Goal: Information Seeking & Learning: Check status

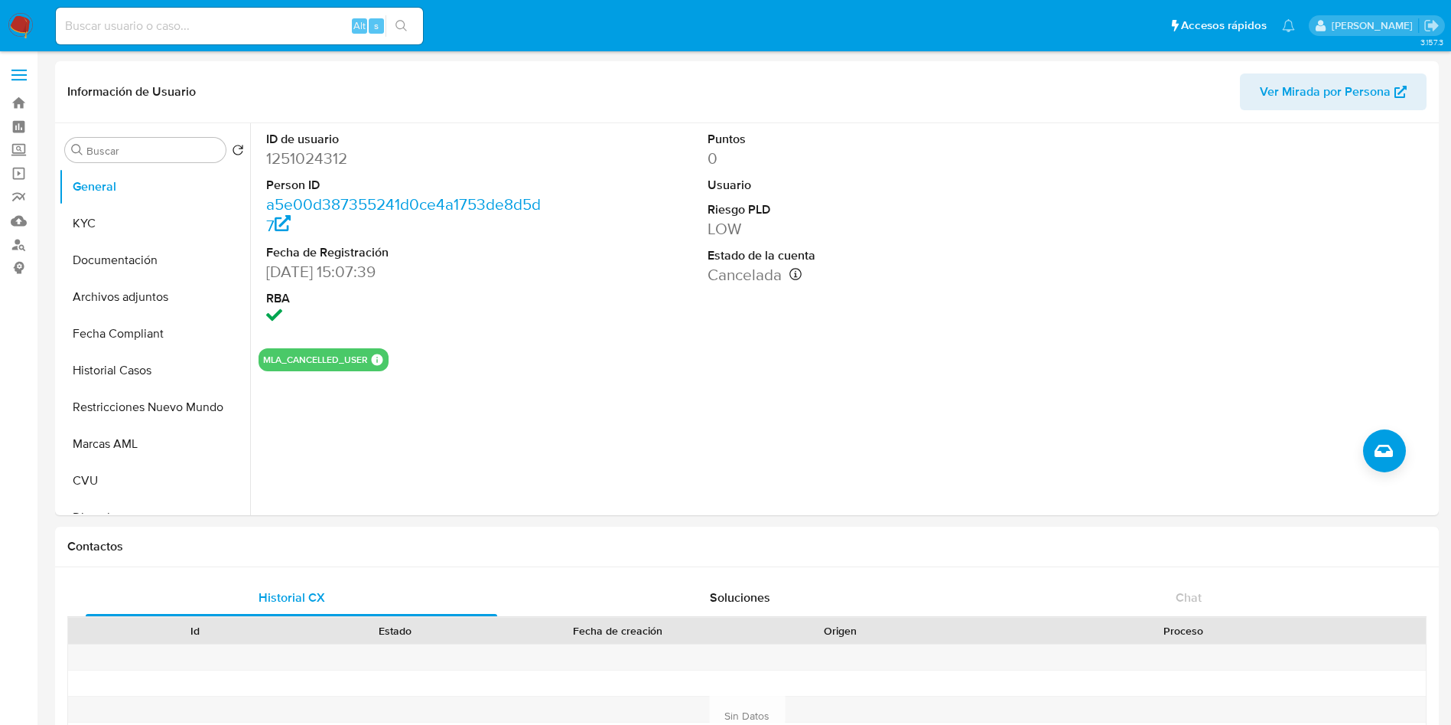
select select "10"
click at [135, 27] on input at bounding box center [239, 26] width 367 height 20
paste input "1499109388"
type input "1499109388"
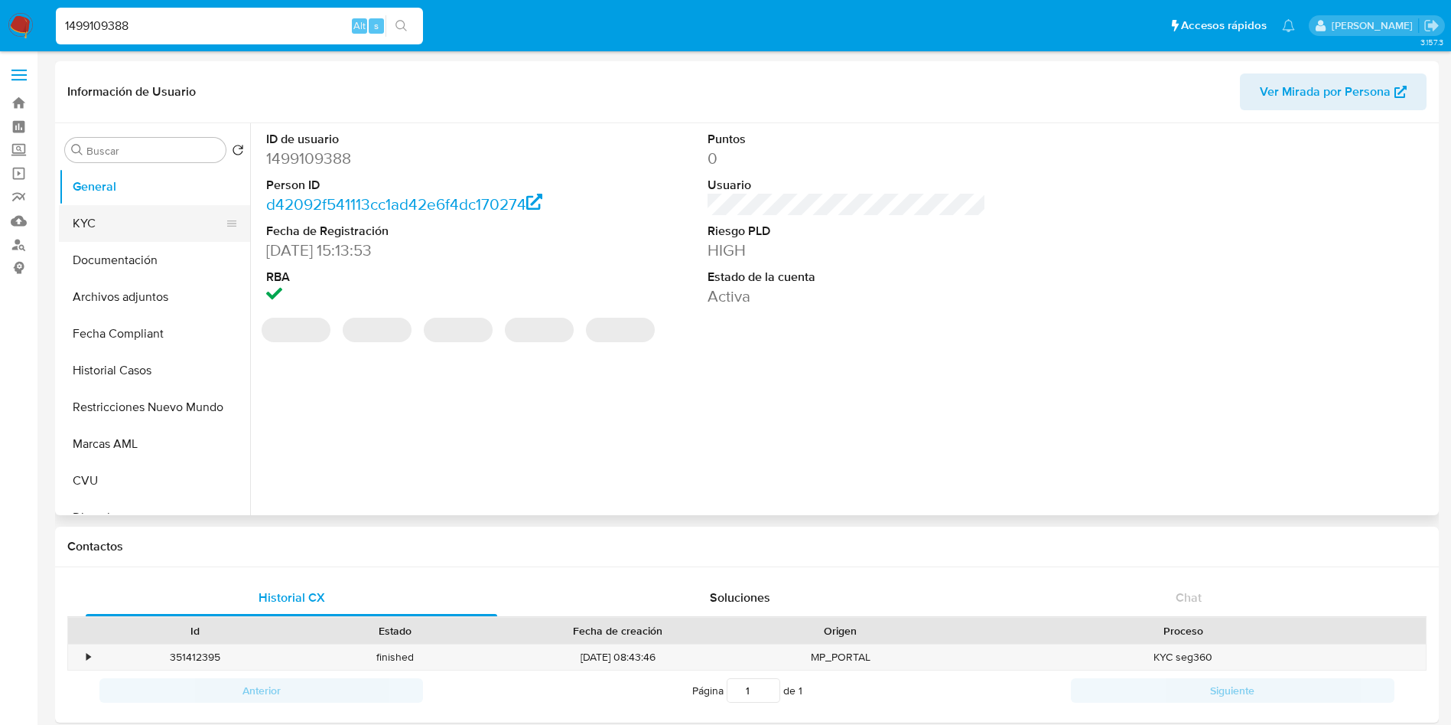
select select "10"
click at [148, 230] on button "KYC" at bounding box center [148, 223] width 179 height 37
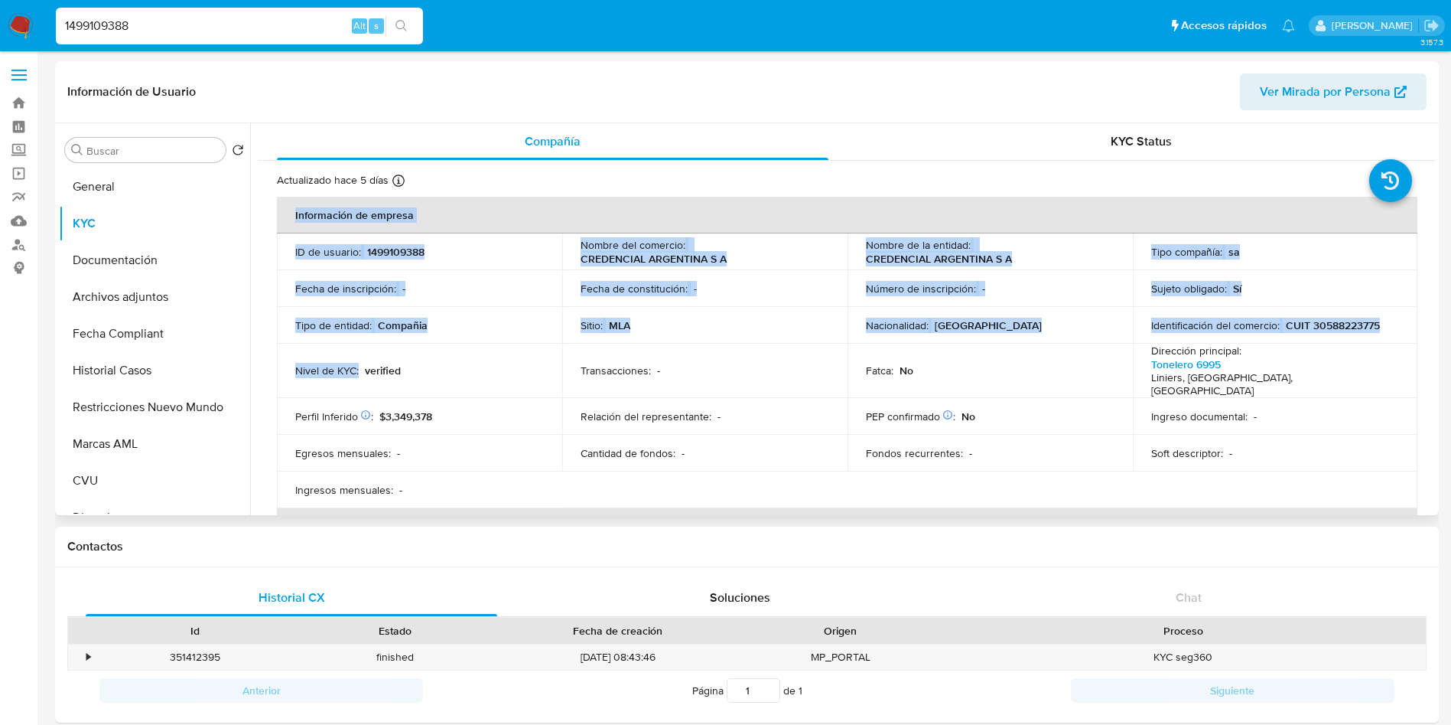
drag, startPoint x: 358, startPoint y: 364, endPoint x: 254, endPoint y: 367, distance: 104.1
click at [254, 367] on div "Compañía KYC Status Actualizado hace 5 días Creado: 03/10/2023 16:13:58 Actuali…" at bounding box center [842, 319] width 1185 height 392
click at [337, 363] on p "Nivel de KYC :" at bounding box center [327, 370] width 64 height 14
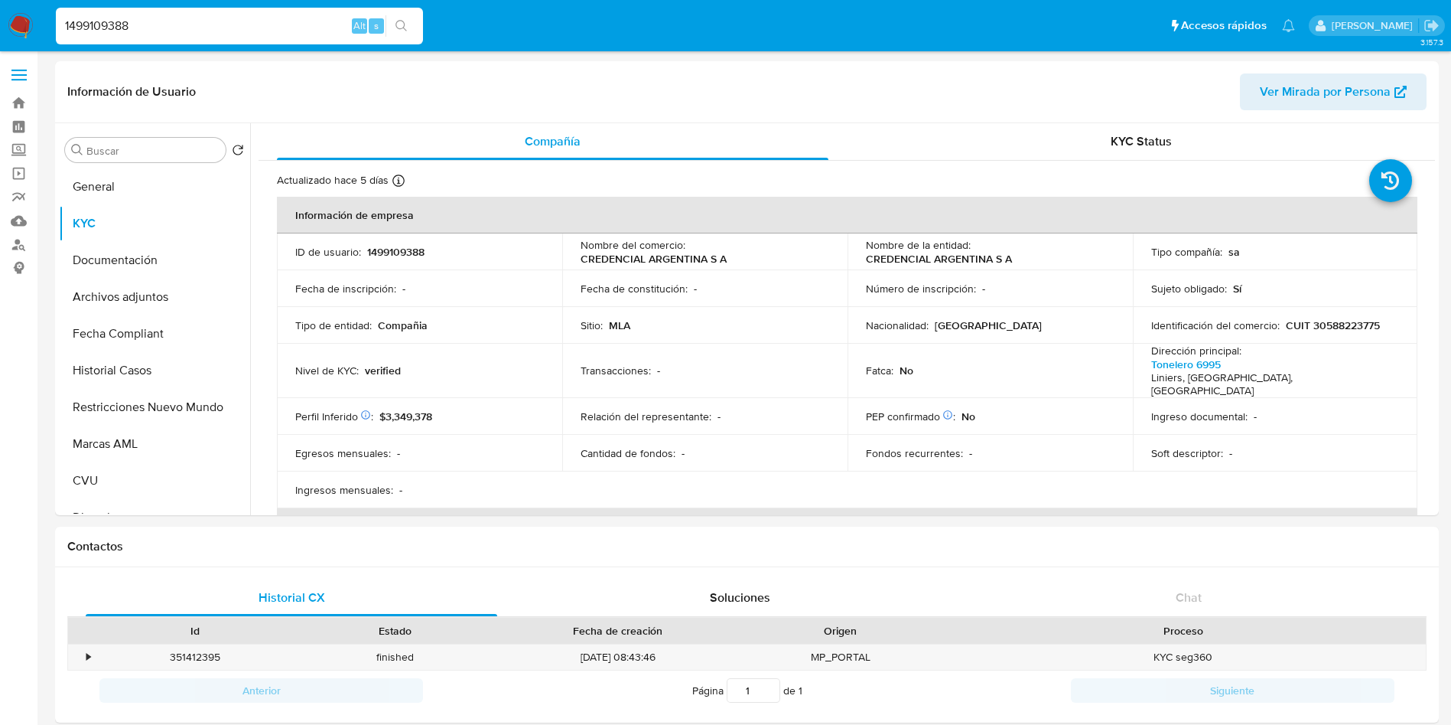
drag, startPoint x: 220, startPoint y: 31, endPoint x: 0, endPoint y: 25, distance: 219.6
click at [0, 25] on nav "Pausado Ver notificaciones 1499109388 Alt s Accesos rápidos Presiona las siguie…" at bounding box center [725, 25] width 1451 height 51
paste input "838202601"
type input "1838202601"
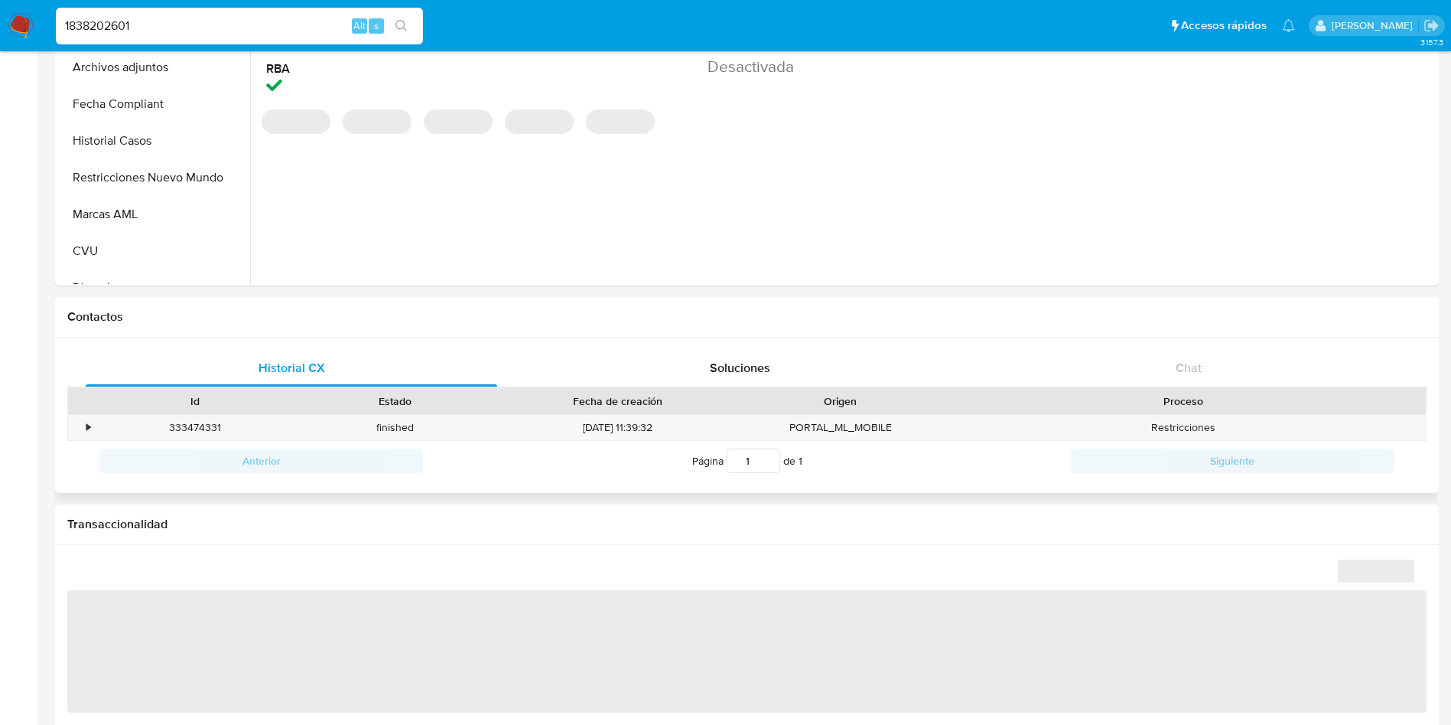
select select "10"
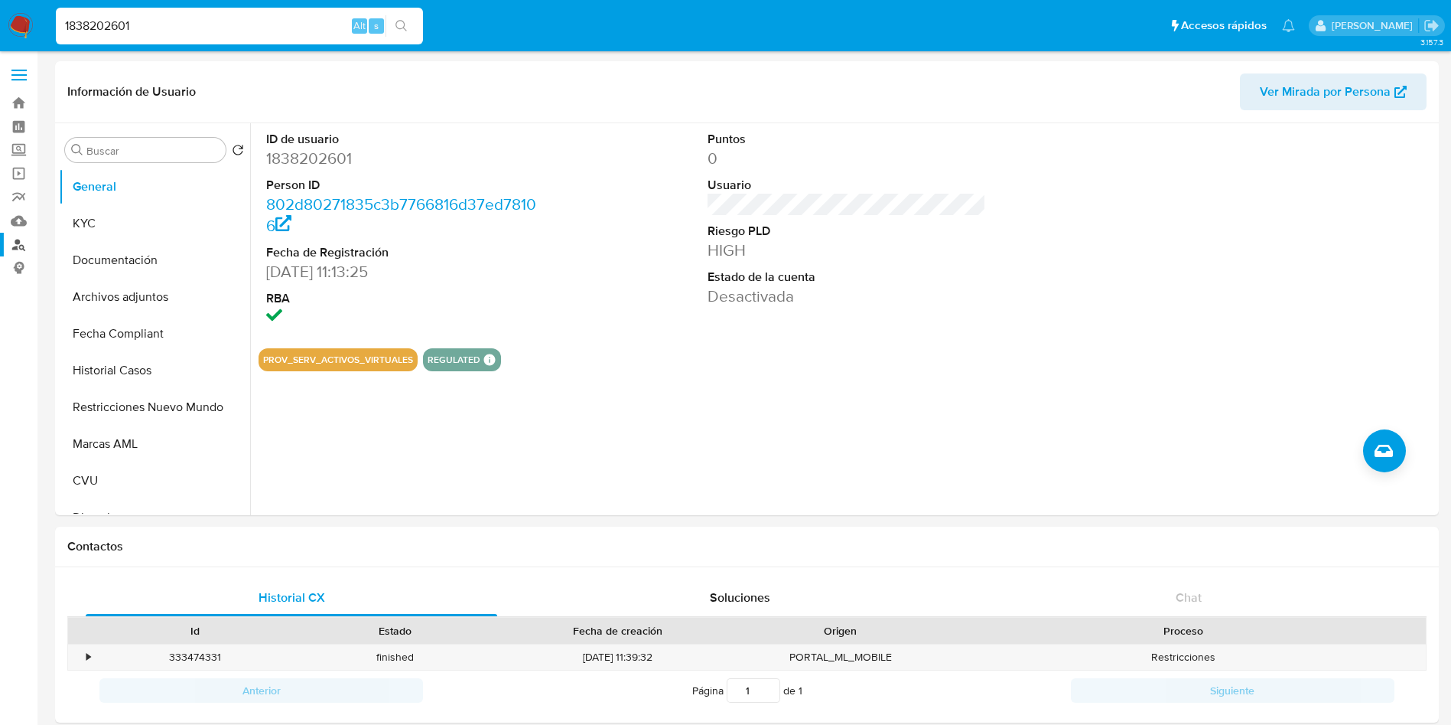
click at [18, 243] on link "Buscador de personas" at bounding box center [91, 245] width 182 height 24
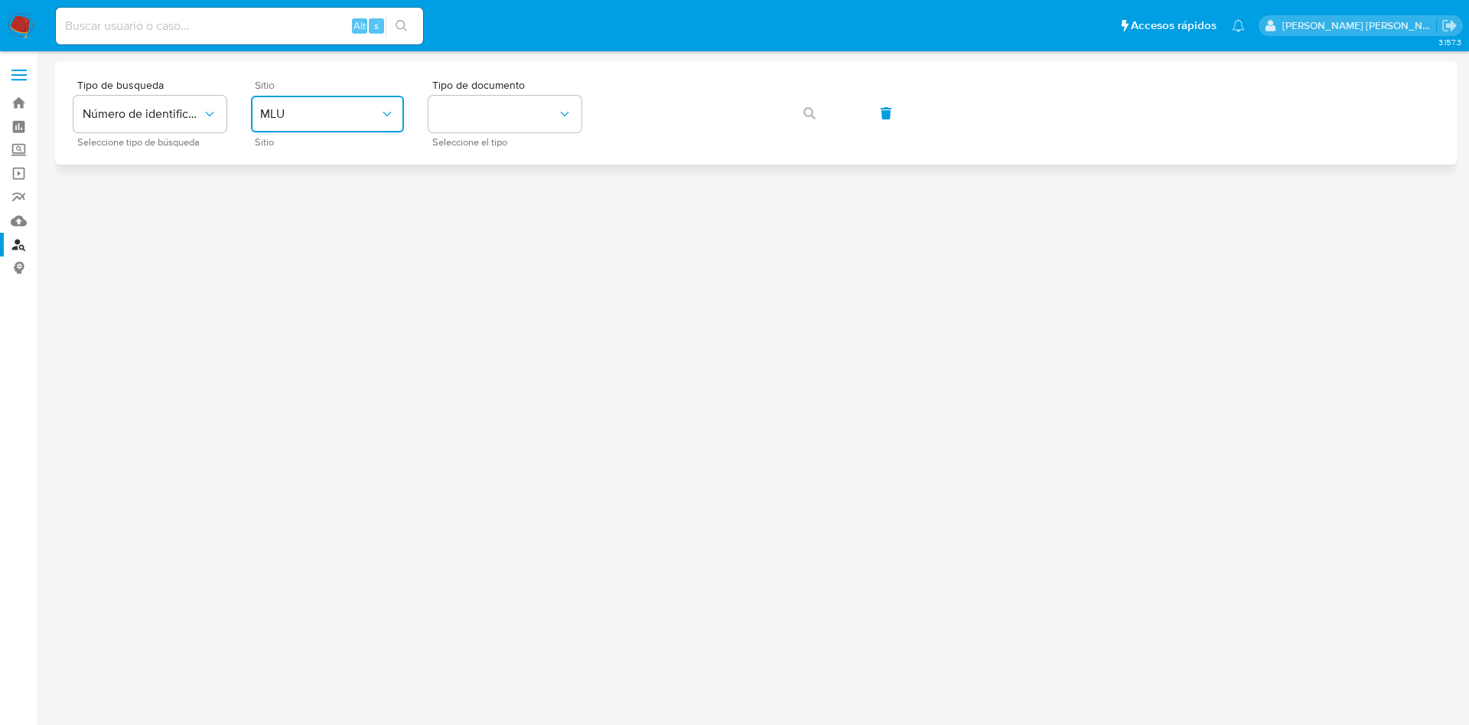
click at [353, 119] on span "MLU" at bounding box center [319, 113] width 119 height 15
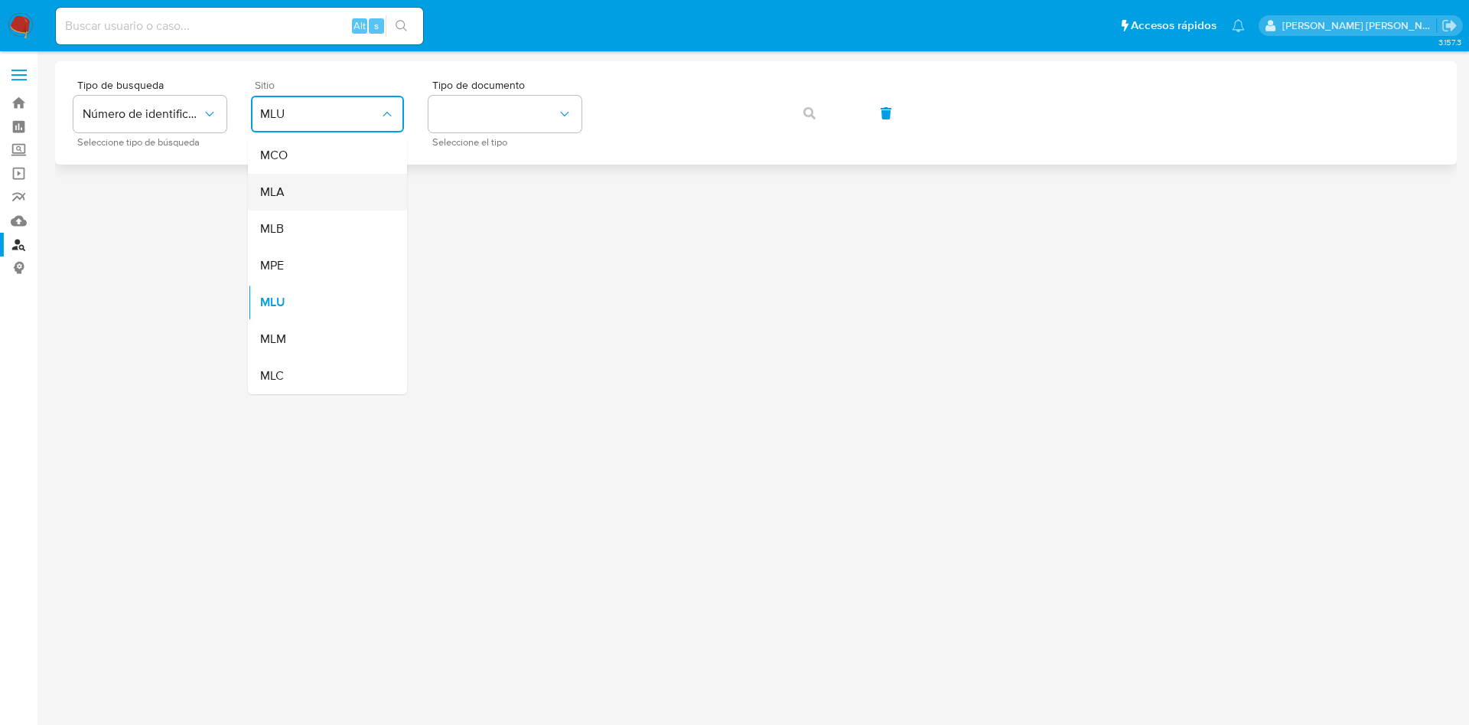
click at [338, 194] on div "MLA" at bounding box center [322, 192] width 125 height 37
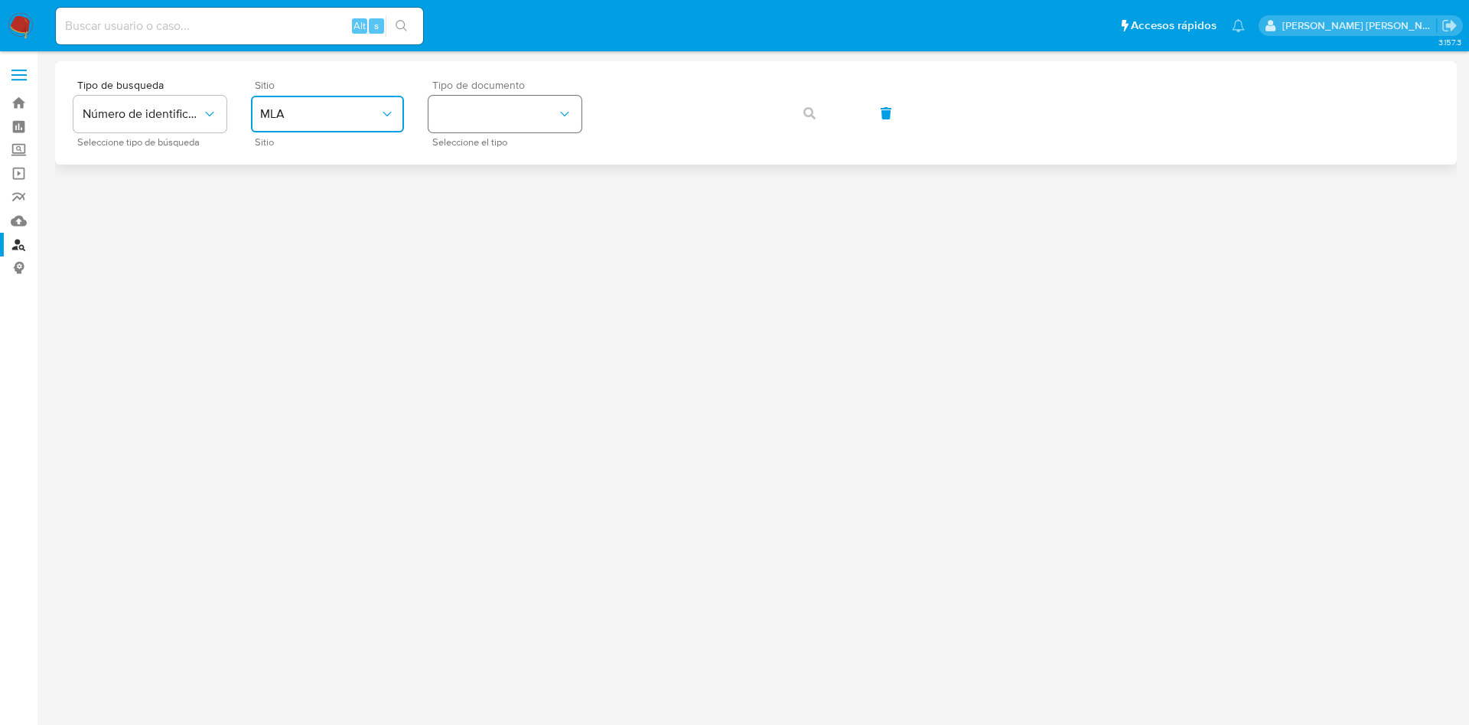
click at [514, 119] on button "identificationType" at bounding box center [504, 114] width 153 height 37
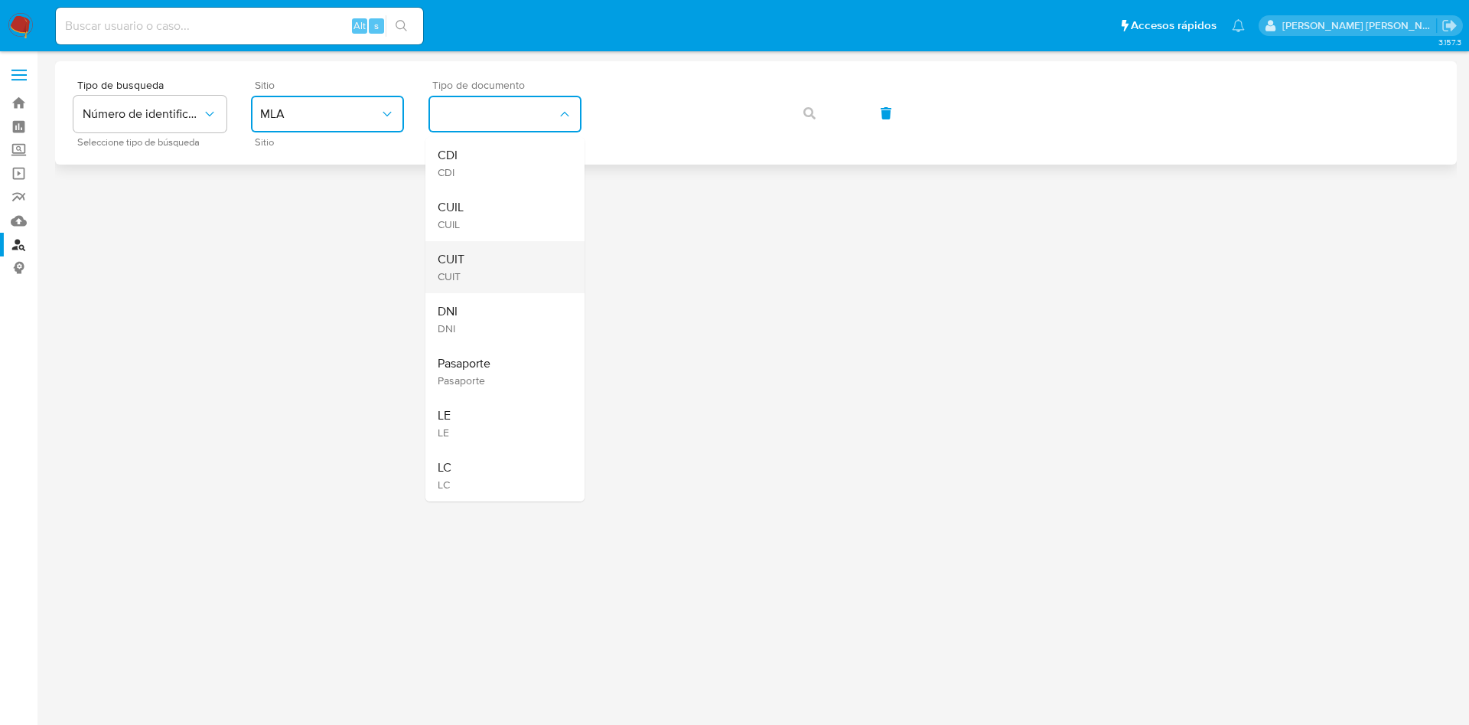
click at [488, 250] on div "CUIT CUIT" at bounding box center [500, 267] width 125 height 52
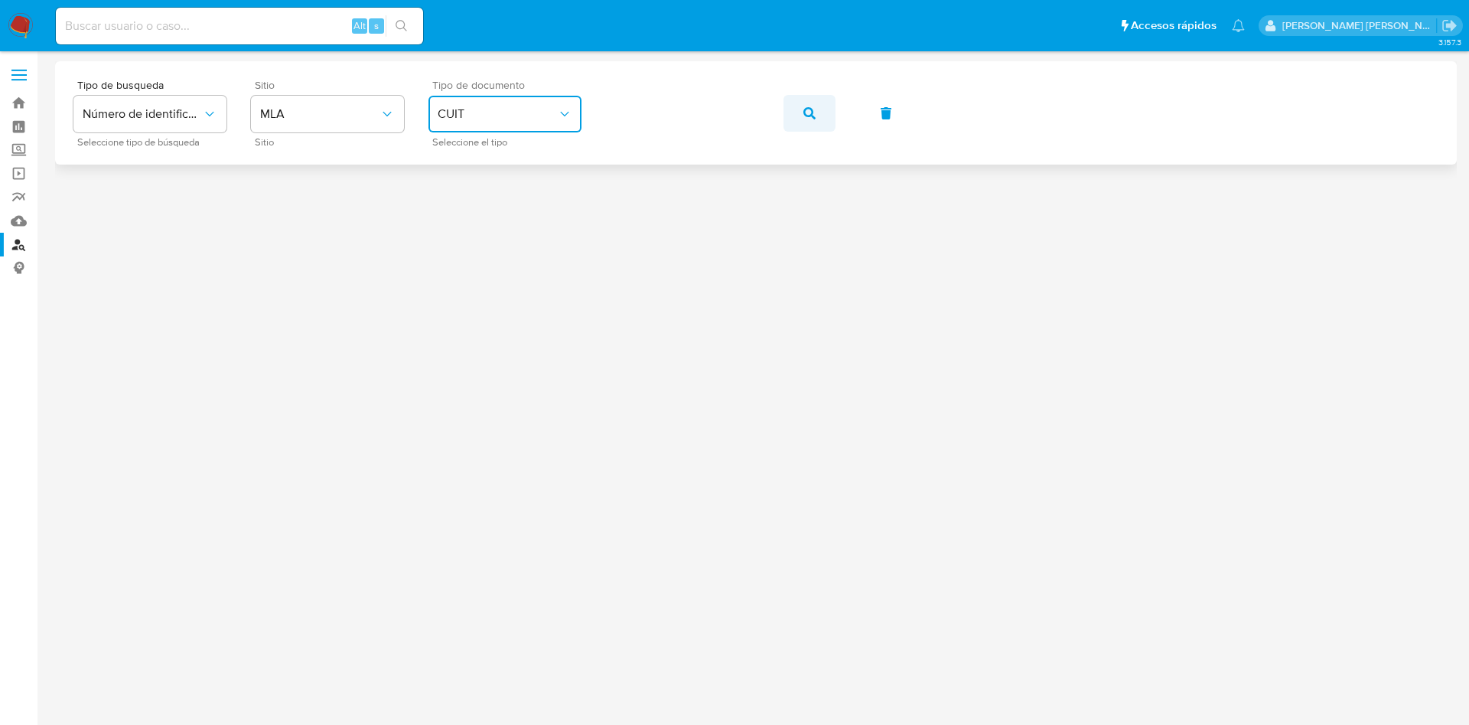
click at [804, 109] on icon "button" at bounding box center [809, 113] width 12 height 12
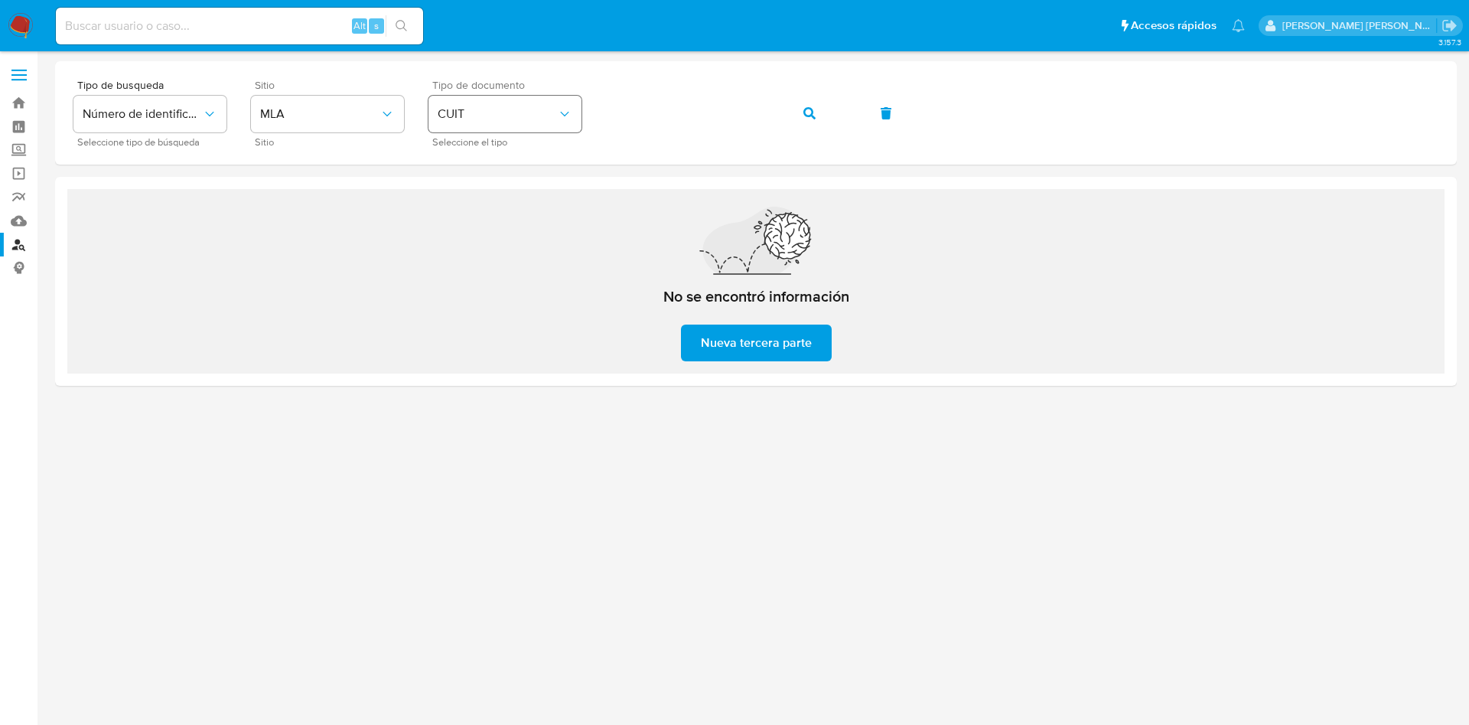
click at [513, 129] on div "Tipo de busqueda Número de identificación Seleccione tipo de búsqueda Sitio MLA…" at bounding box center [755, 113] width 1365 height 67
click at [747, 344] on span "Nueva tercera parte" at bounding box center [756, 343] width 111 height 34
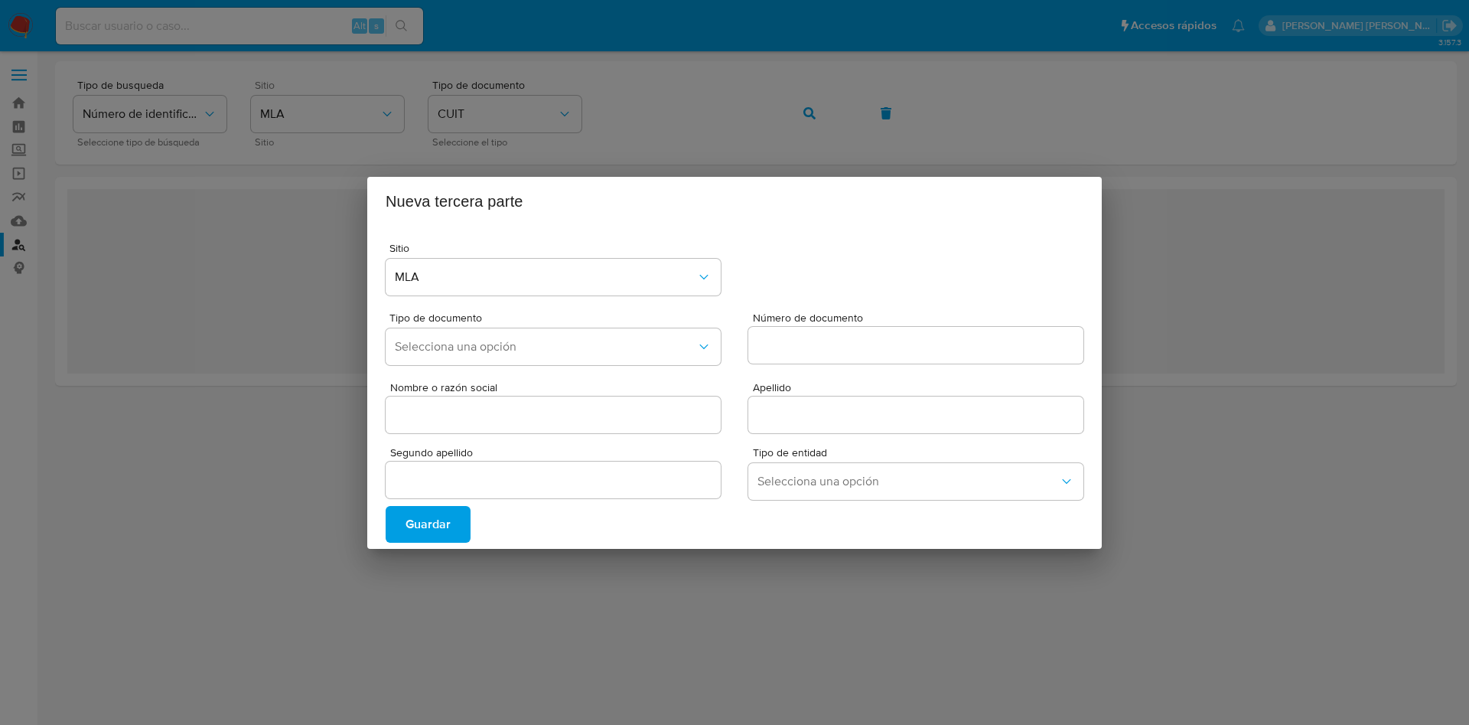
click at [451, 516] on button "Guardar" at bounding box center [428, 524] width 85 height 37
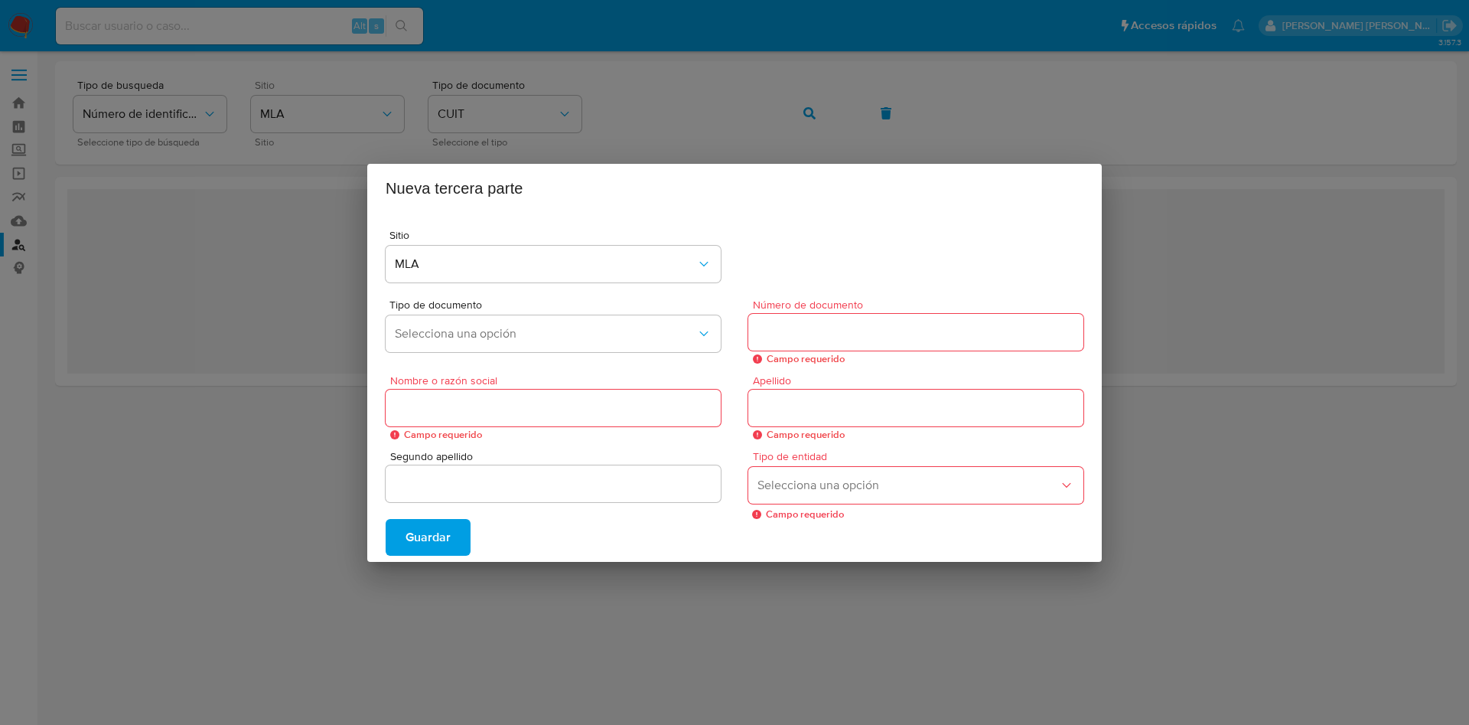
click at [412, 553] on span "Guardar" at bounding box center [427, 537] width 45 height 34
click at [1255, 141] on div "Nueva tercera parte Sitio MLA Tipo de documento Selecciona una opción Número de…" at bounding box center [734, 362] width 1469 height 725
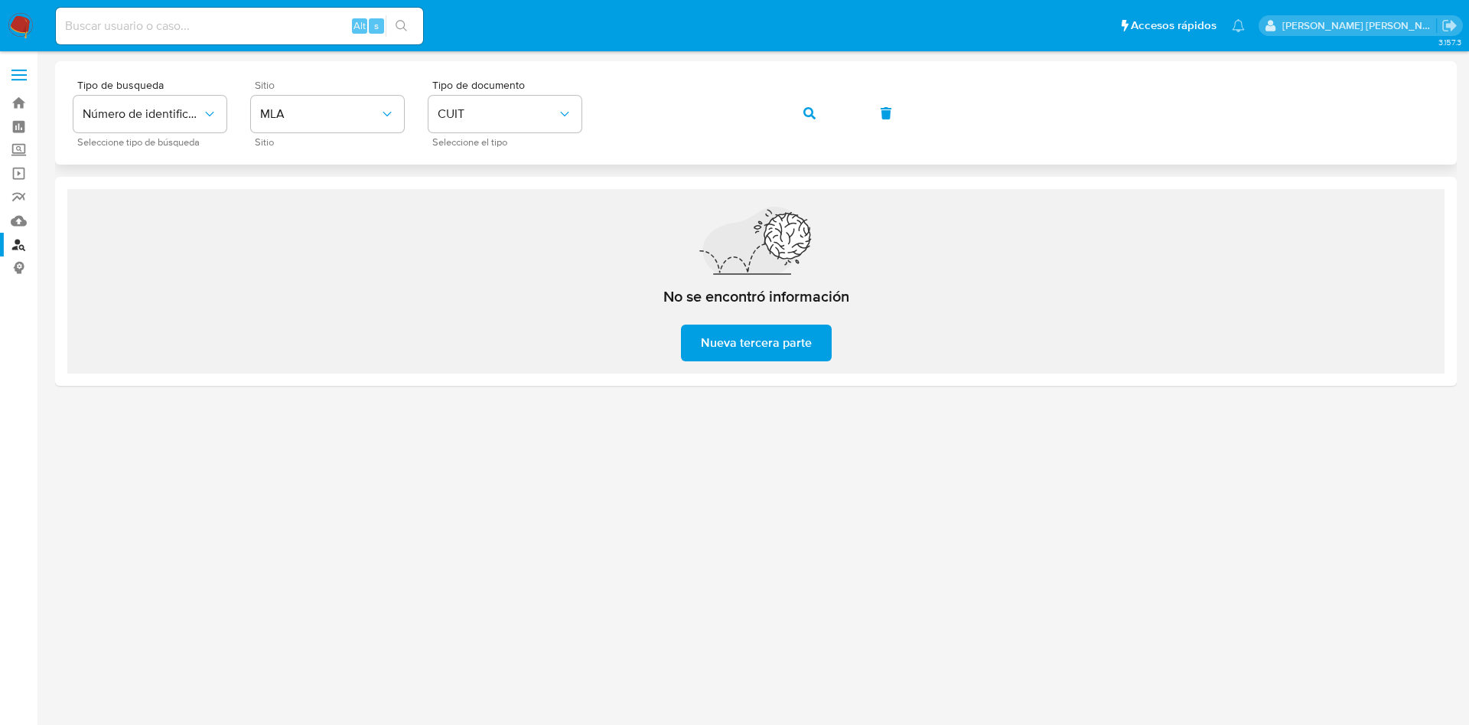
click at [821, 109] on button "button" at bounding box center [809, 113] width 52 height 37
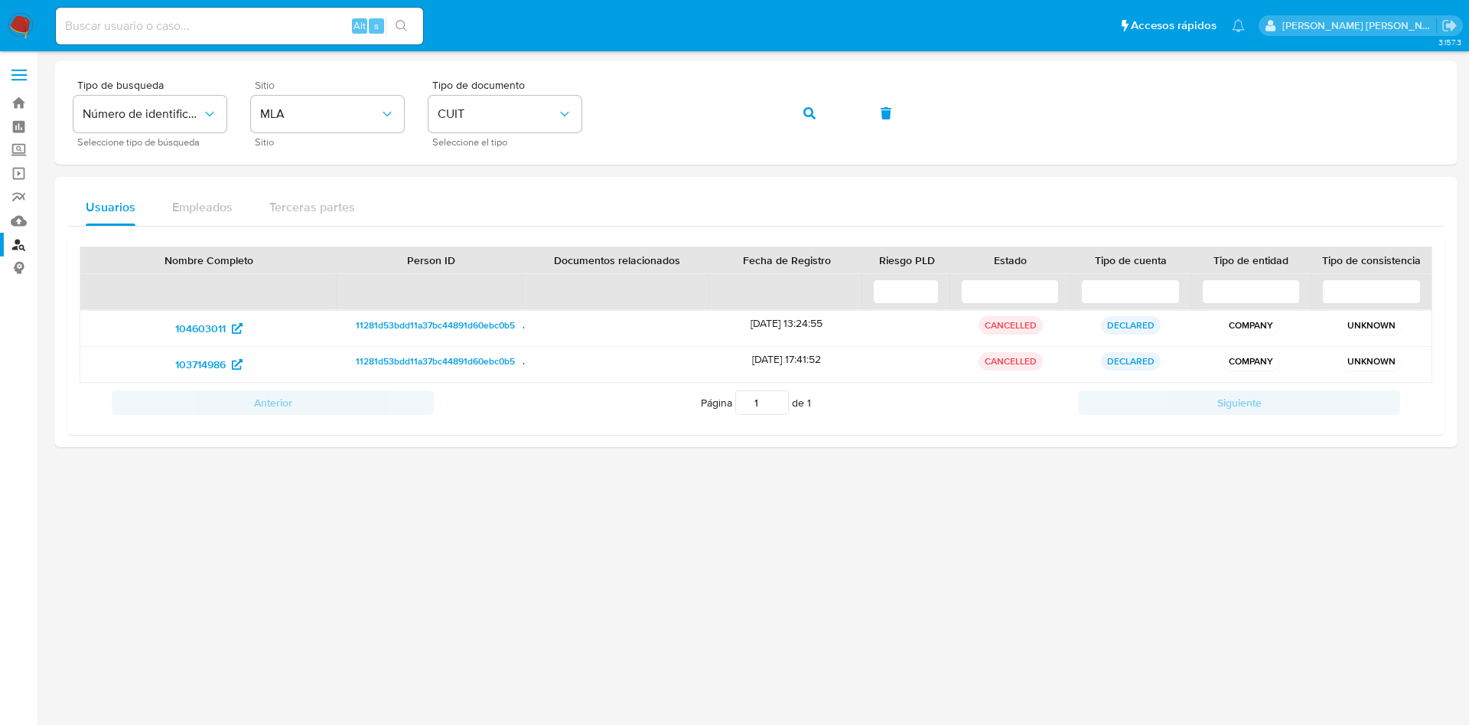
click at [275, 28] on input at bounding box center [239, 26] width 367 height 20
paste input "104603011"
type input "104603011"
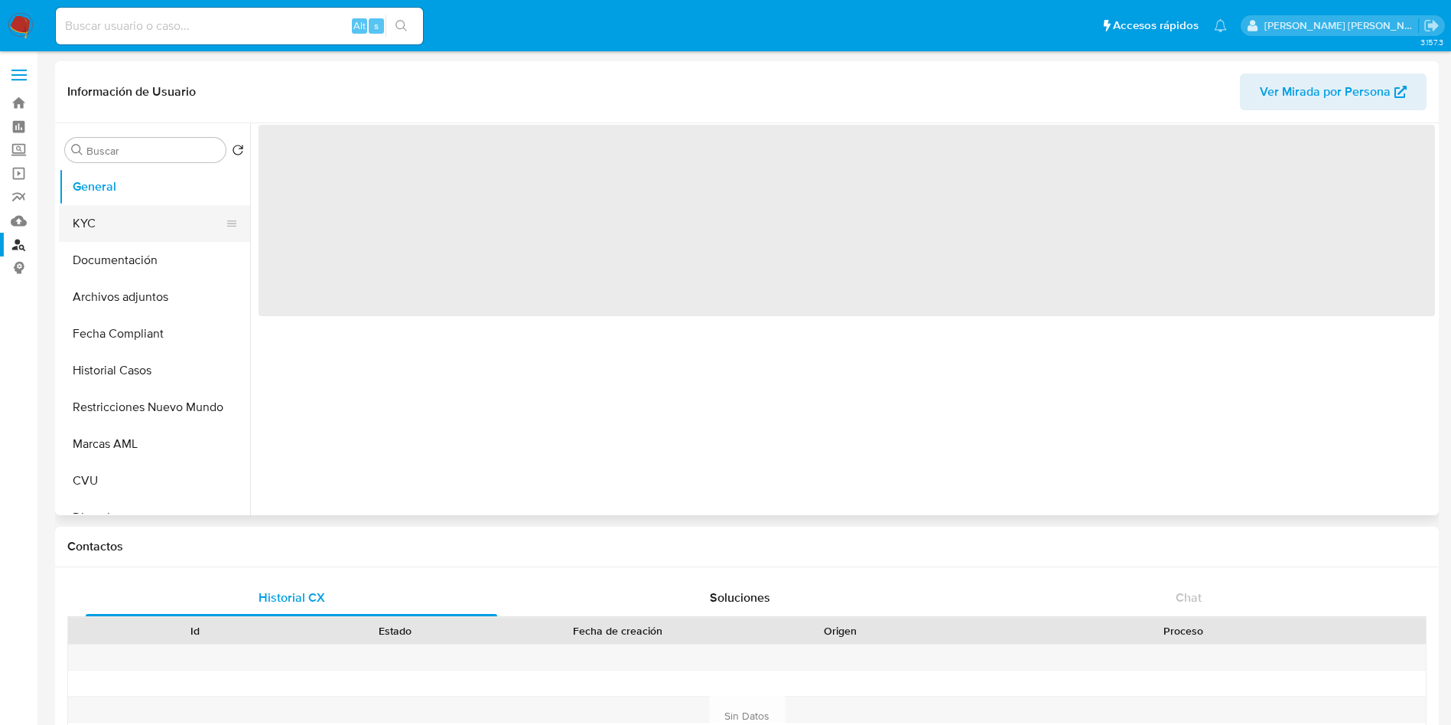
click at [135, 210] on button "KYC" at bounding box center [148, 223] width 179 height 37
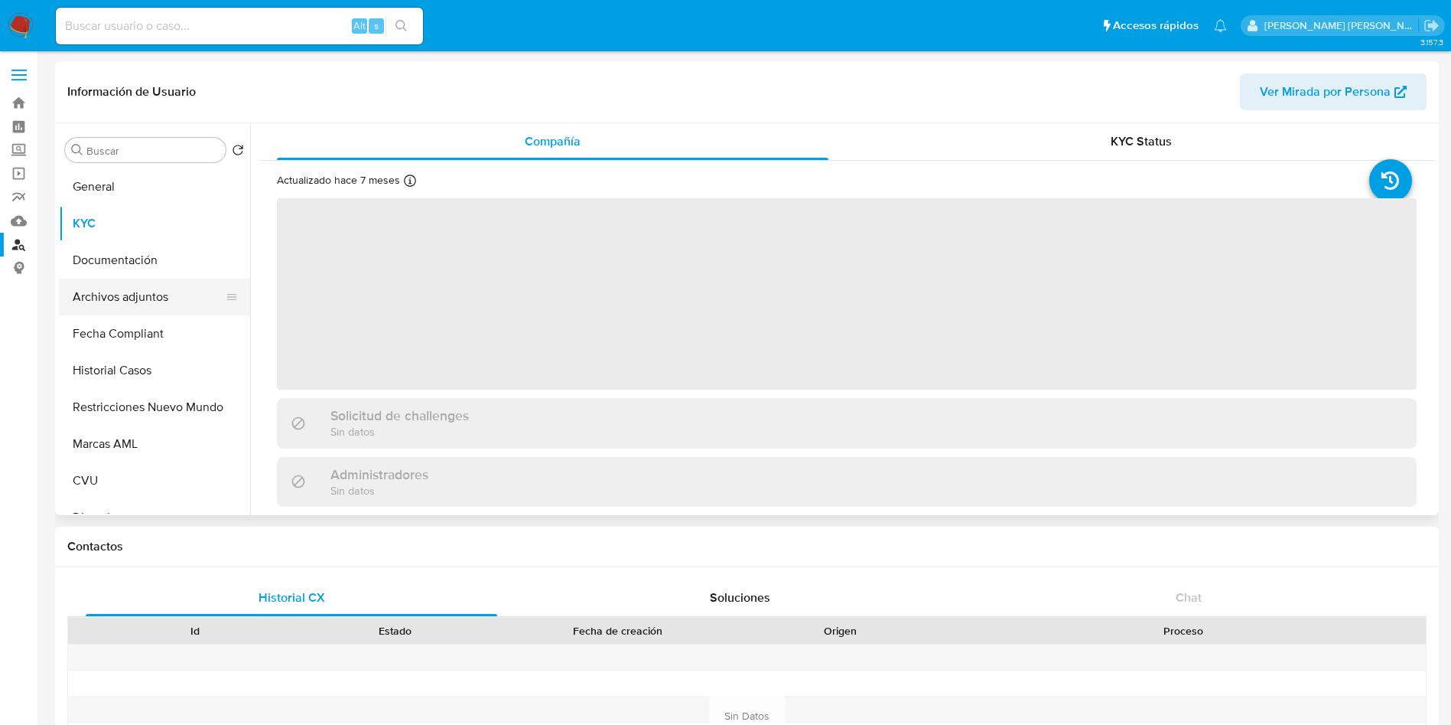
select select "10"
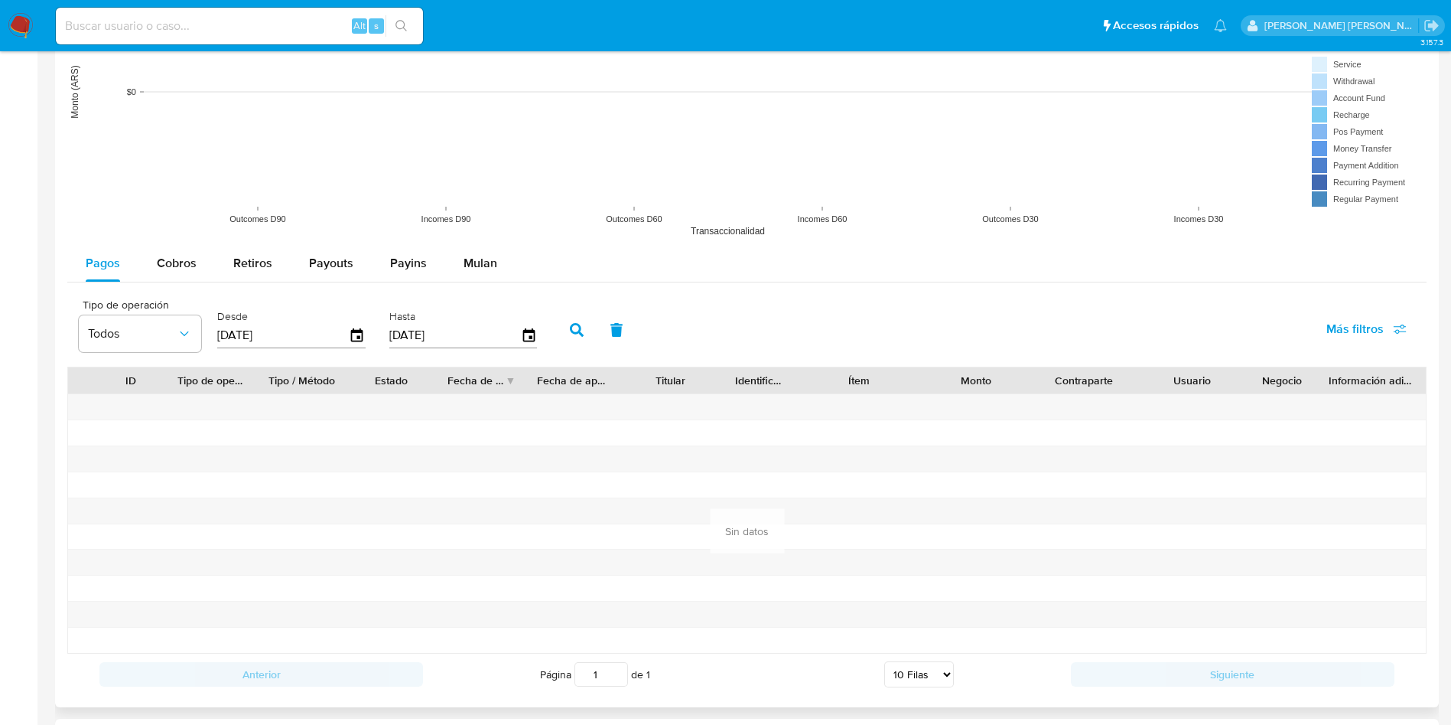
scroll to position [1519, 0]
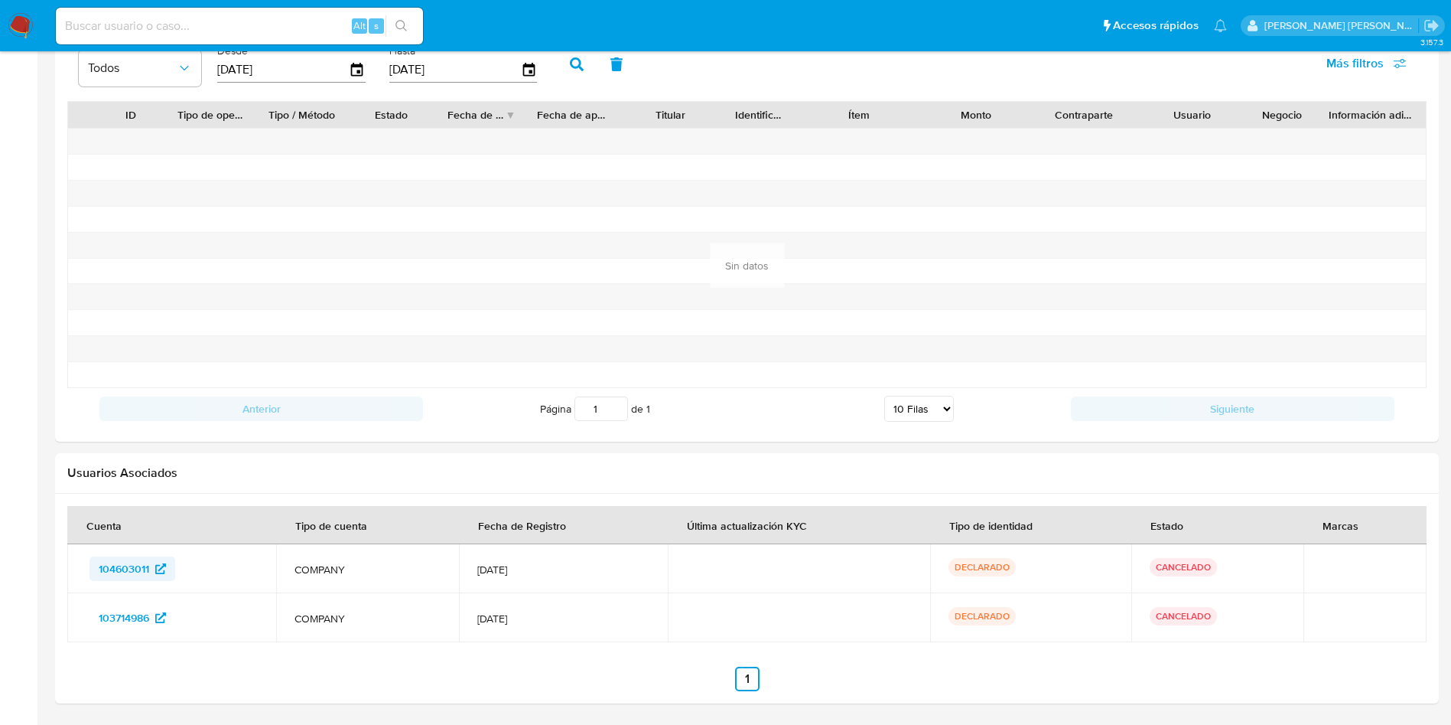
click at [160, 568] on icon at bounding box center [160, 568] width 11 height 11
click at [155, 626] on span "103714986" at bounding box center [132, 617] width 67 height 24
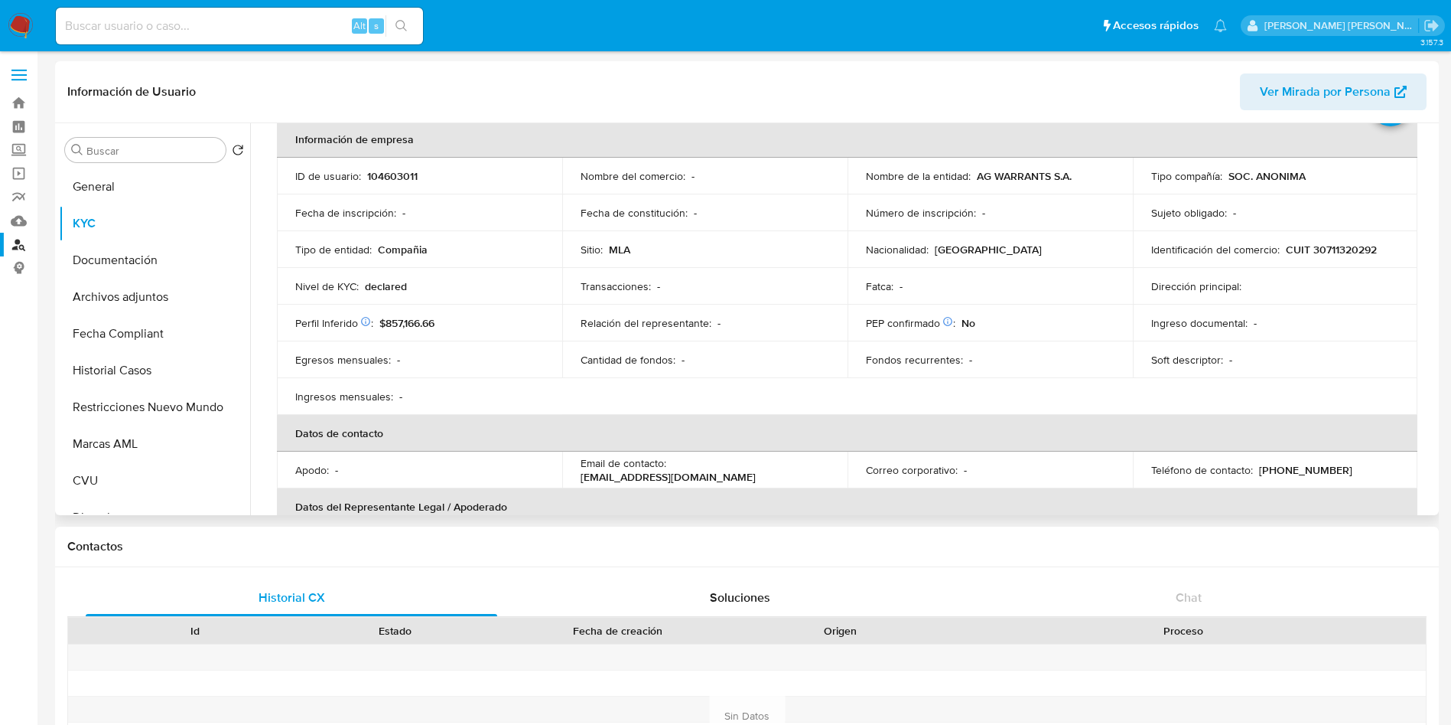
scroll to position [0, 0]
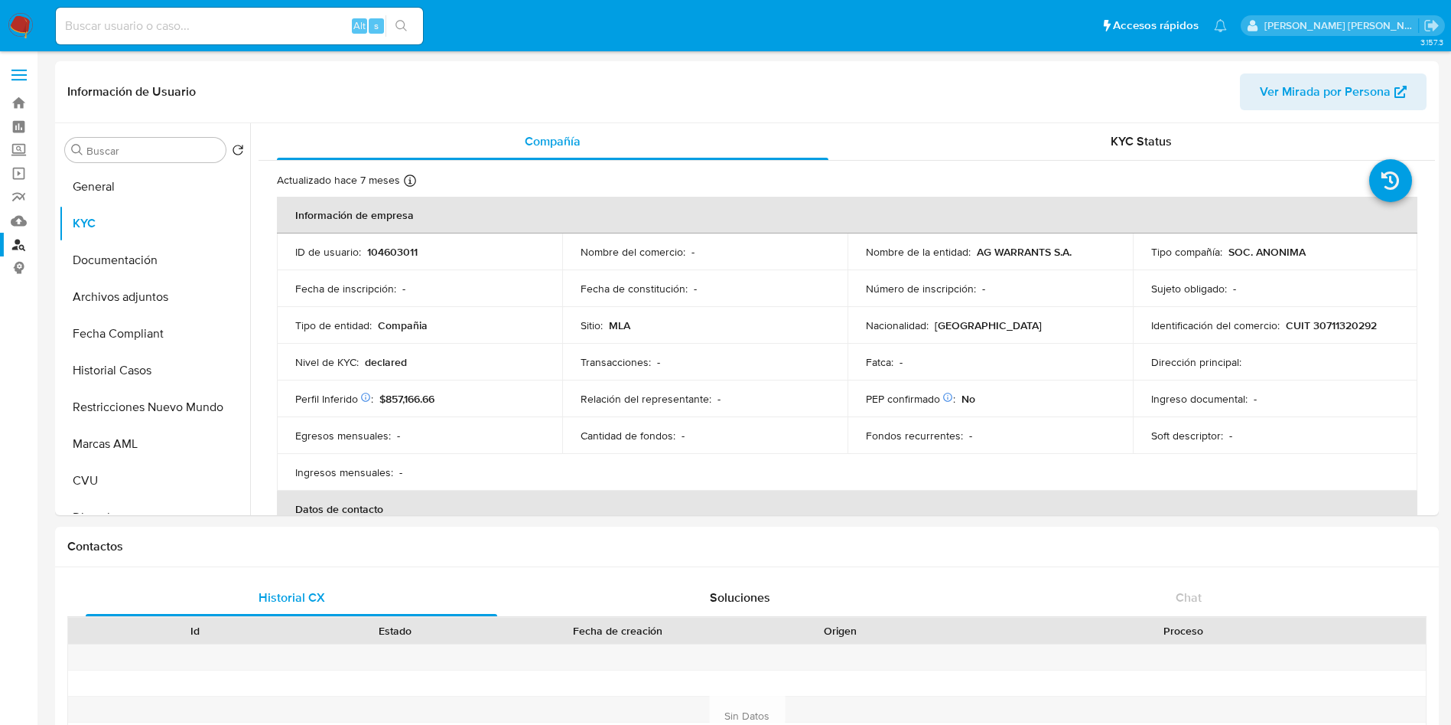
click at [22, 249] on link "Buscador de personas" at bounding box center [91, 245] width 182 height 24
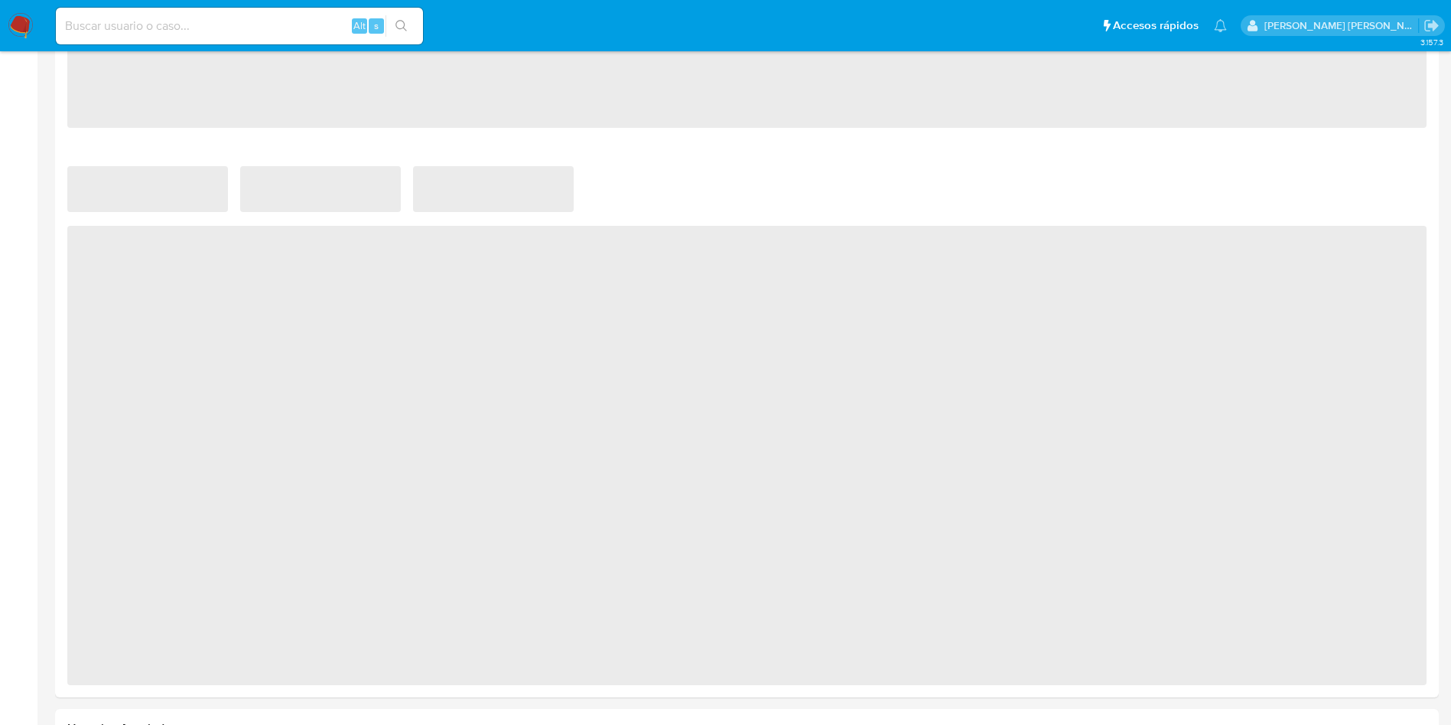
select select "10"
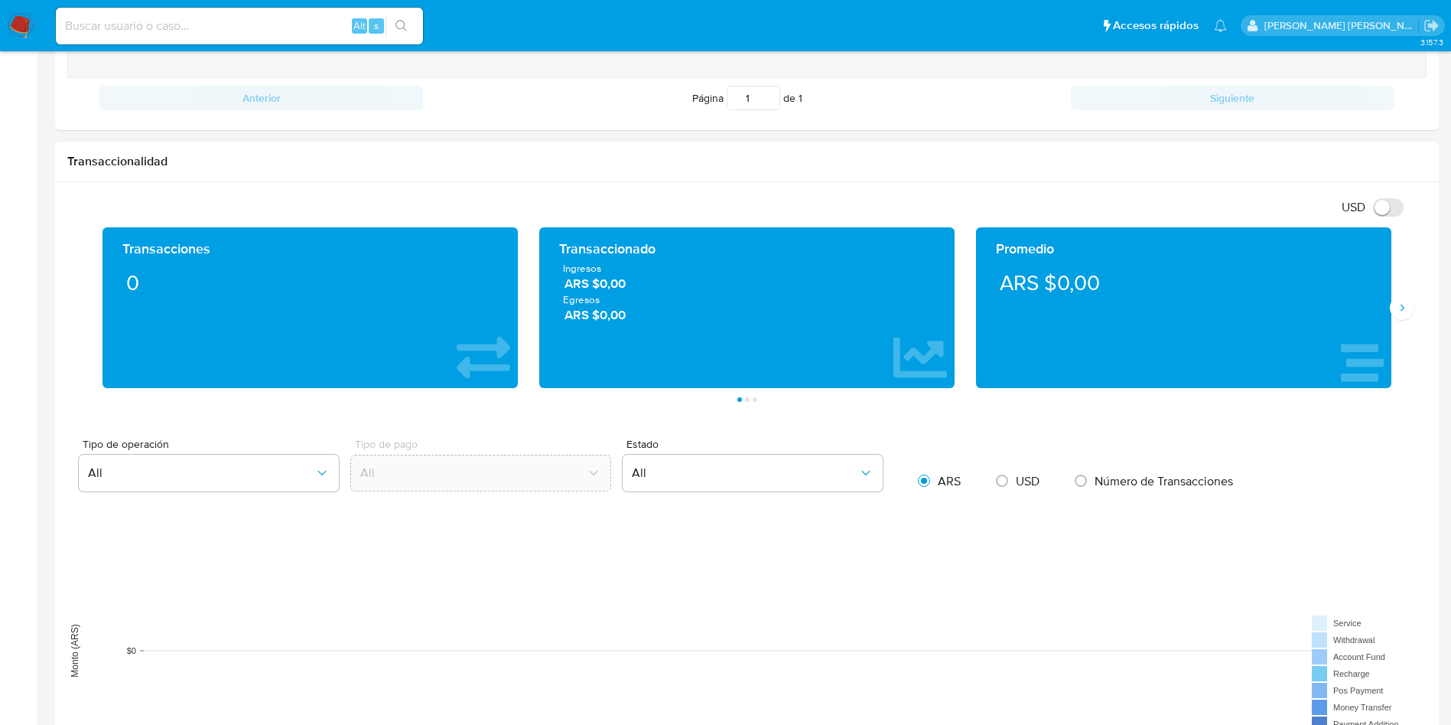
scroll to position [689, 0]
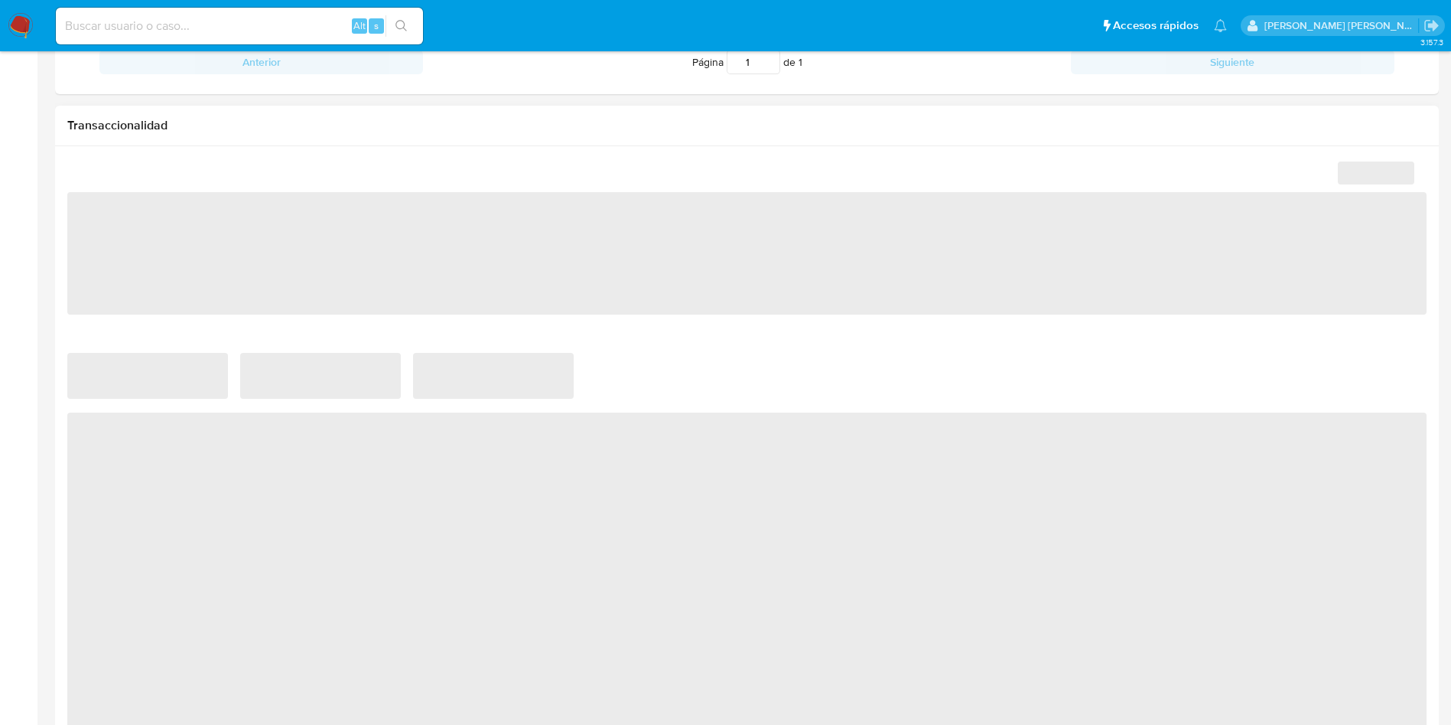
scroll to position [803, 0]
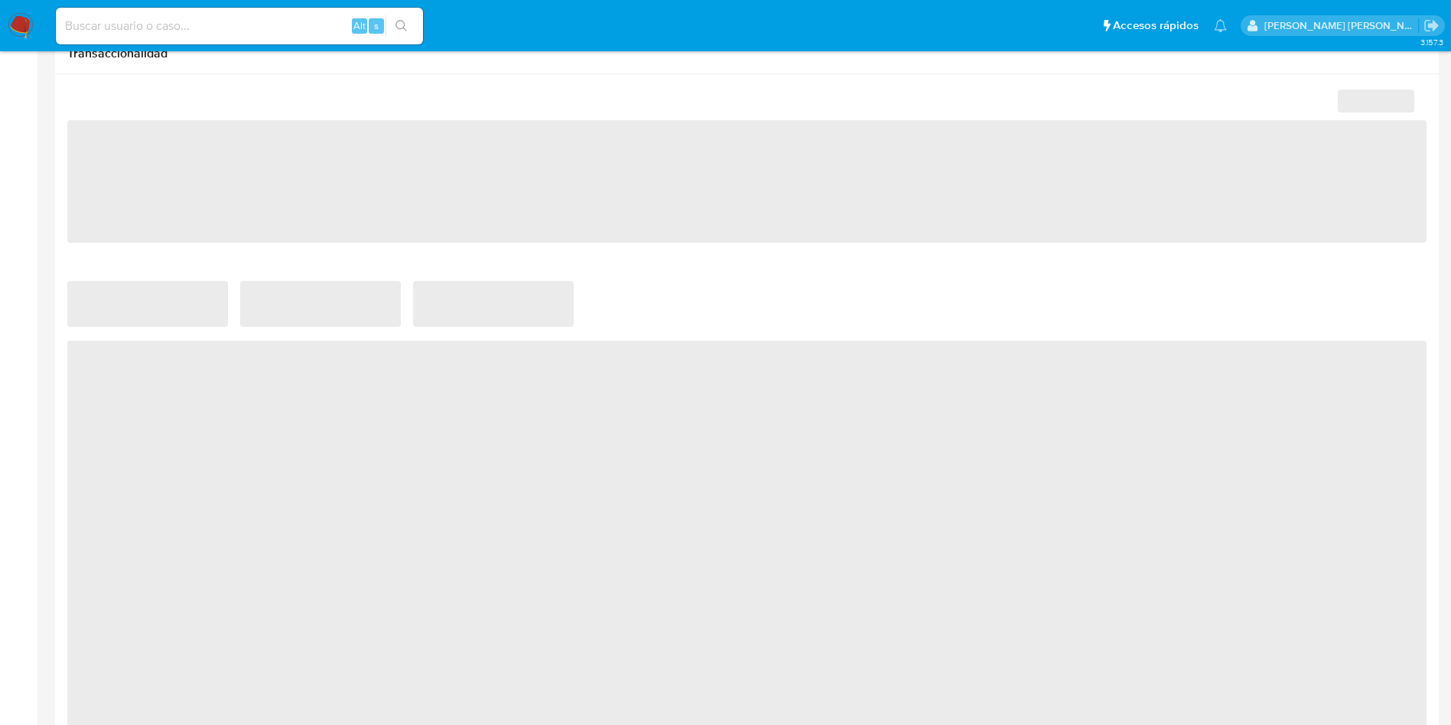
select select "10"
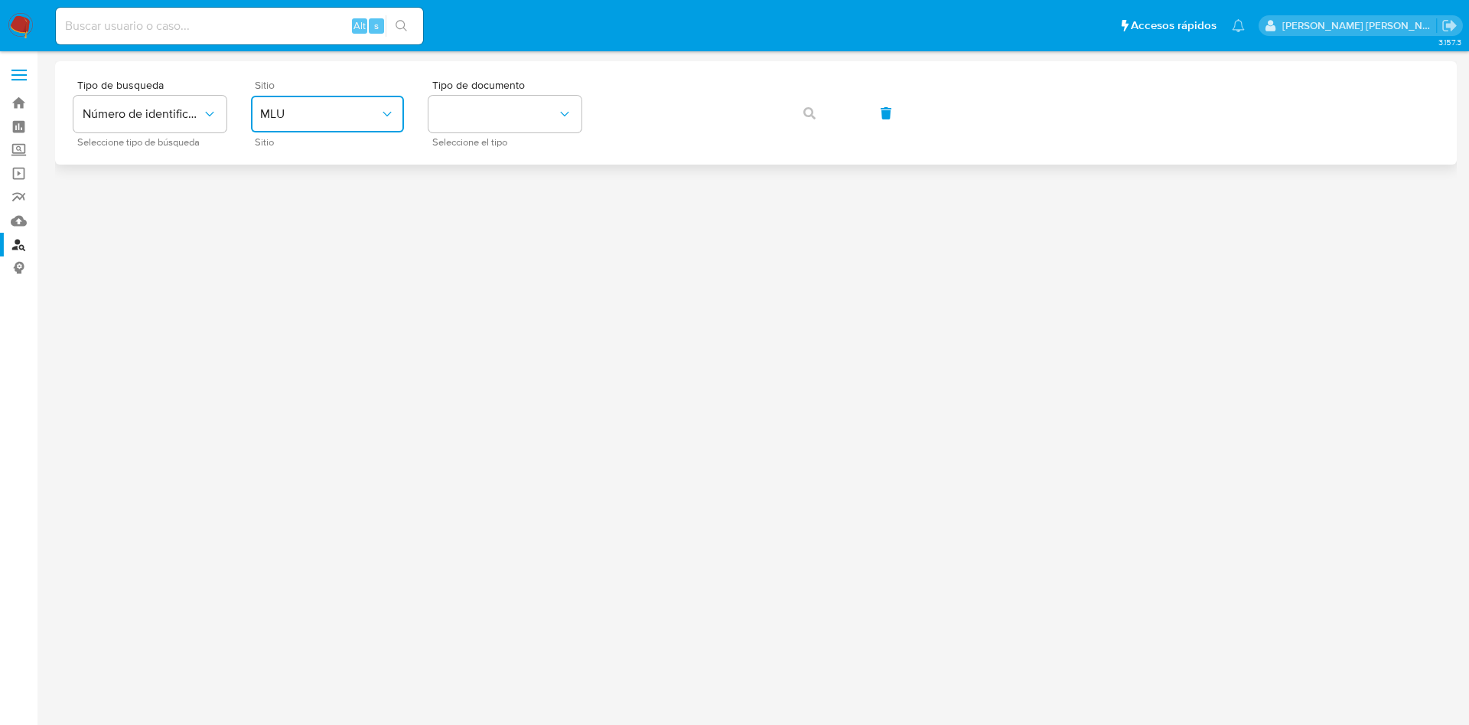
click at [345, 127] on button "MLU" at bounding box center [327, 114] width 153 height 37
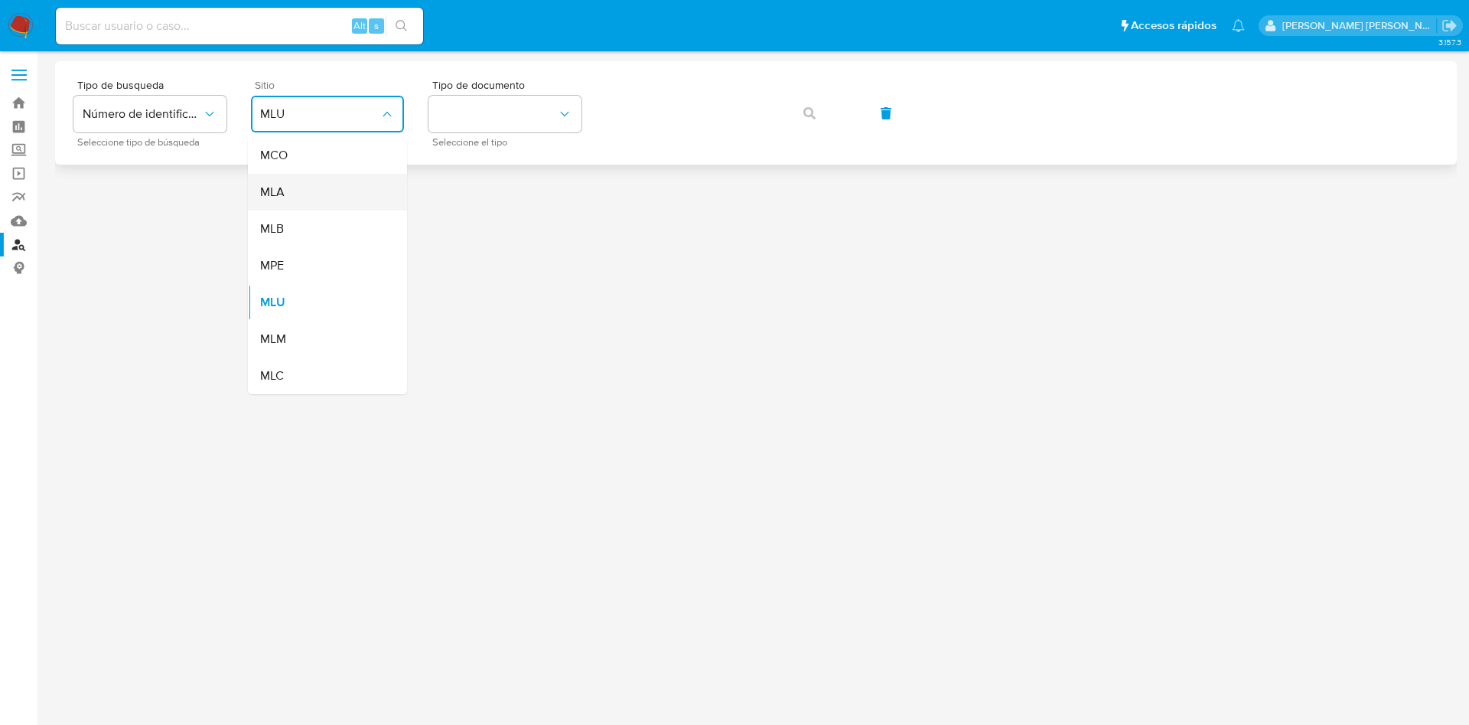
click at [341, 190] on div "MLA" at bounding box center [322, 192] width 125 height 37
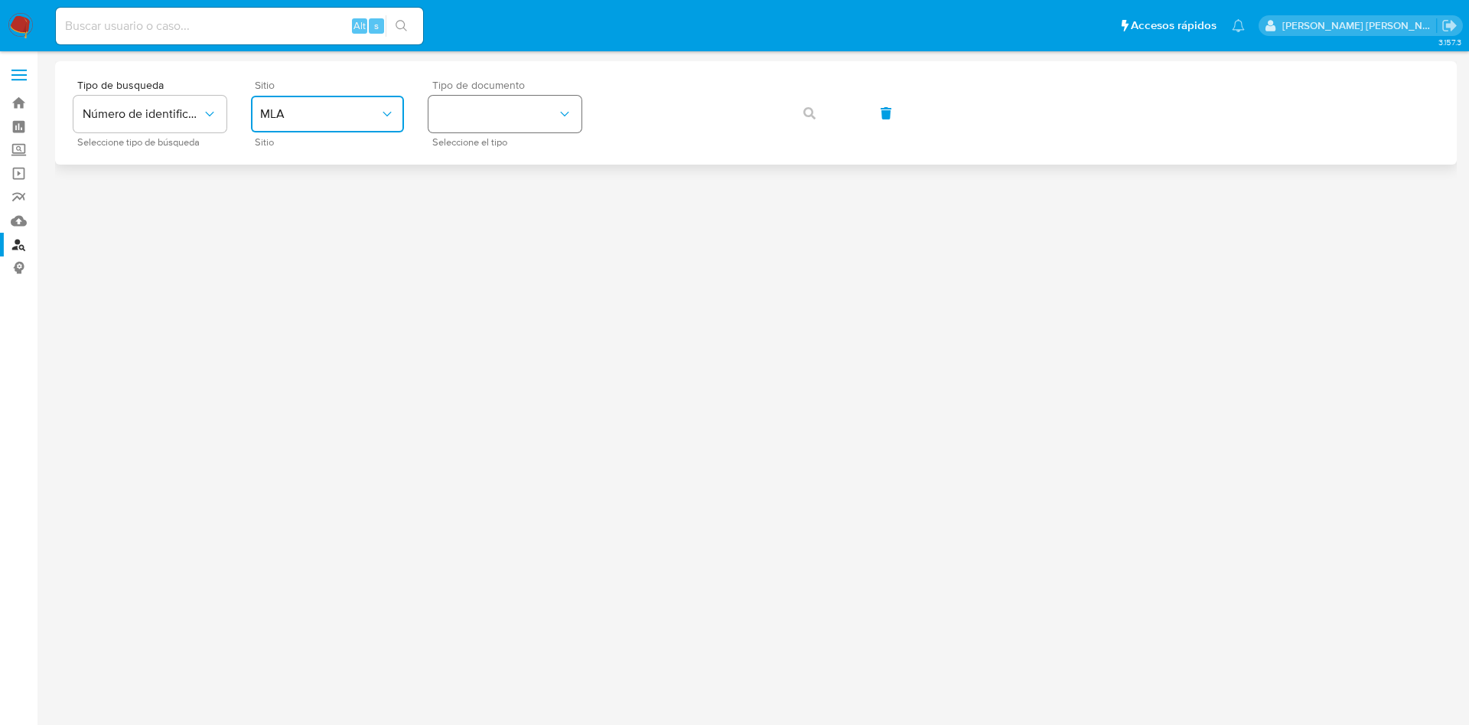
click at [487, 121] on button "identificationType" at bounding box center [504, 114] width 153 height 37
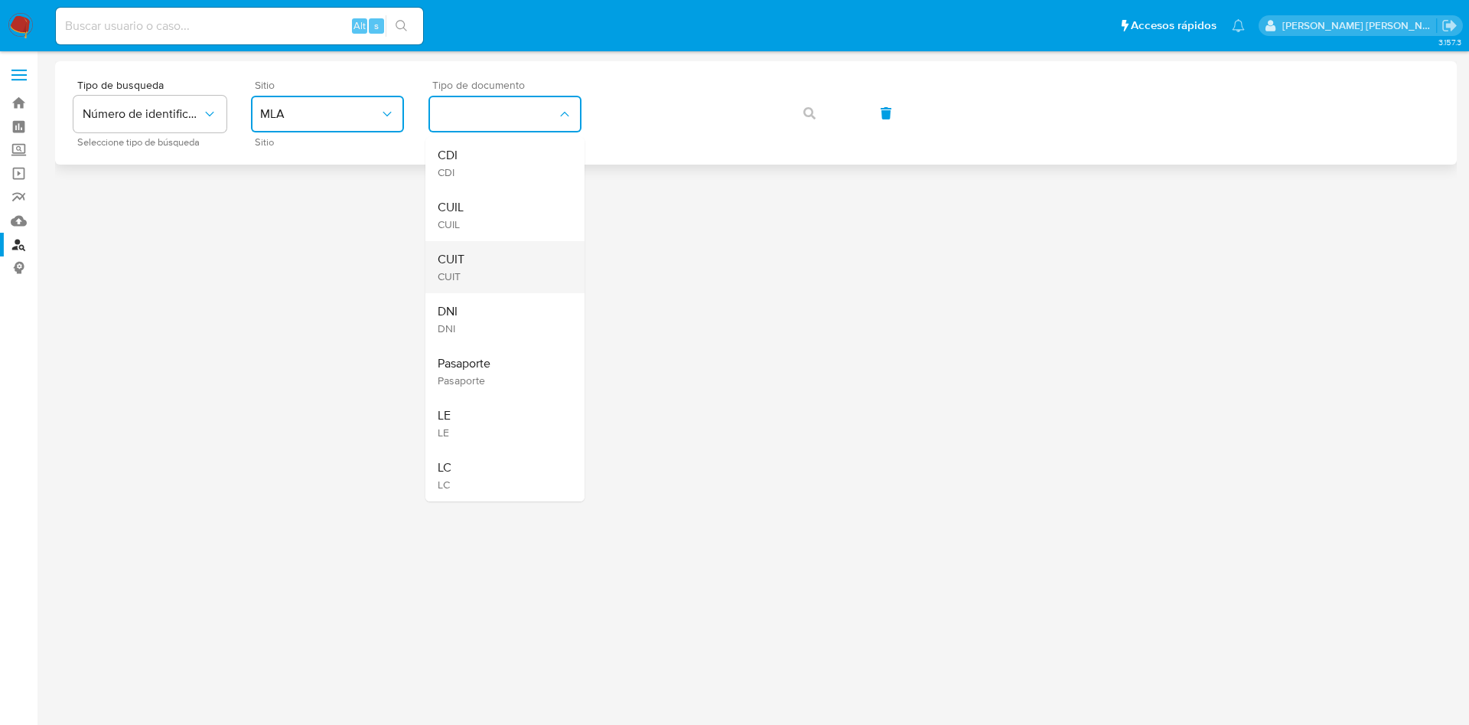
click at [484, 277] on div "CUIT CUIT" at bounding box center [500, 267] width 125 height 52
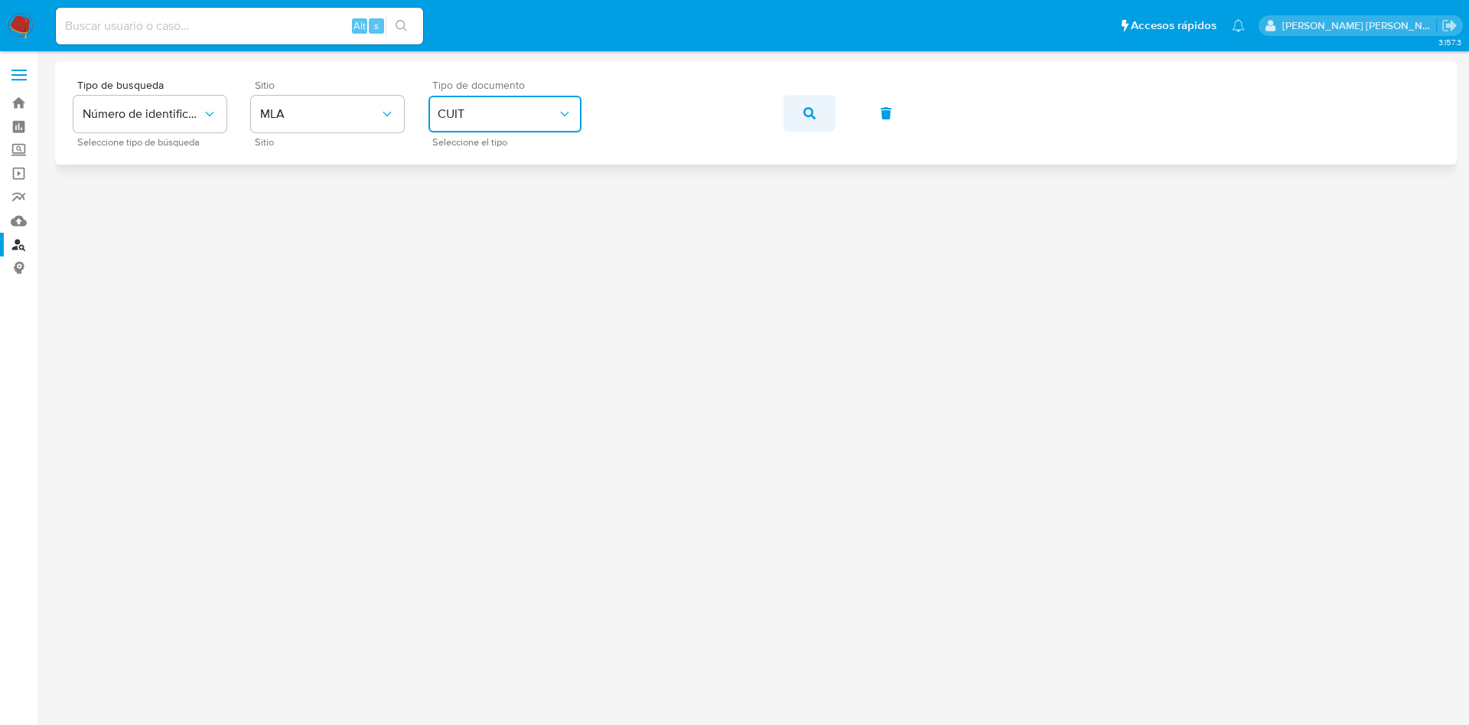
click at [807, 113] on icon "button" at bounding box center [809, 113] width 12 height 12
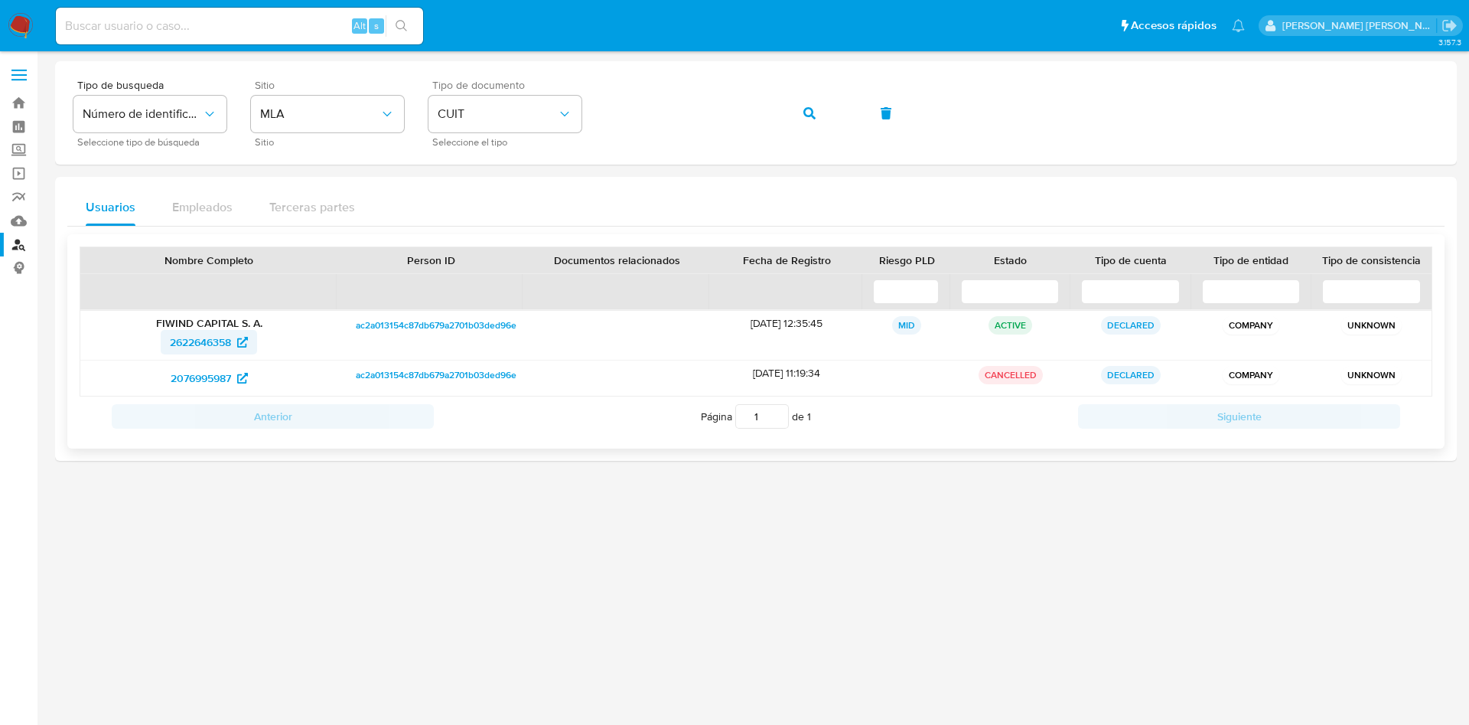
click at [221, 343] on span "2622646358" at bounding box center [200, 342] width 61 height 24
click at [300, 138] on div "Tipo de busqueda Número de identificación Seleccione tipo de búsqueda Sitio MLA…" at bounding box center [755, 113] width 1365 height 67
click at [790, 115] on button "button" at bounding box center [809, 113] width 52 height 37
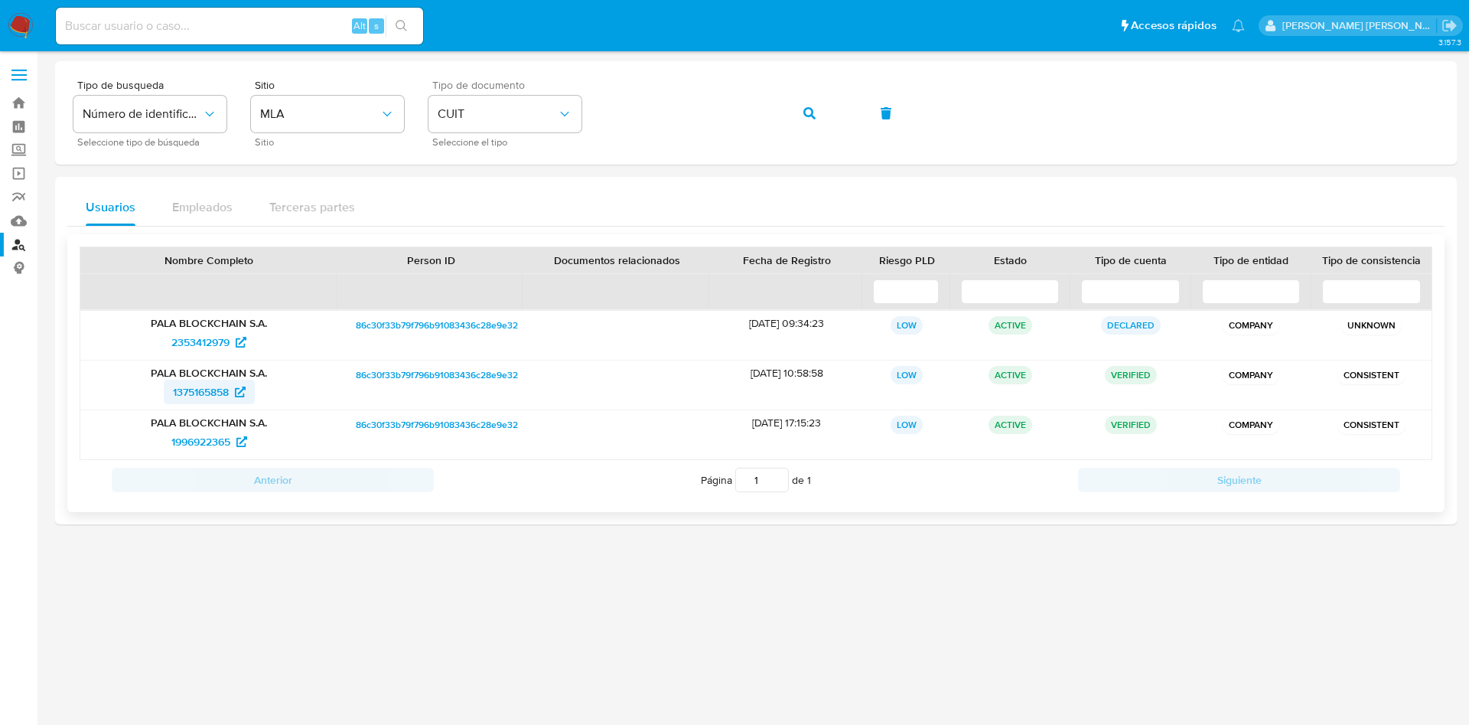
click at [212, 391] on span "1375165858" at bounding box center [201, 391] width 56 height 24
click at [243, 396] on icon at bounding box center [240, 391] width 11 height 11
click at [212, 446] on span "1996922365" at bounding box center [200, 441] width 59 height 24
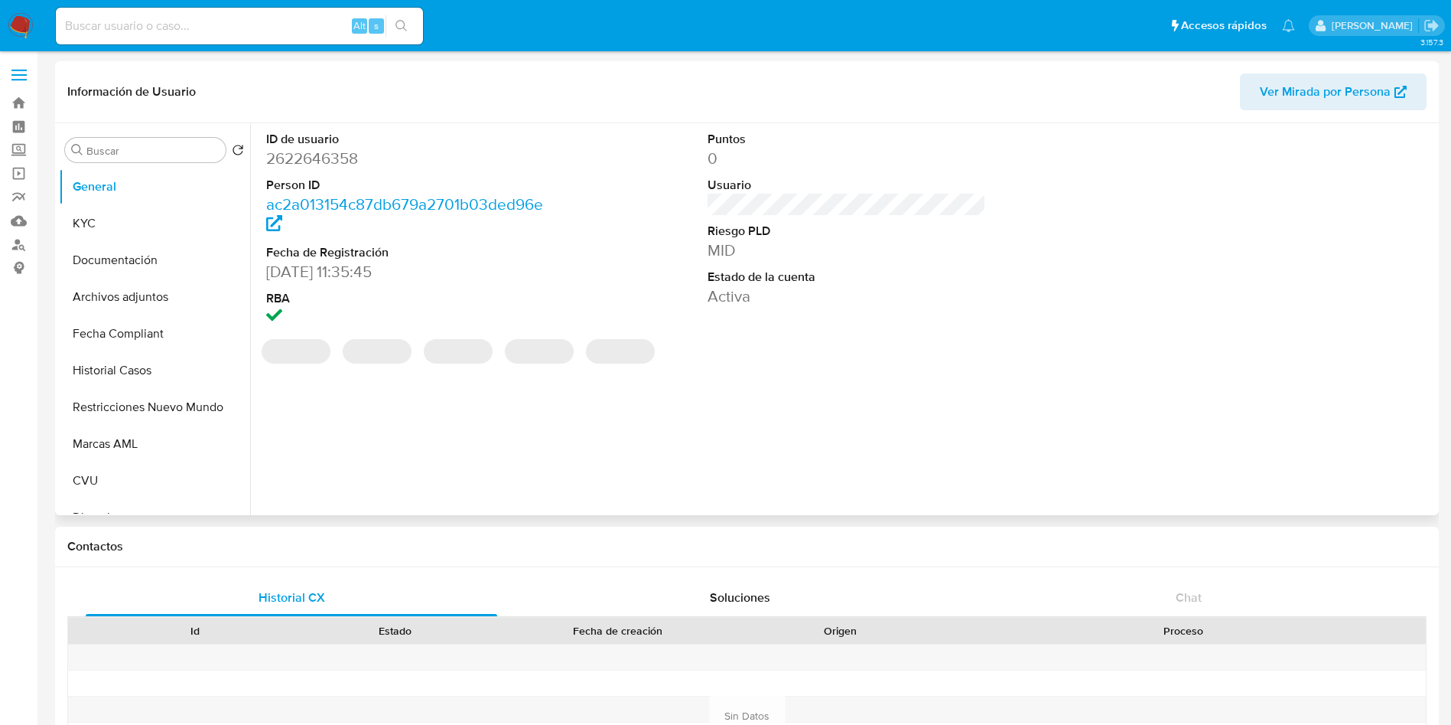
select select "10"
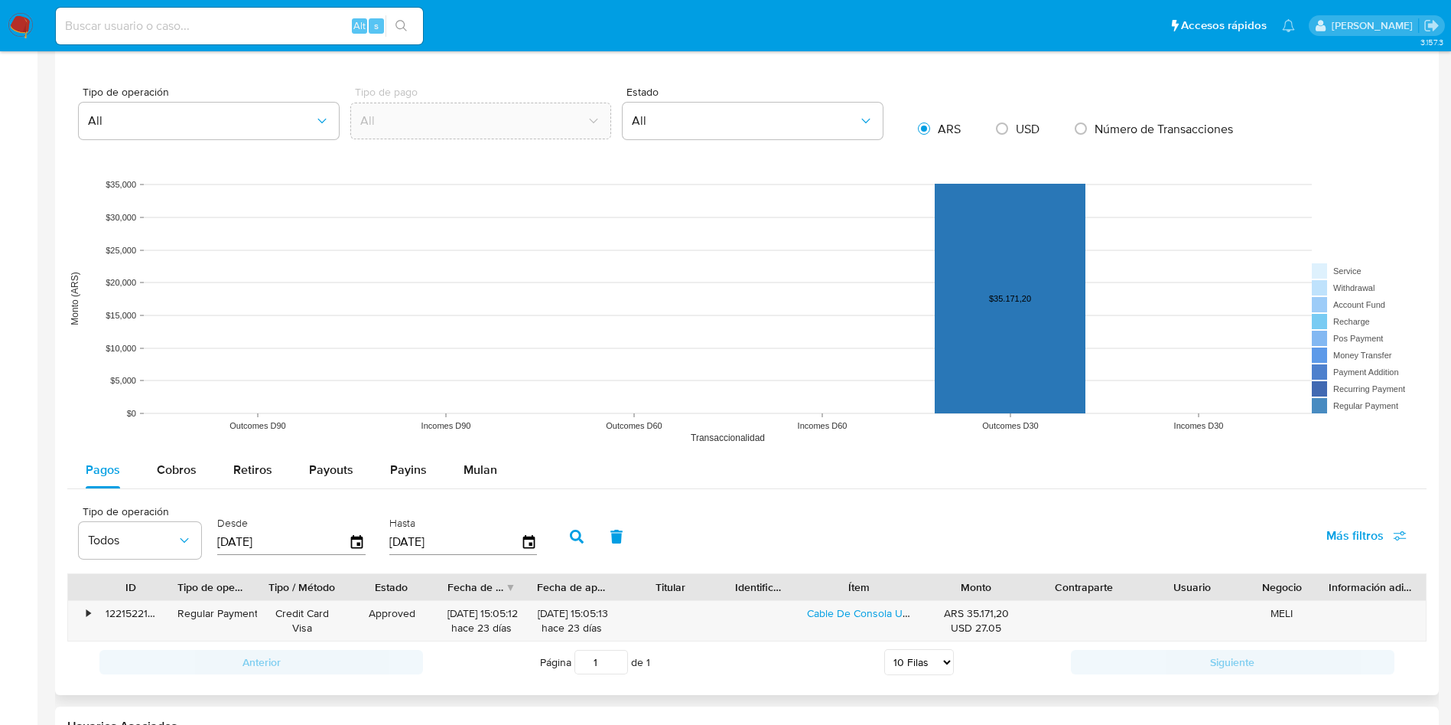
scroll to position [1262, 0]
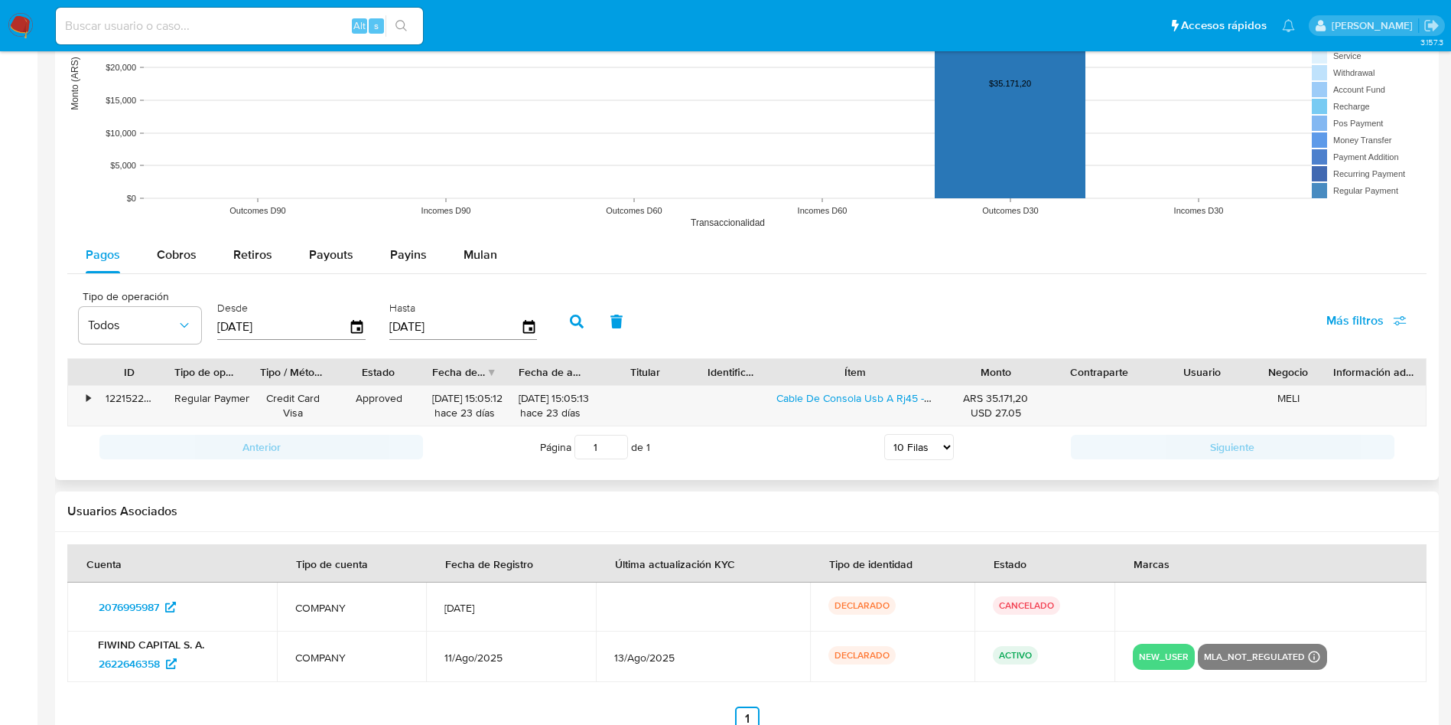
drag, startPoint x: 927, startPoint y: 381, endPoint x: 980, endPoint y: 382, distance: 52.8
click at [980, 382] on div "ID Tipo de operación Tipo / Método Estado Fecha de creación Fecha de aprobación…" at bounding box center [747, 372] width 1358 height 26
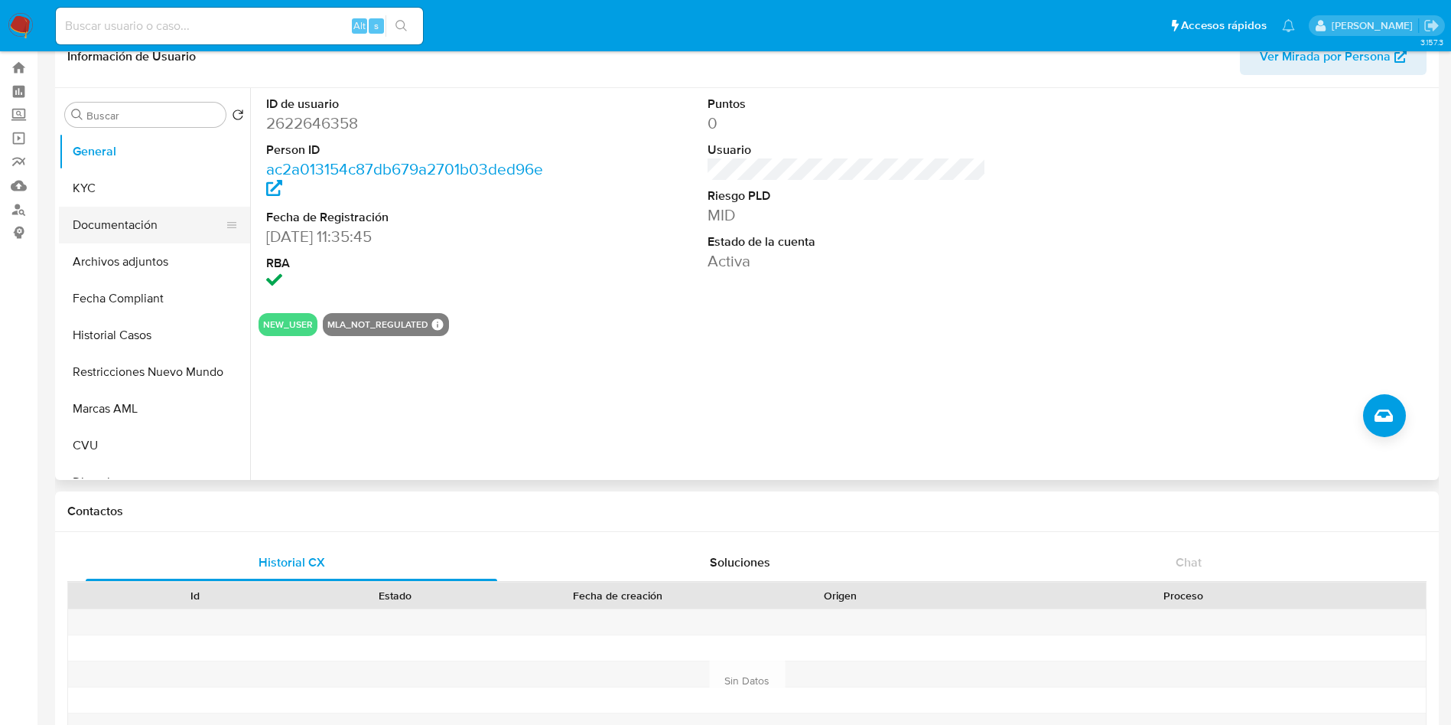
scroll to position [0, 0]
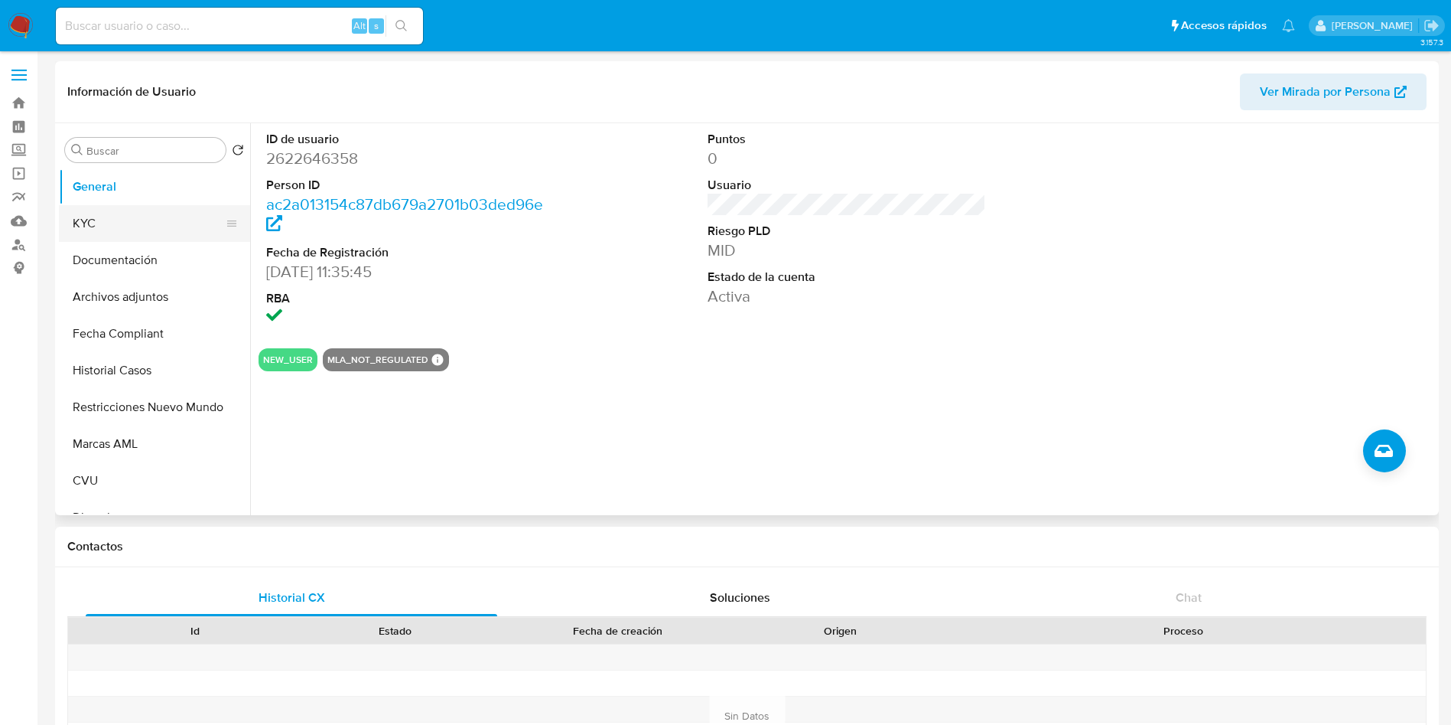
click at [123, 223] on button "KYC" at bounding box center [148, 223] width 179 height 37
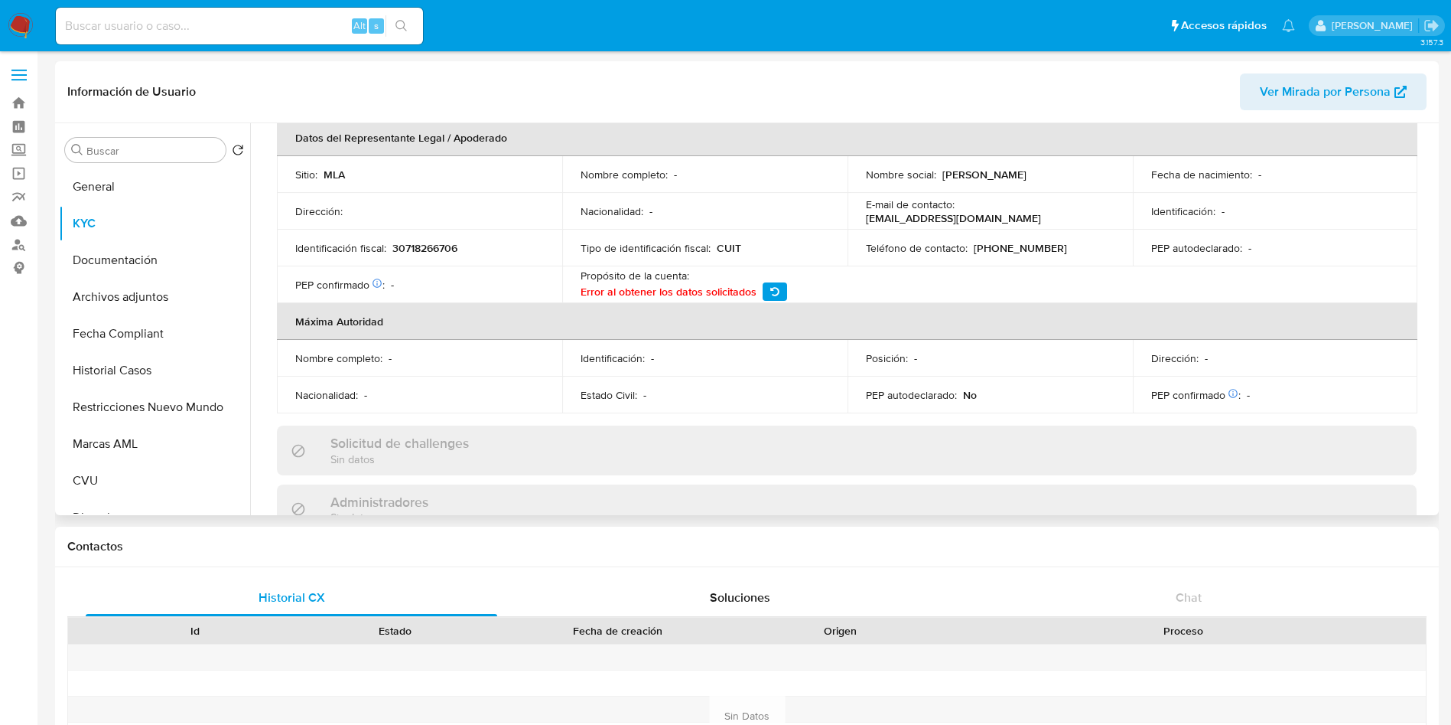
scroll to position [78, 0]
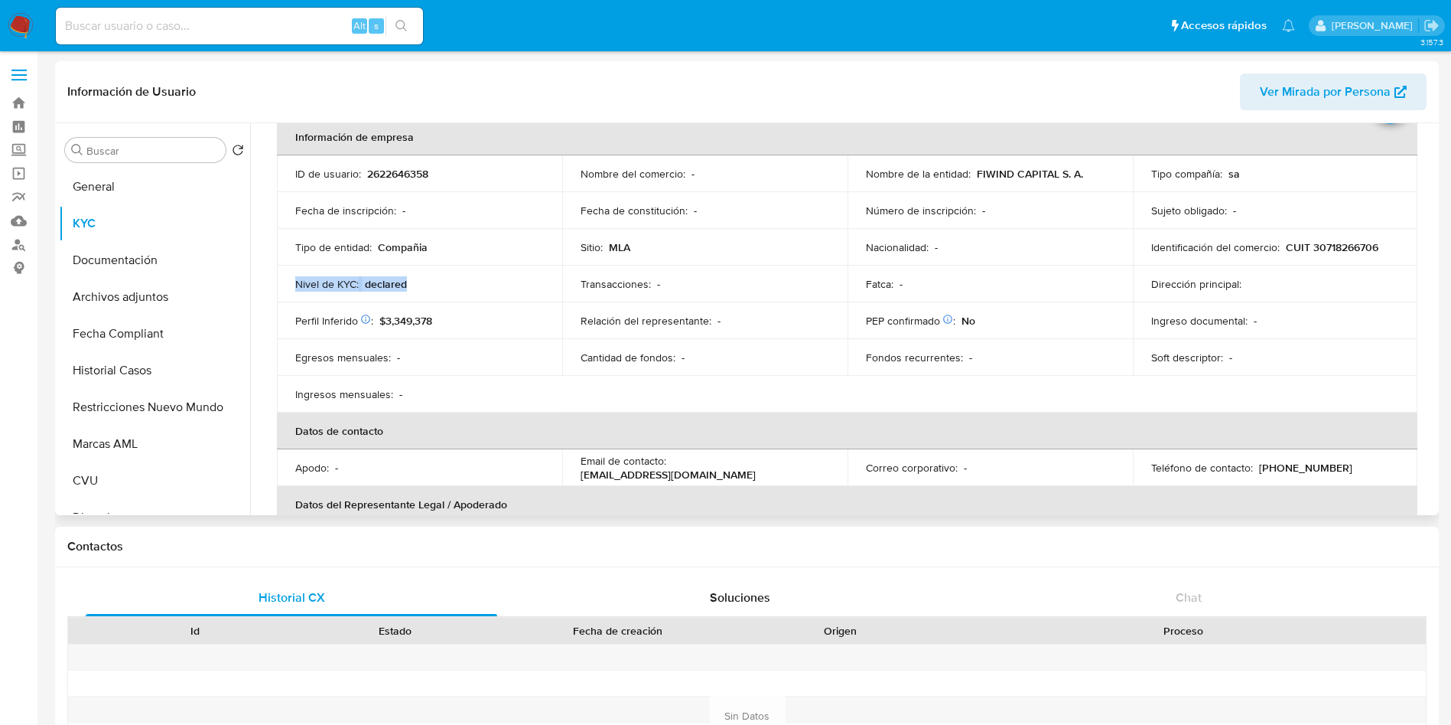
drag, startPoint x: 412, startPoint y: 275, endPoint x: 287, endPoint y: 286, distance: 125.2
click at [287, 286] on td "Nivel de KYC : declared" at bounding box center [419, 283] width 285 height 37
copy div "Nivel de KYC : declared"
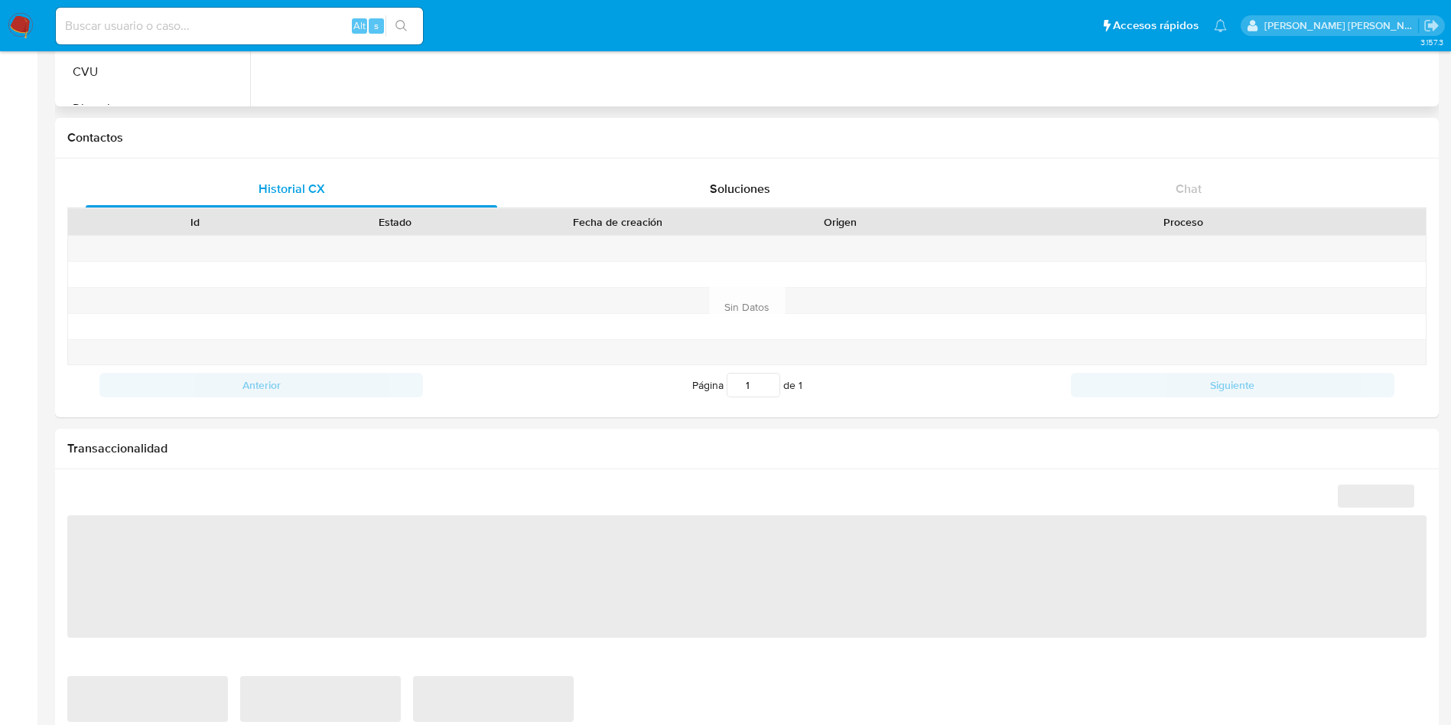
select select "10"
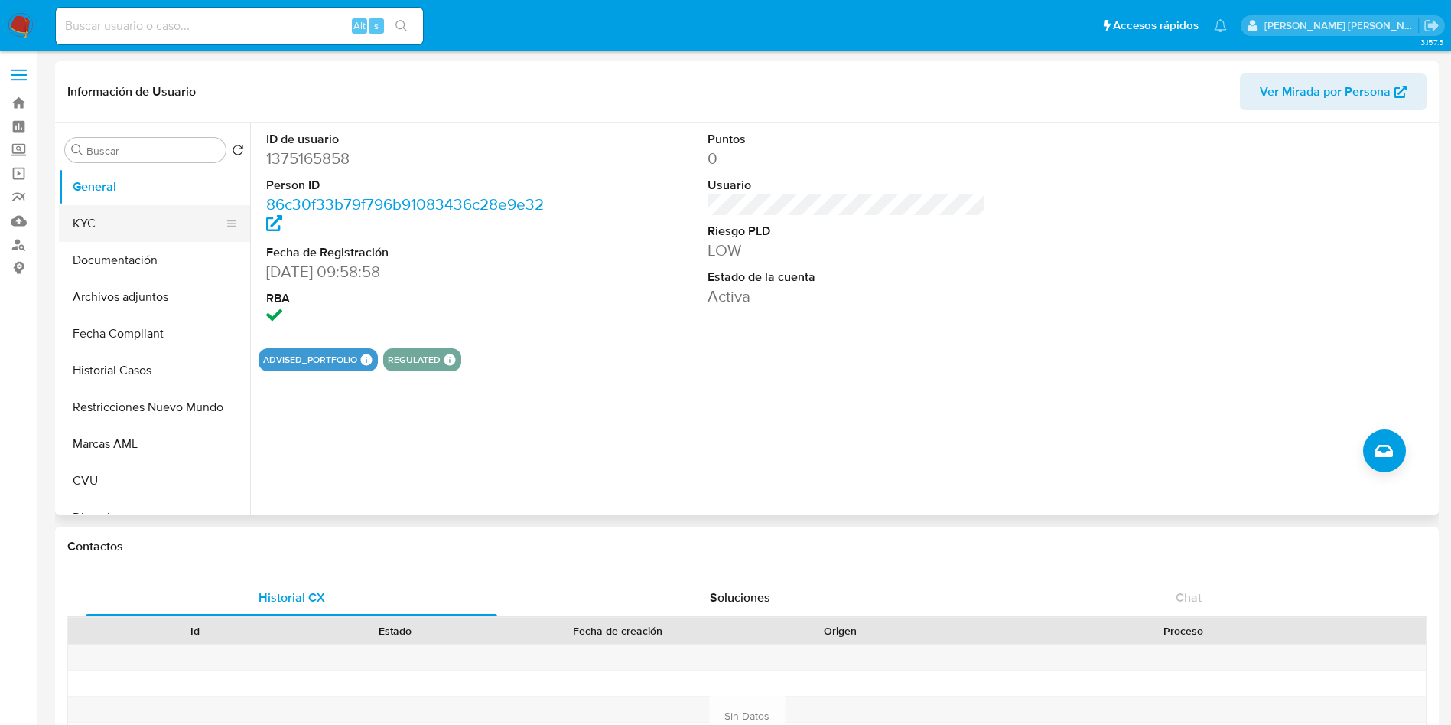
click at [123, 226] on button "KYC" at bounding box center [148, 223] width 179 height 37
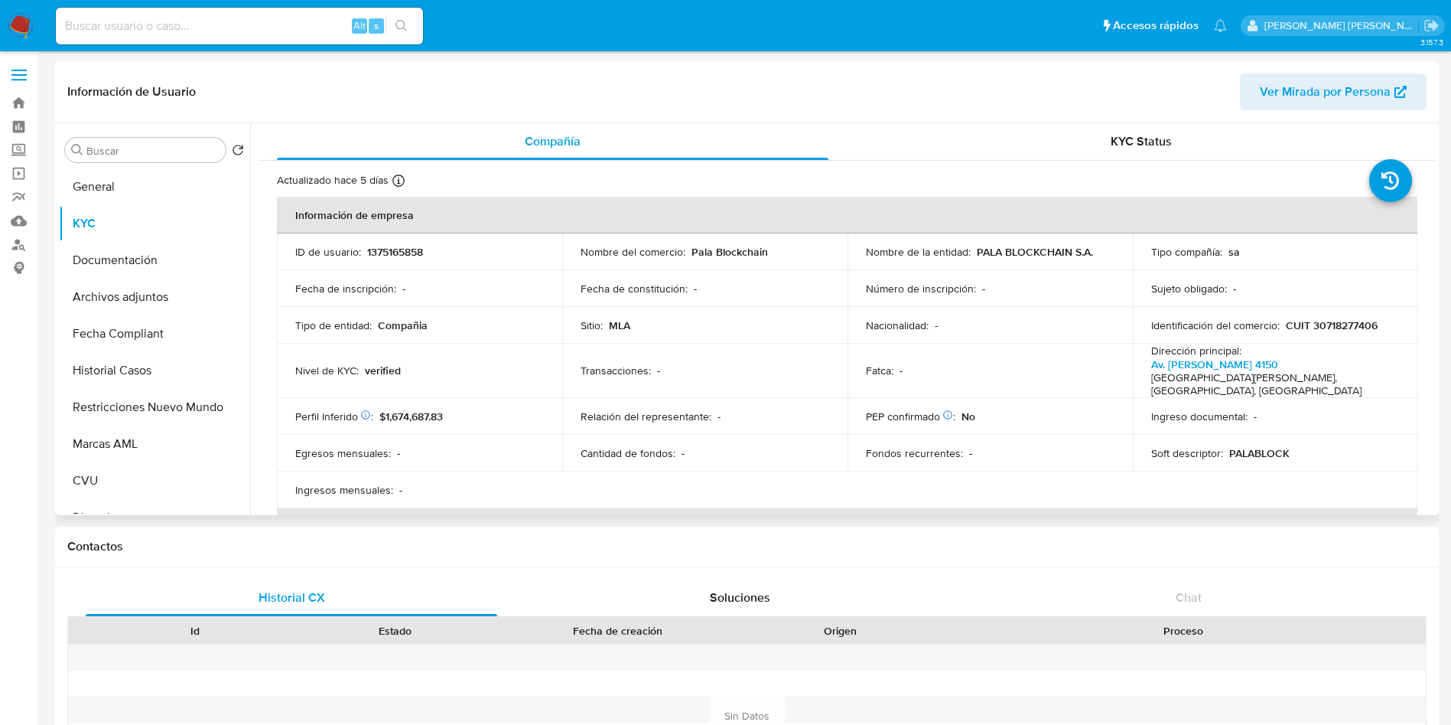
scroll to position [574, 0]
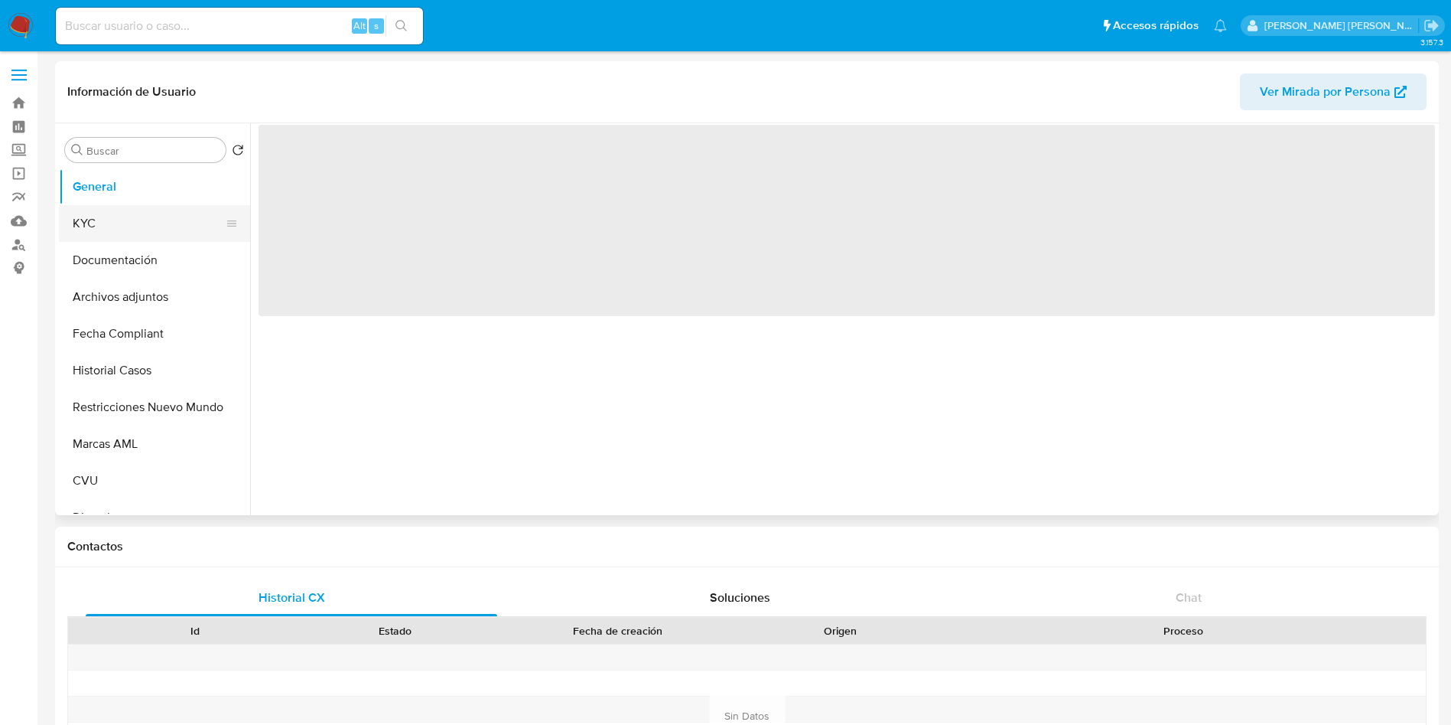
click at [124, 226] on button "KYC" at bounding box center [148, 223] width 179 height 37
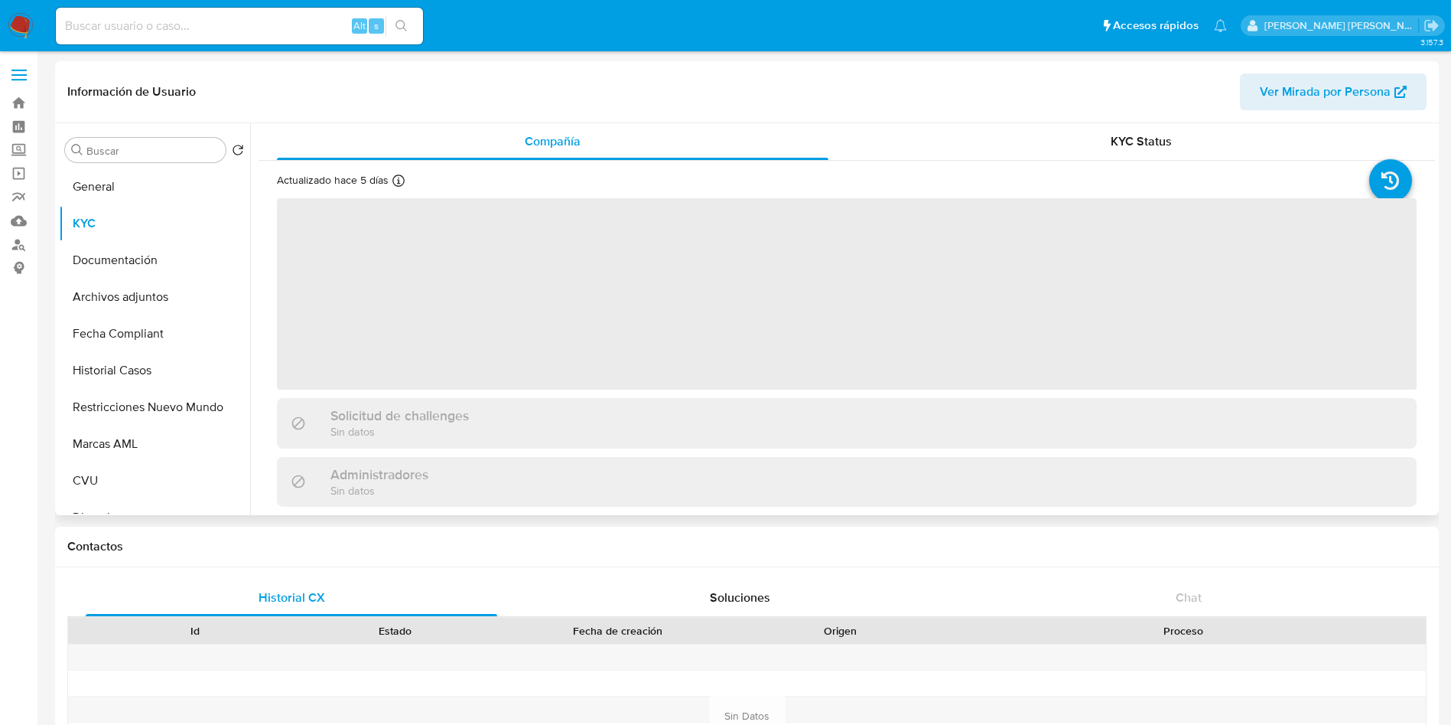
select select "10"
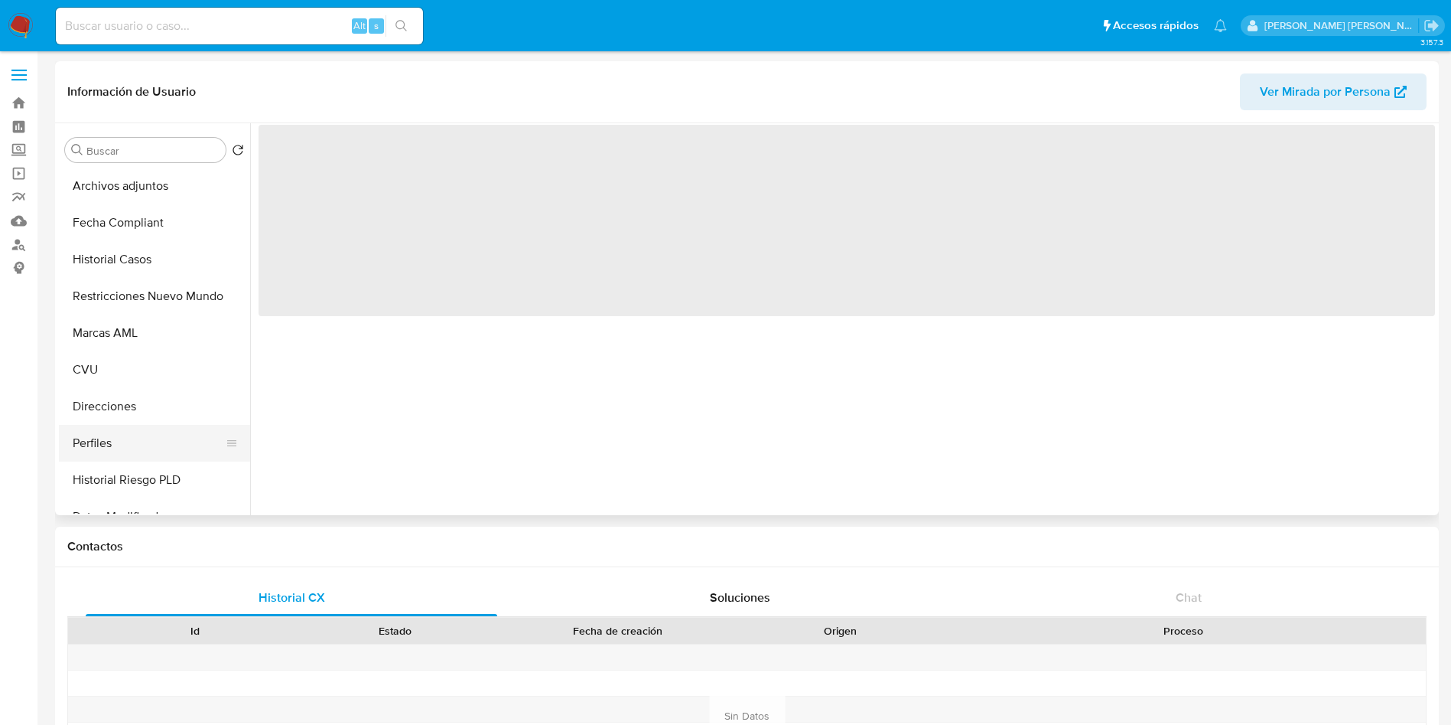
scroll to position [115, 0]
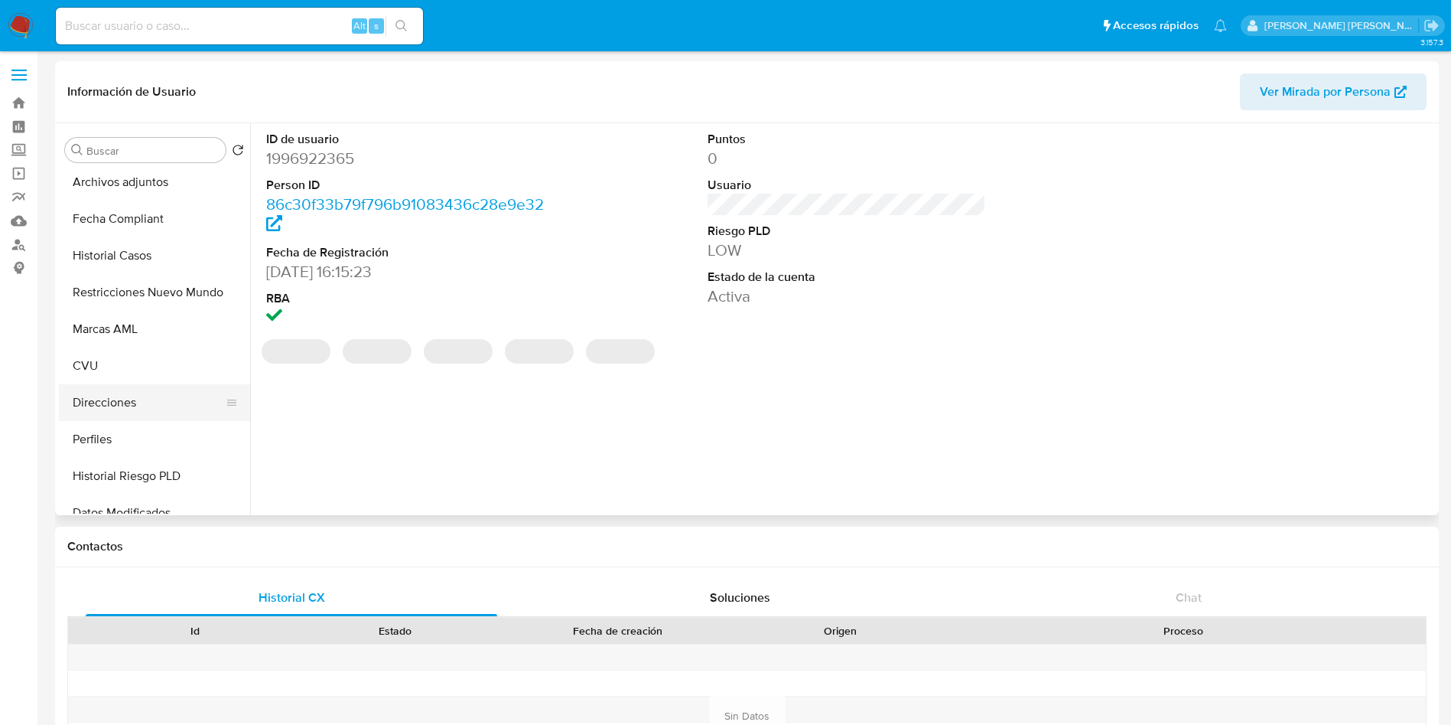
select select "10"
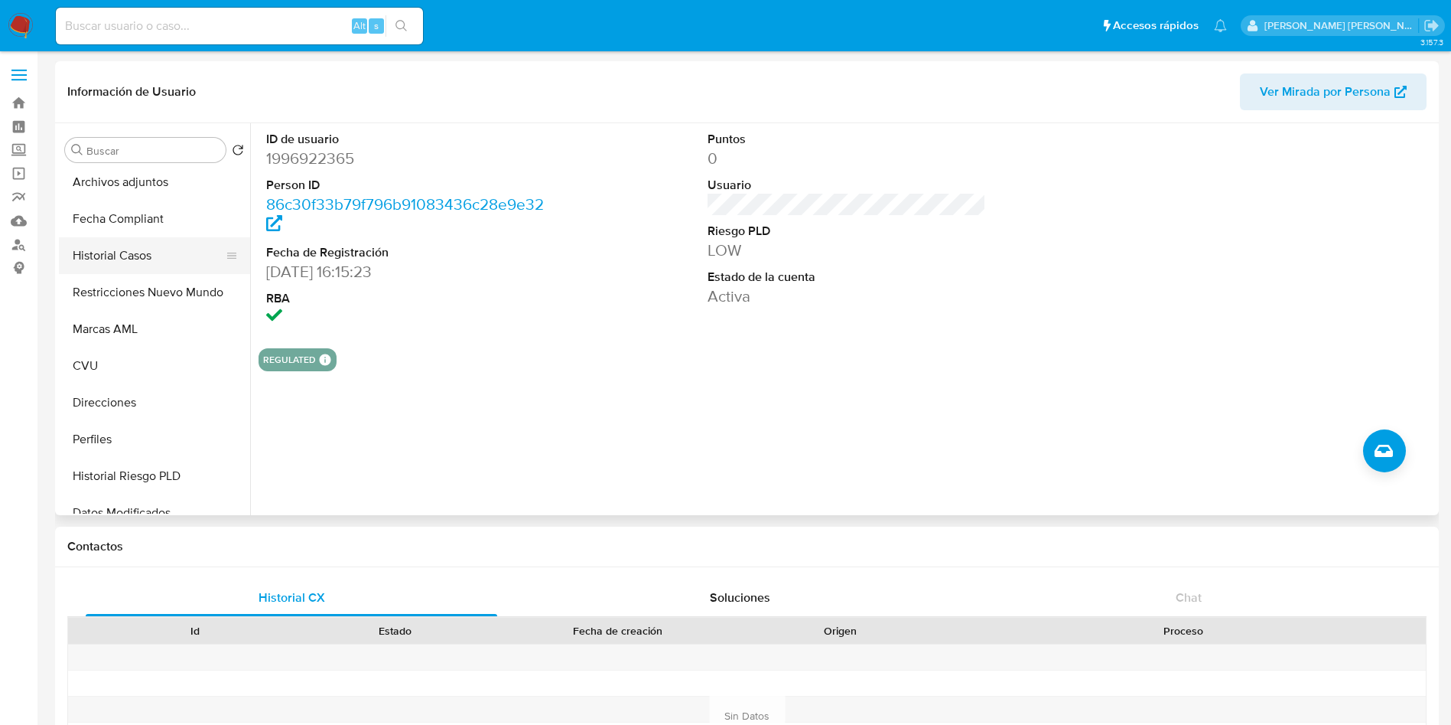
scroll to position [0, 0]
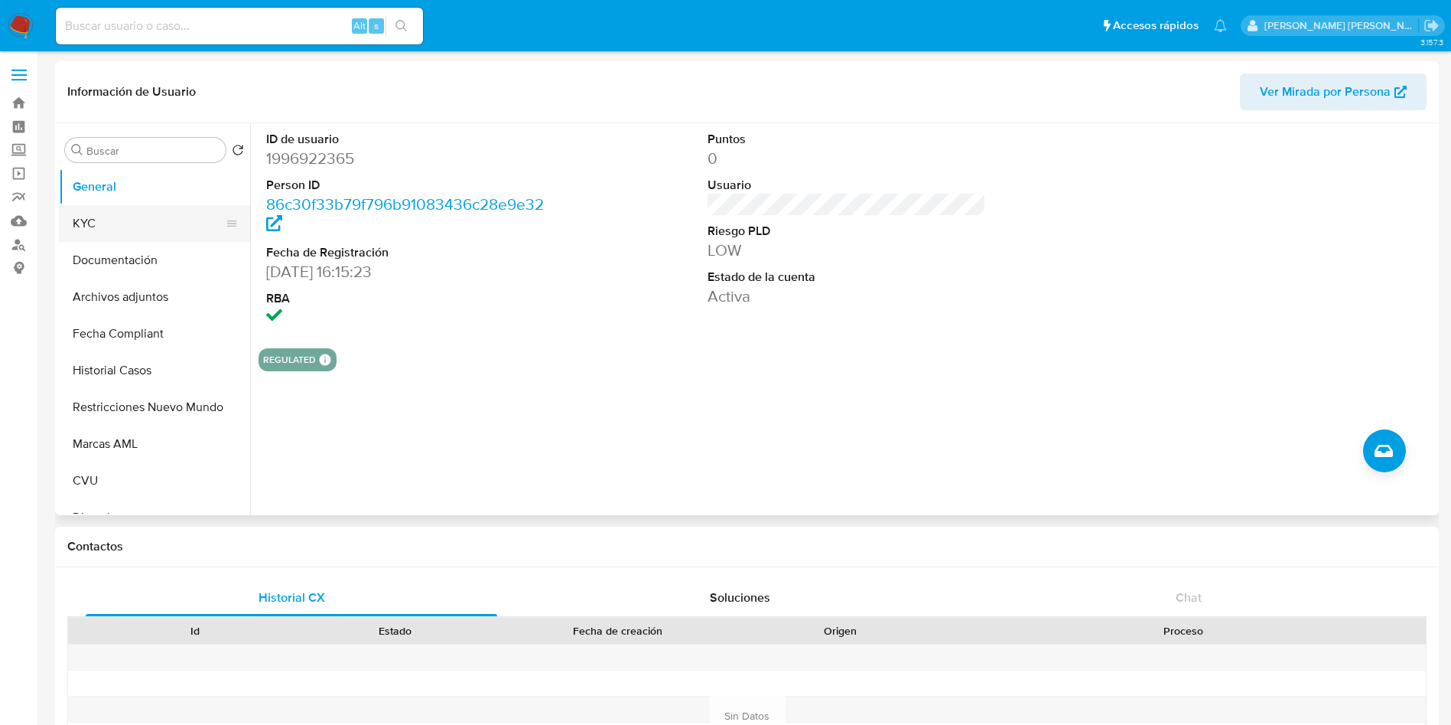
click at [135, 217] on button "KYC" at bounding box center [148, 223] width 179 height 37
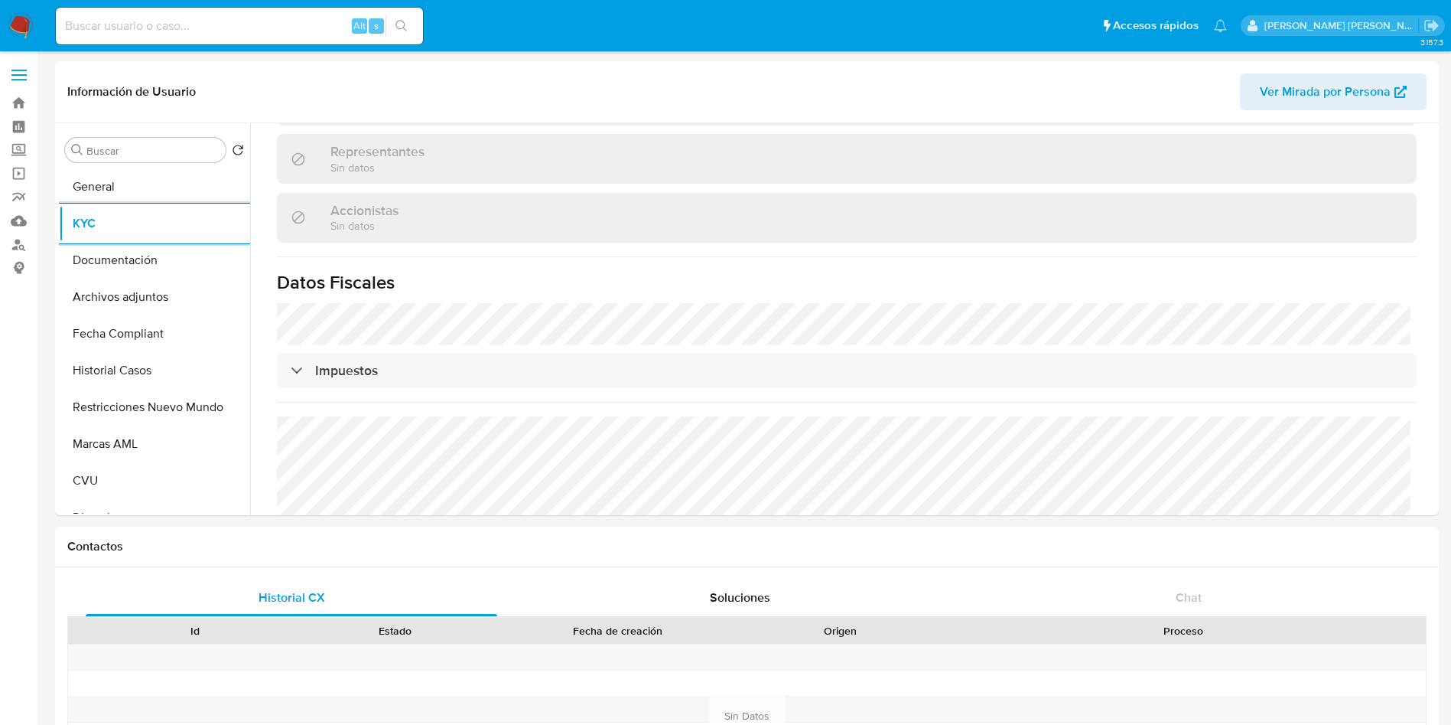
click at [168, 31] on input at bounding box center [239, 26] width 367 height 20
paste input "681194973"
type input "681194973"
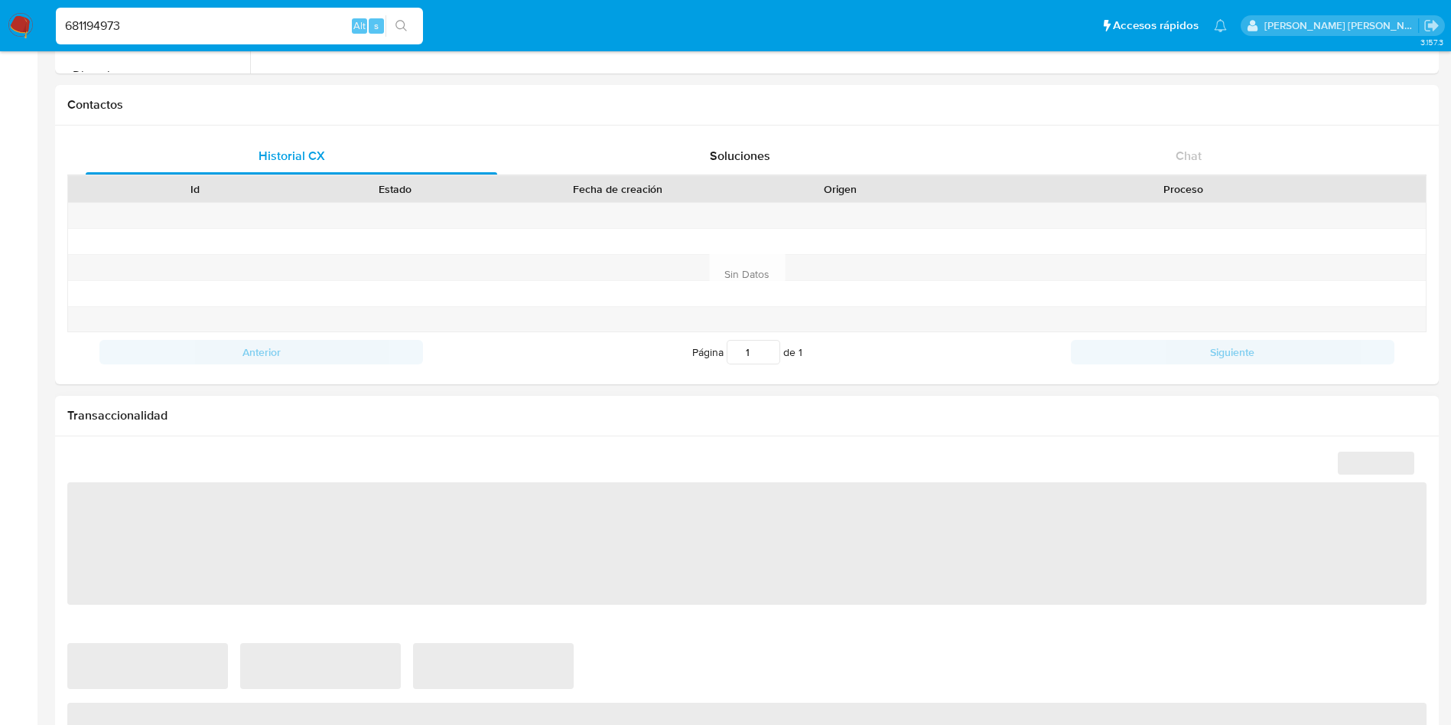
scroll to position [574, 0]
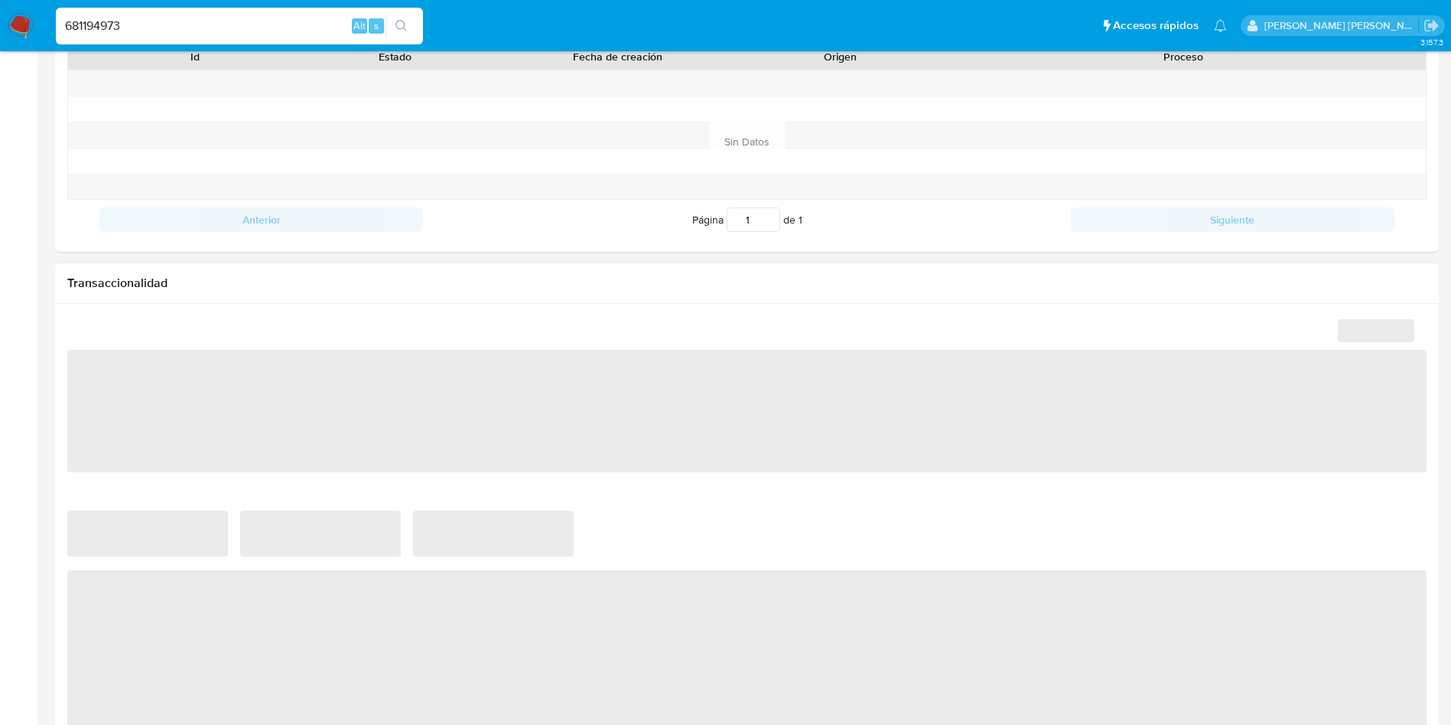
select select "10"
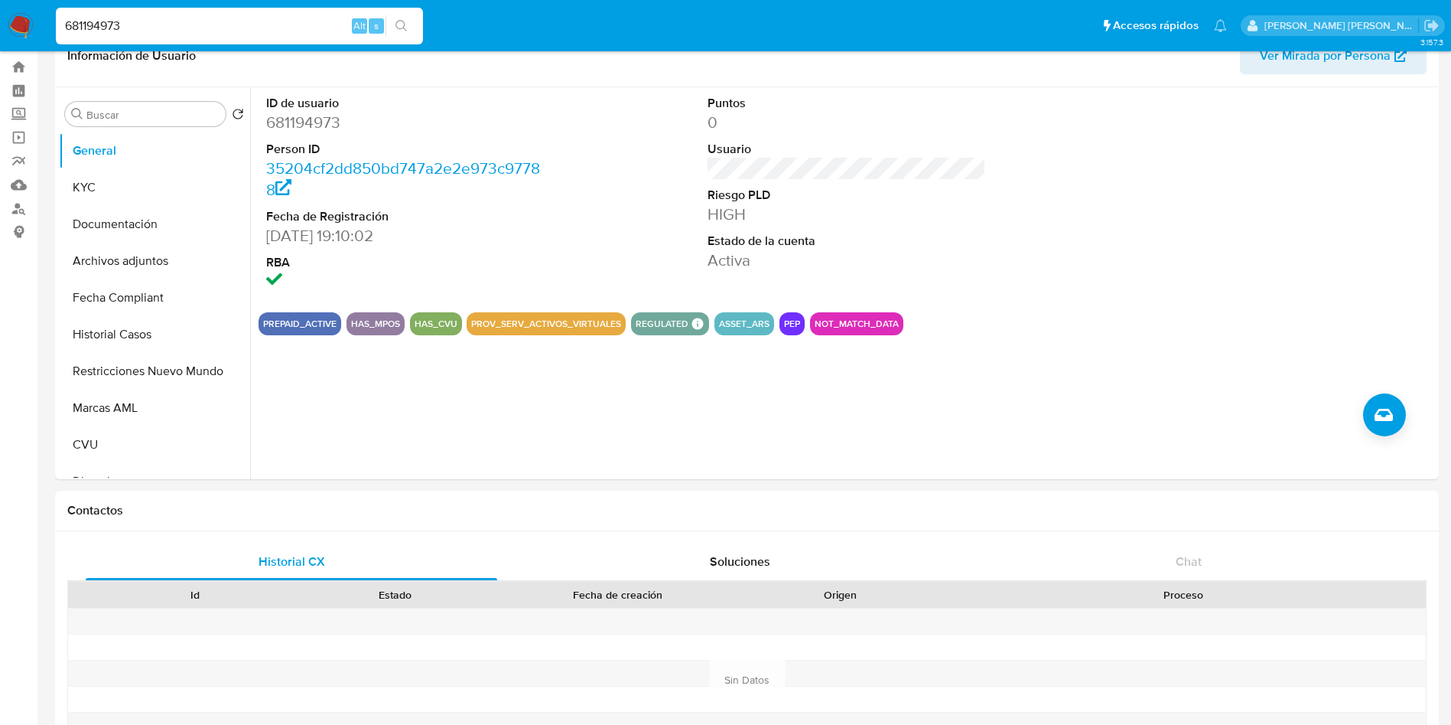
scroll to position [0, 0]
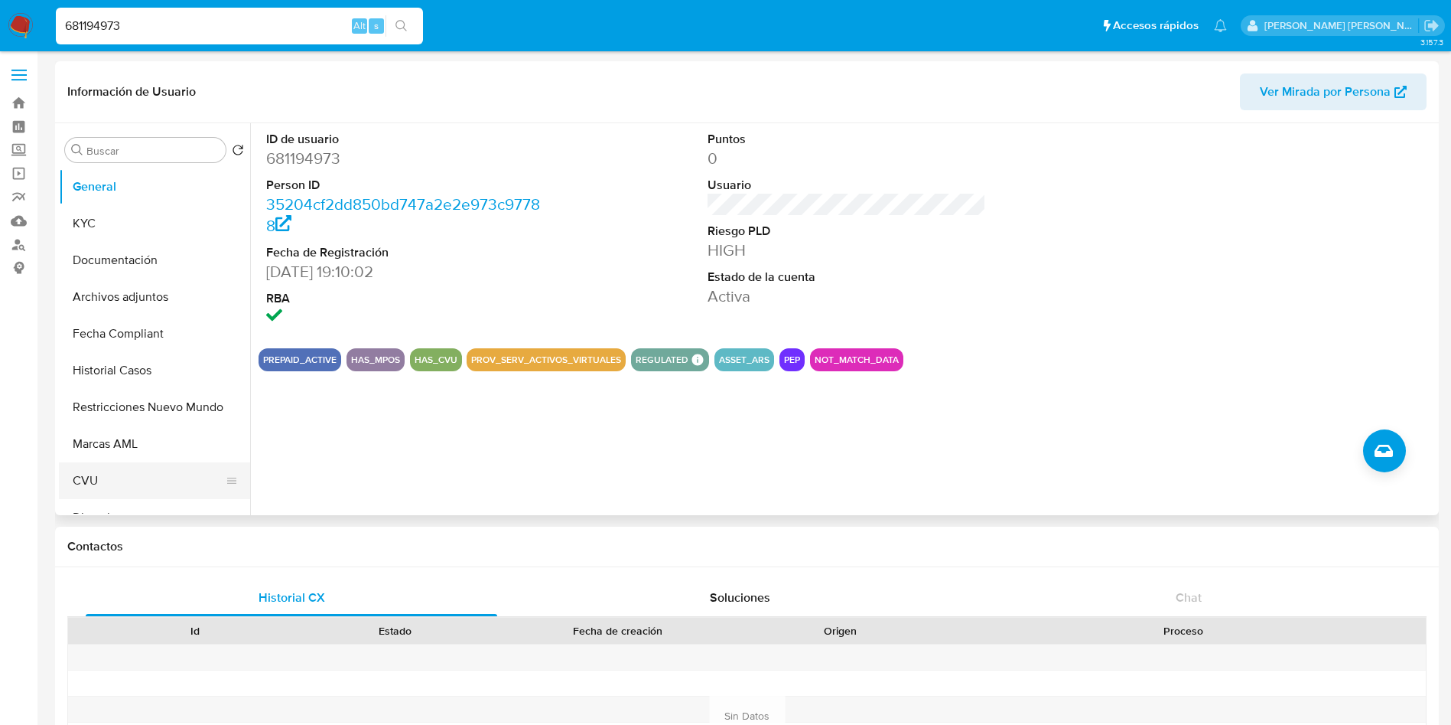
click at [111, 473] on button "CVU" at bounding box center [148, 480] width 179 height 37
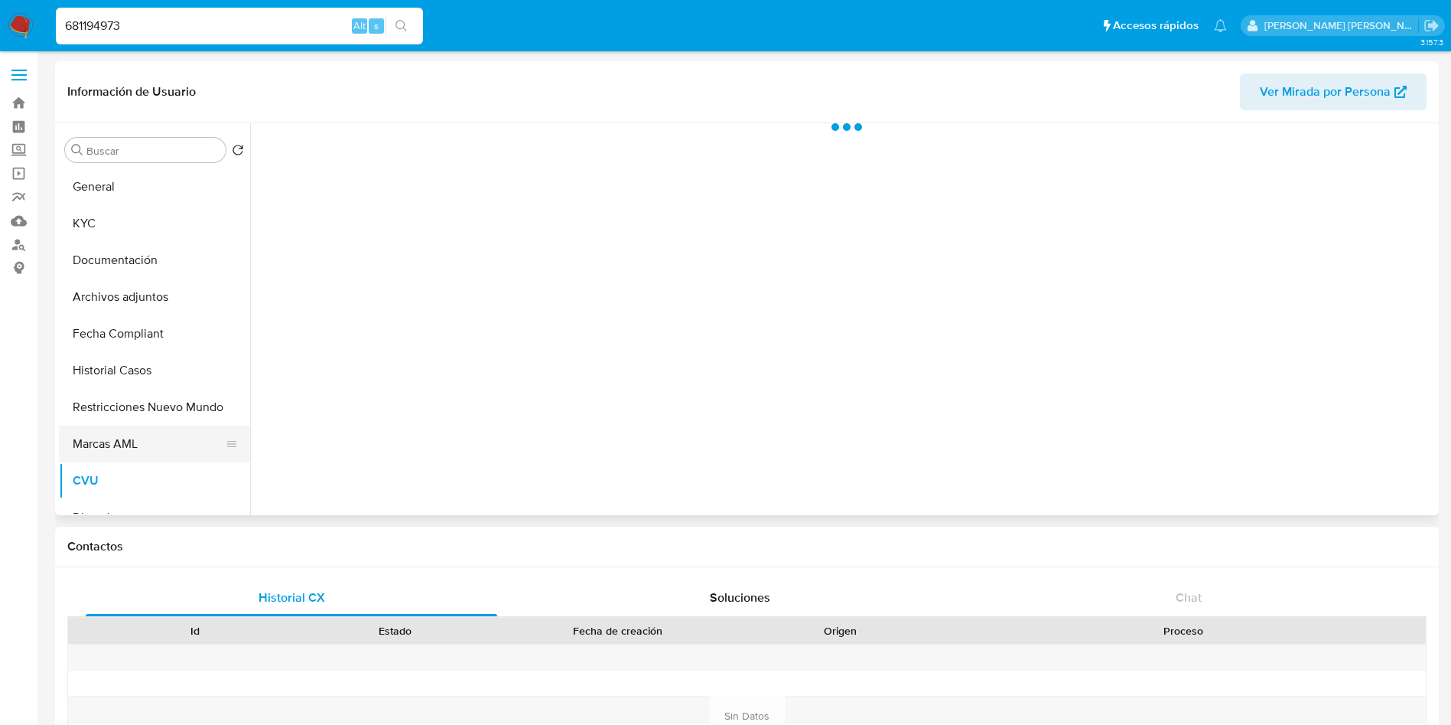
click at [133, 437] on button "Marcas AML" at bounding box center [148, 443] width 179 height 37
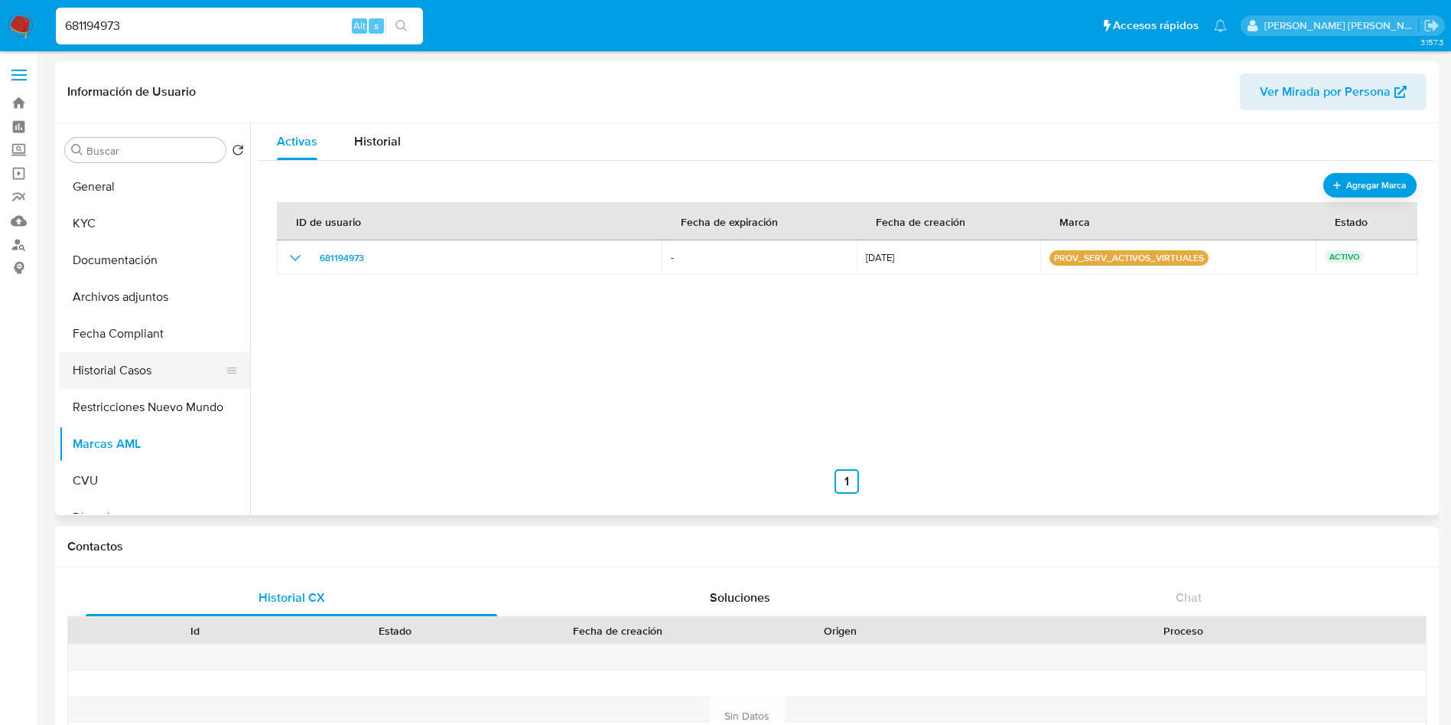
click at [146, 365] on button "Historial Casos" at bounding box center [148, 370] width 179 height 37
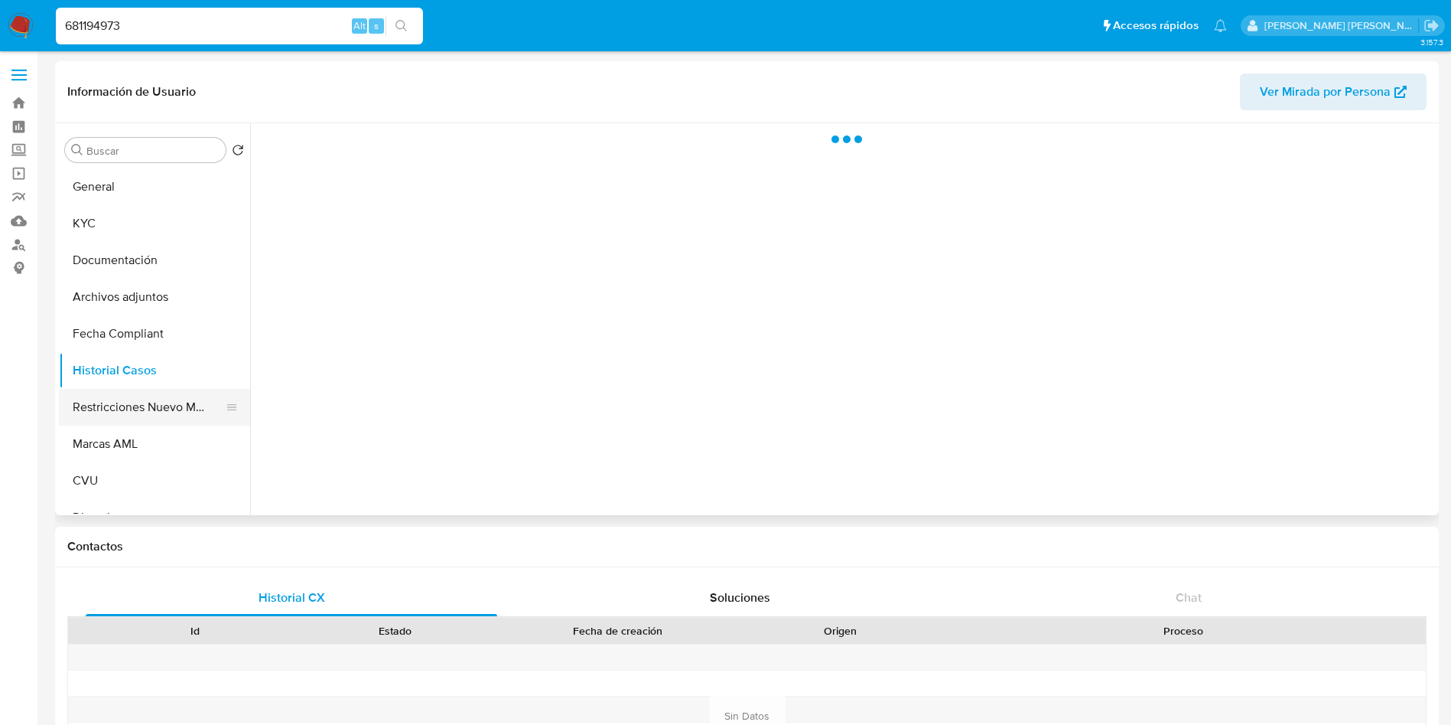
click at [161, 399] on button "Restricciones Nuevo Mundo" at bounding box center [148, 407] width 179 height 37
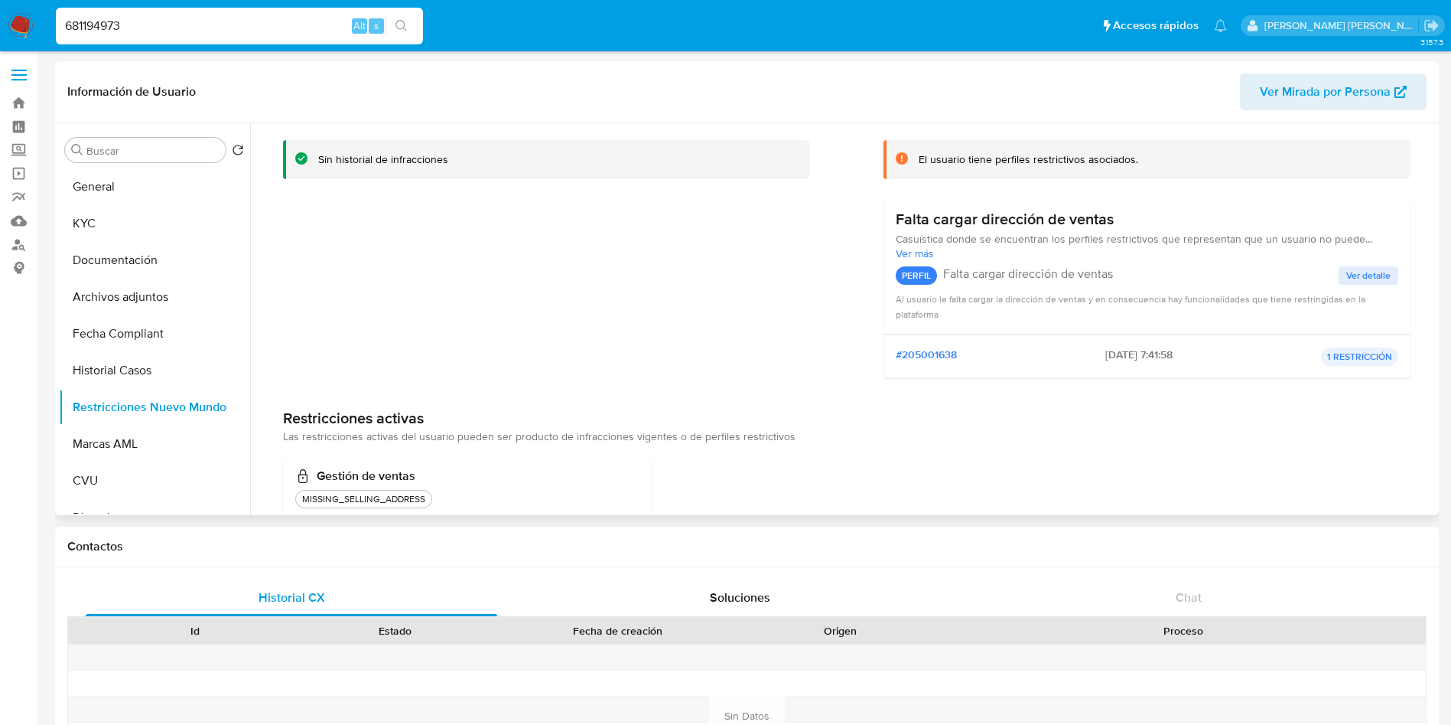
scroll to position [121, 0]
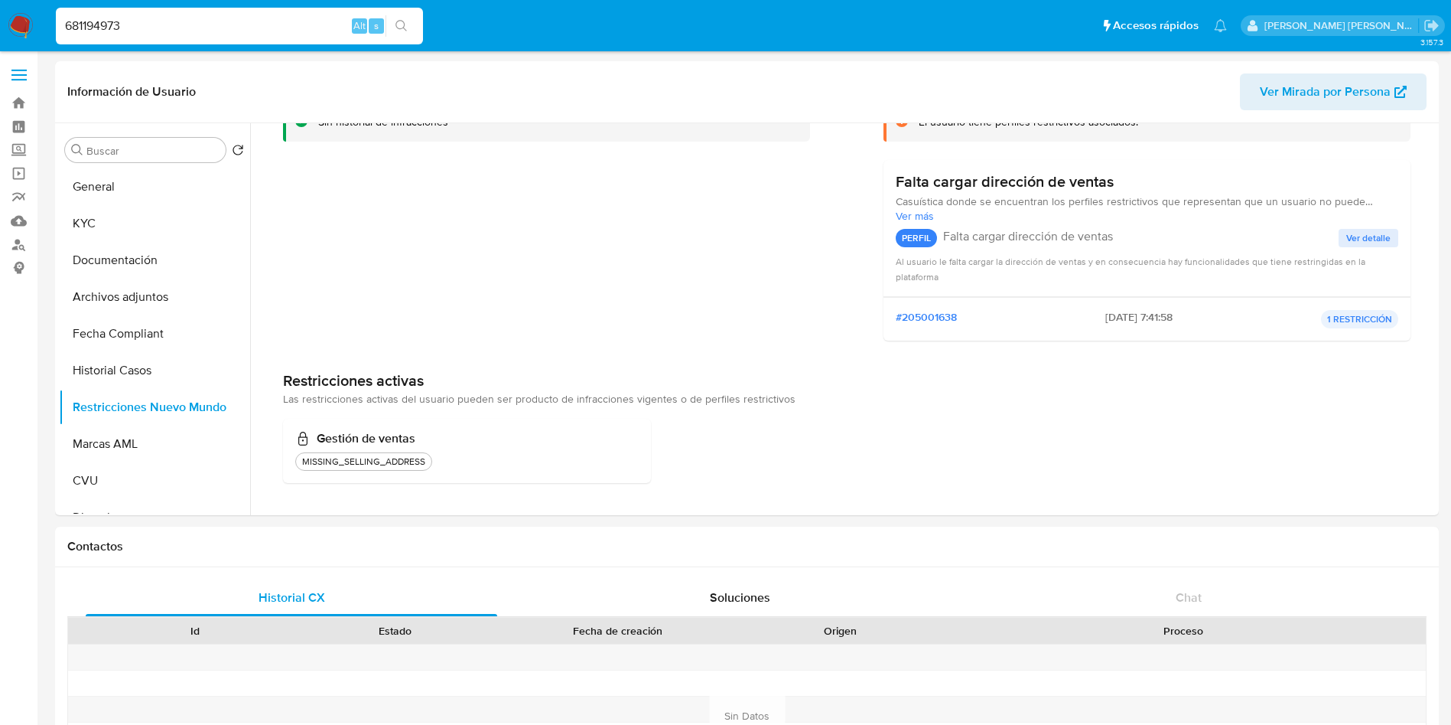
drag, startPoint x: 153, startPoint y: 30, endPoint x: 0, endPoint y: 15, distance: 153.7
click at [0, 15] on nav "Pausado Ver notificaciones 681194973 Alt s Accesos rápidos Presiona las siguien…" at bounding box center [725, 25] width 1451 height 51
paste input "251693291"
type input "251693291"
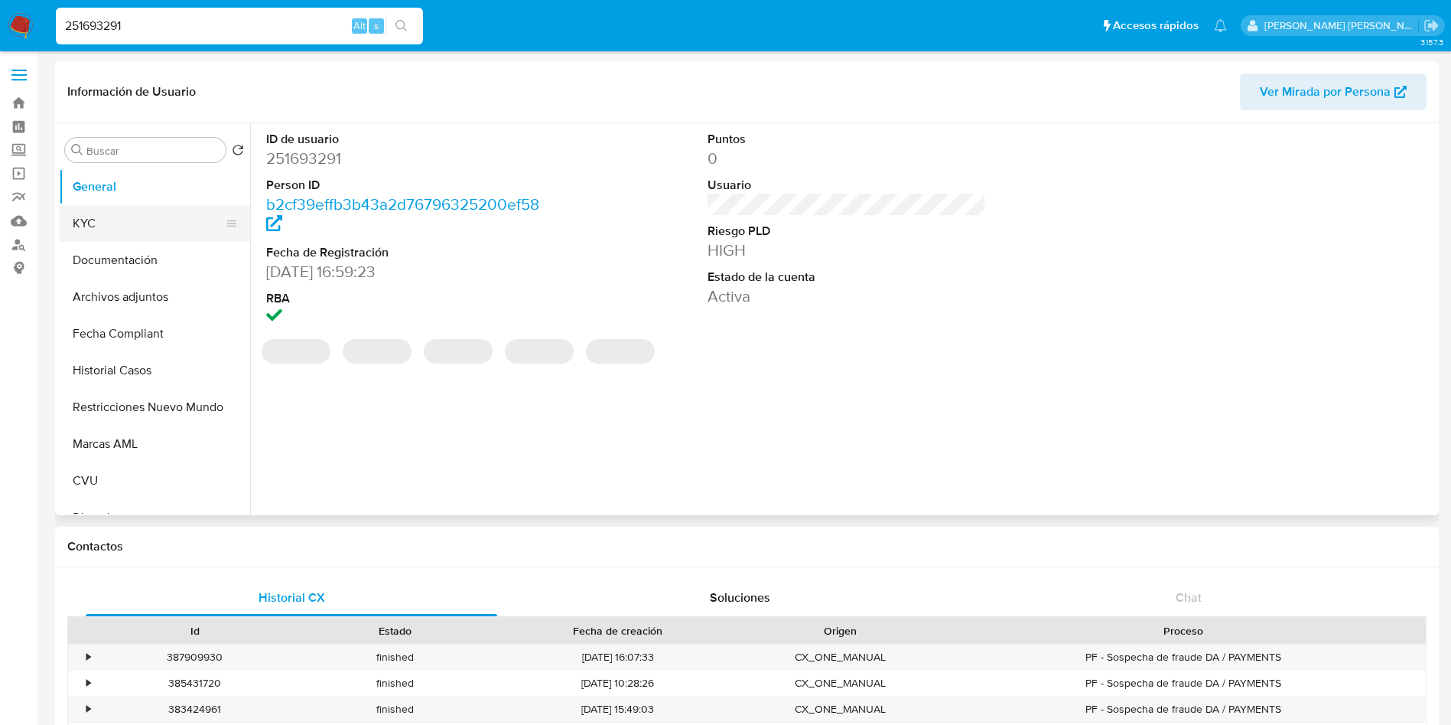
click at [129, 223] on button "KYC" at bounding box center [148, 223] width 179 height 37
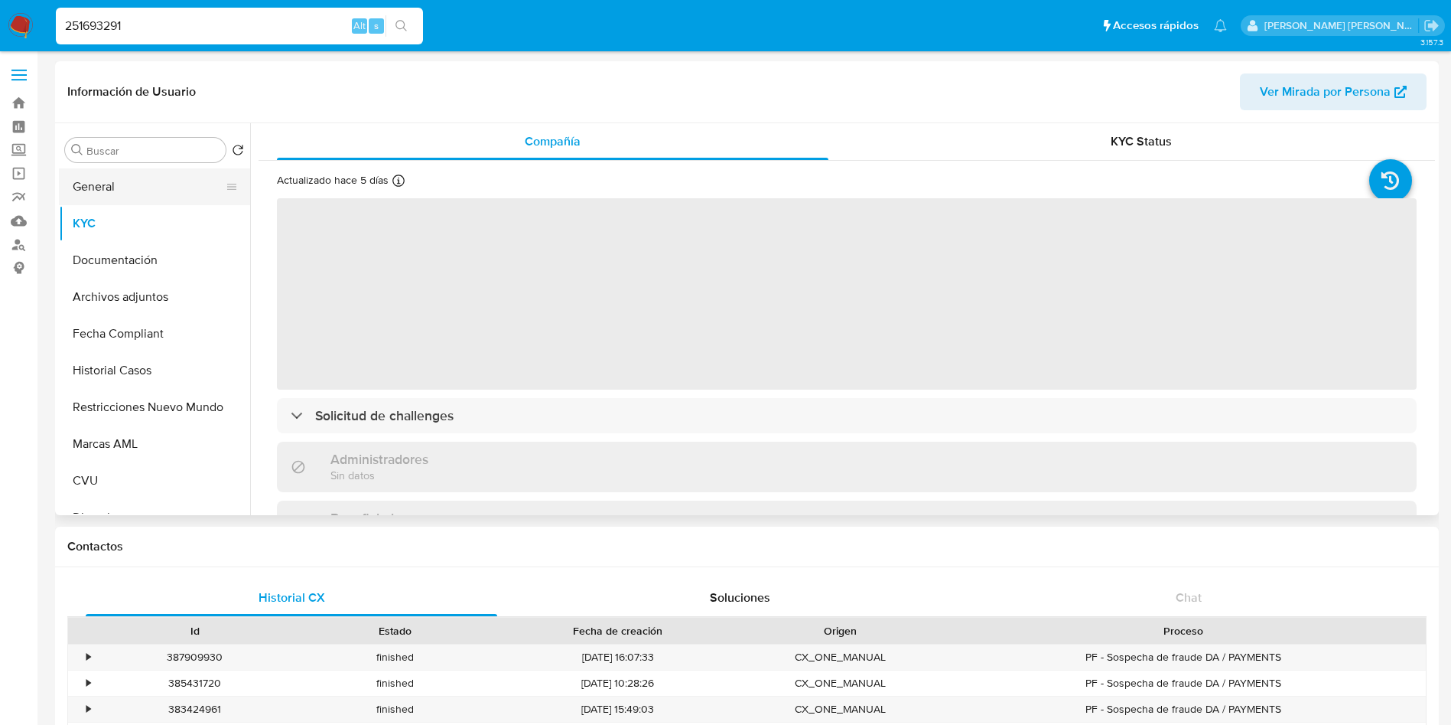
click at [137, 184] on button "General" at bounding box center [148, 186] width 179 height 37
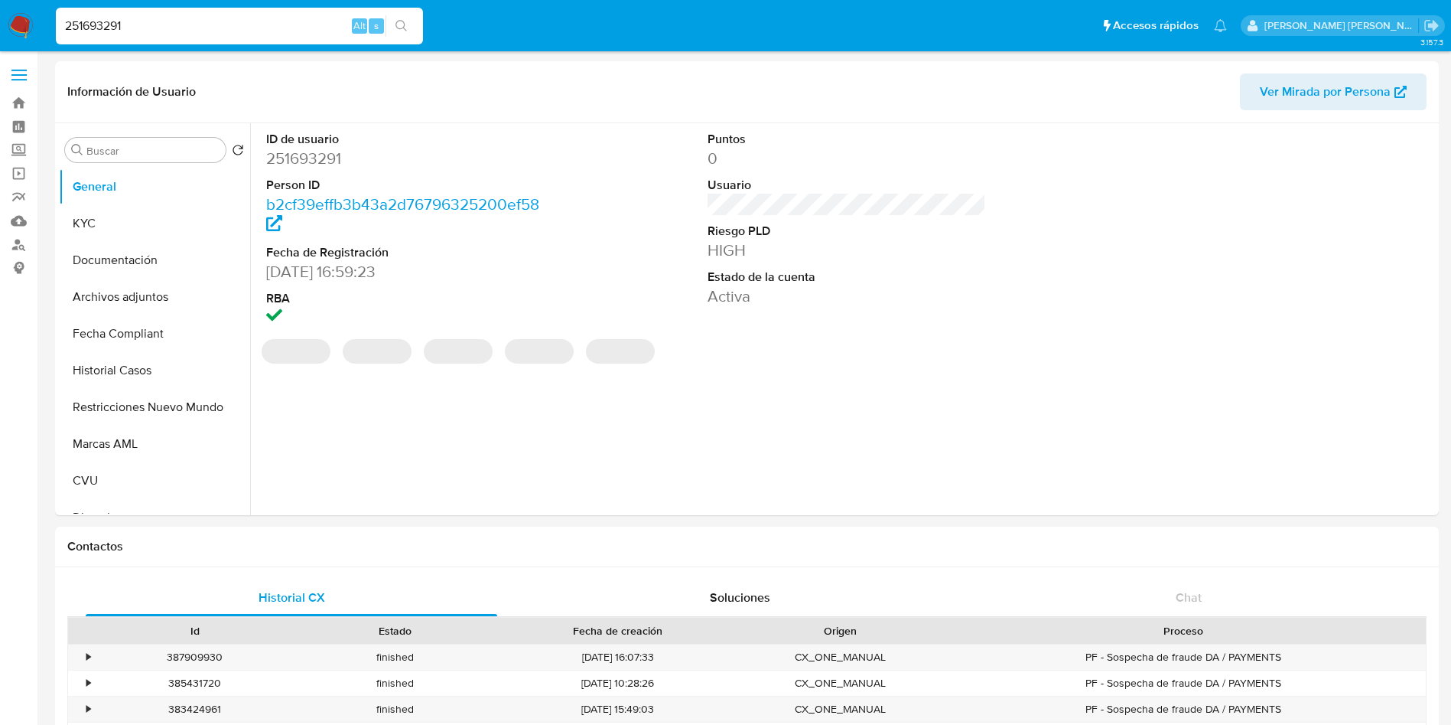
select select "10"
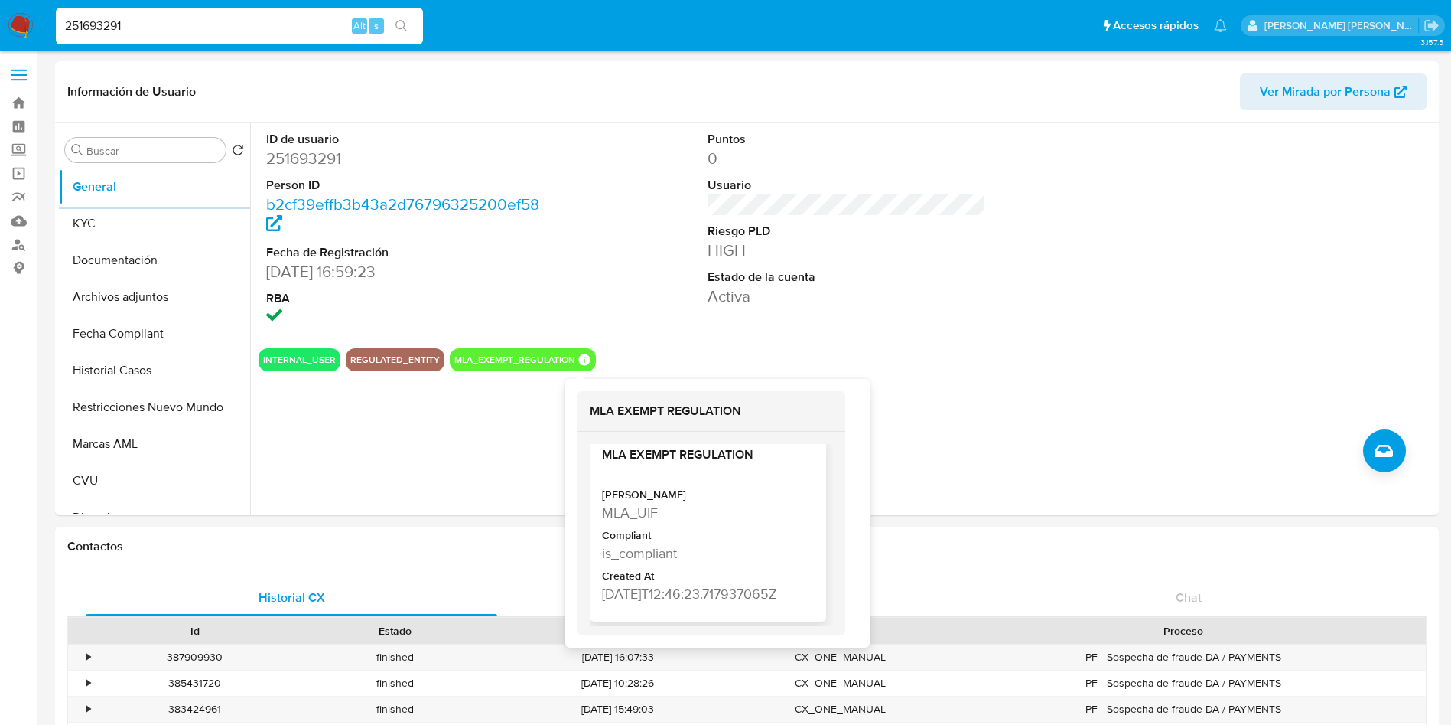
scroll to position [32, 0]
click at [678, 414] on h2 "MLA EXEMPT REGULATION" at bounding box center [711, 410] width 243 height 15
drag, startPoint x: 753, startPoint y: 406, endPoint x: 581, endPoint y: 408, distance: 171.4
click at [581, 408] on div "MLA EXEMPT REGULATION" at bounding box center [712, 411] width 268 height 41
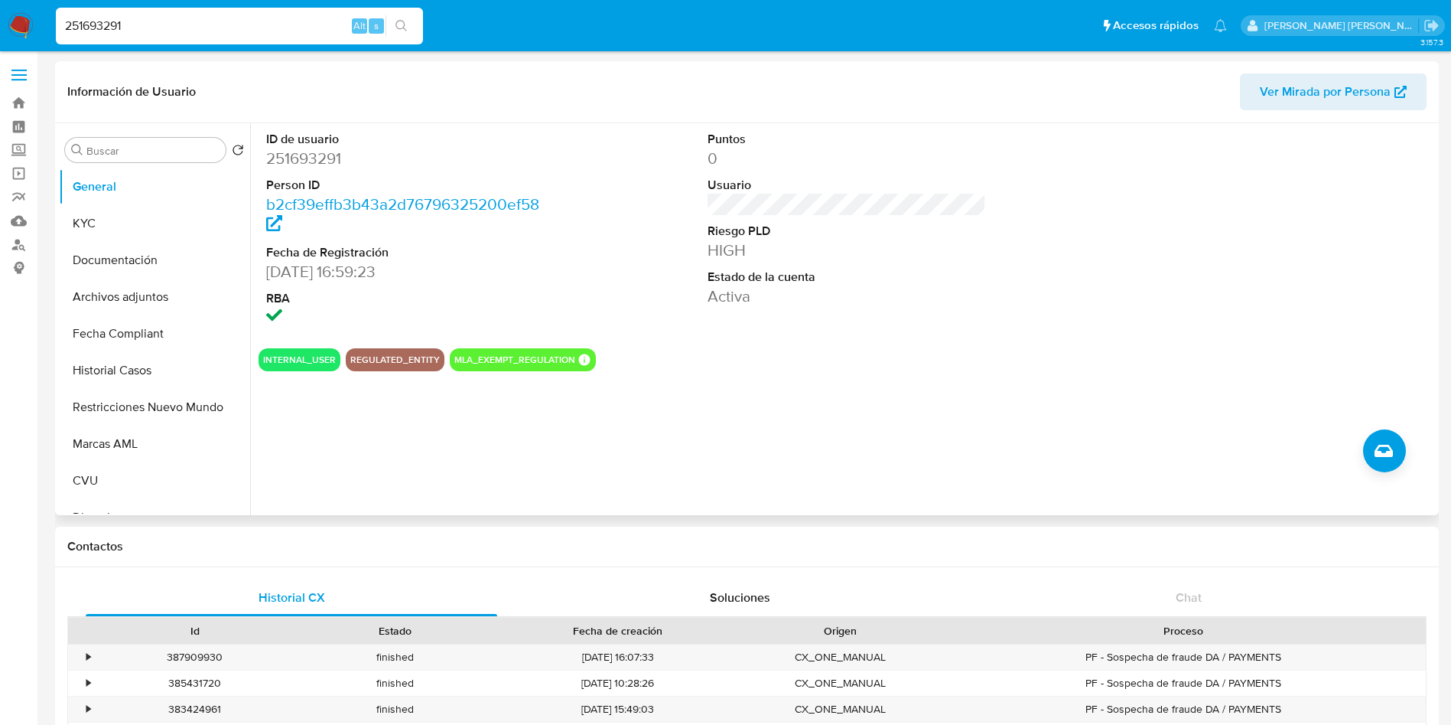
copy h2 "MLA EXEMPT REGULATION"
click at [526, 340] on section "ID de usuario 251693291 Person ID b2cf39effb3b43a2d76796325200ef58 Fecha de Reg…" at bounding box center [847, 247] width 1177 height 248
click at [519, 359] on button "MLA_EXEMPT_REGULATION" at bounding box center [514, 360] width 121 height 6
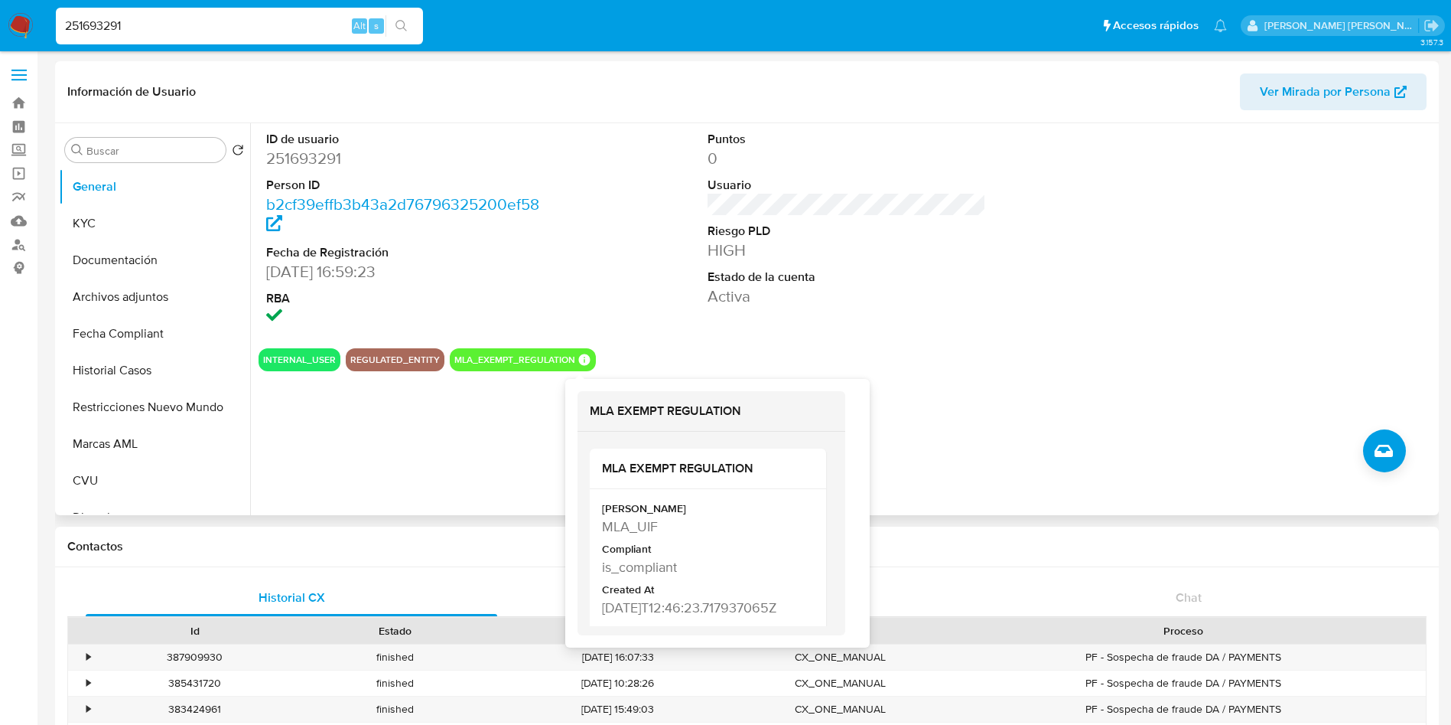
drag, startPoint x: 572, startPoint y: 362, endPoint x: 585, endPoint y: 361, distance: 12.3
click at [572, 361] on div "MLA_EXEMPT_REGULATION MLA EXEMPT REGULATION MLA EXEMPT REGULATION Mark Id MLA_U…" at bounding box center [523, 359] width 146 height 23
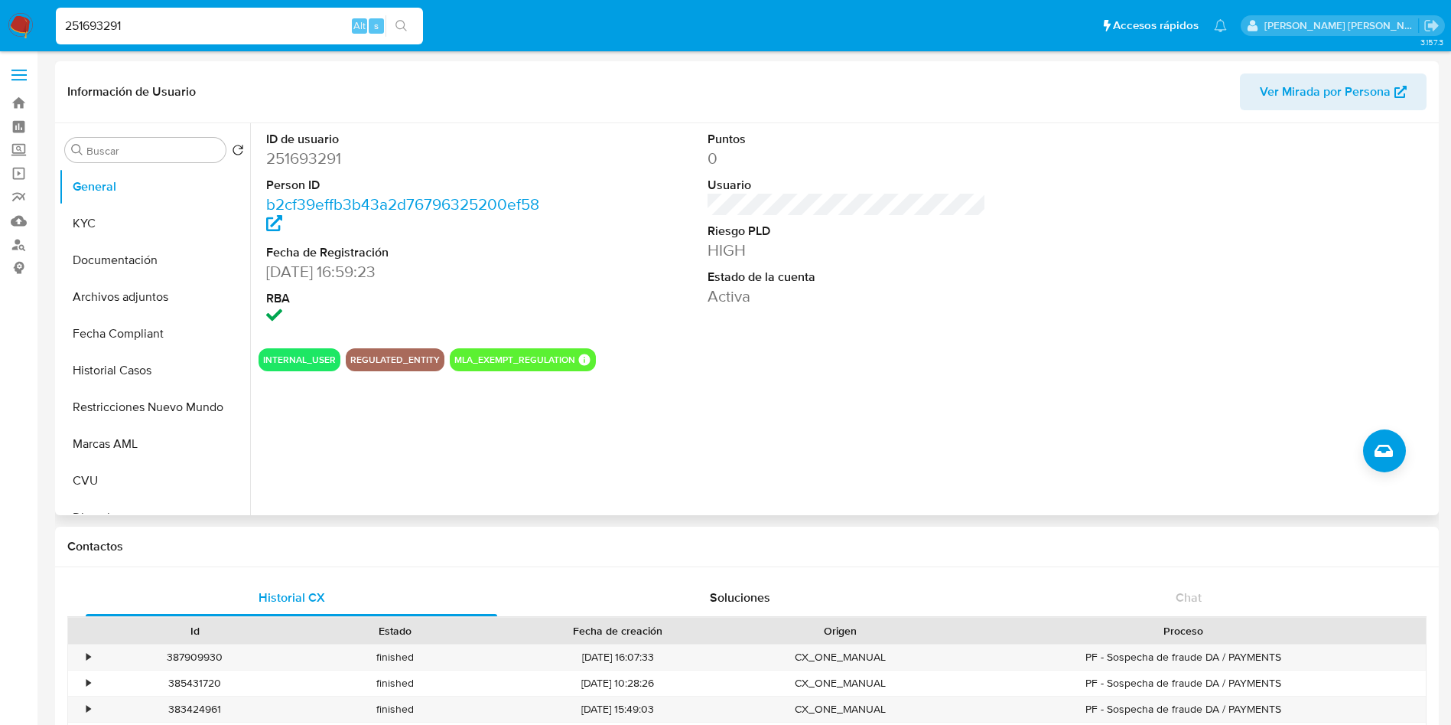
drag, startPoint x: 767, startPoint y: 405, endPoint x: 559, endPoint y: 407, distance: 207.3
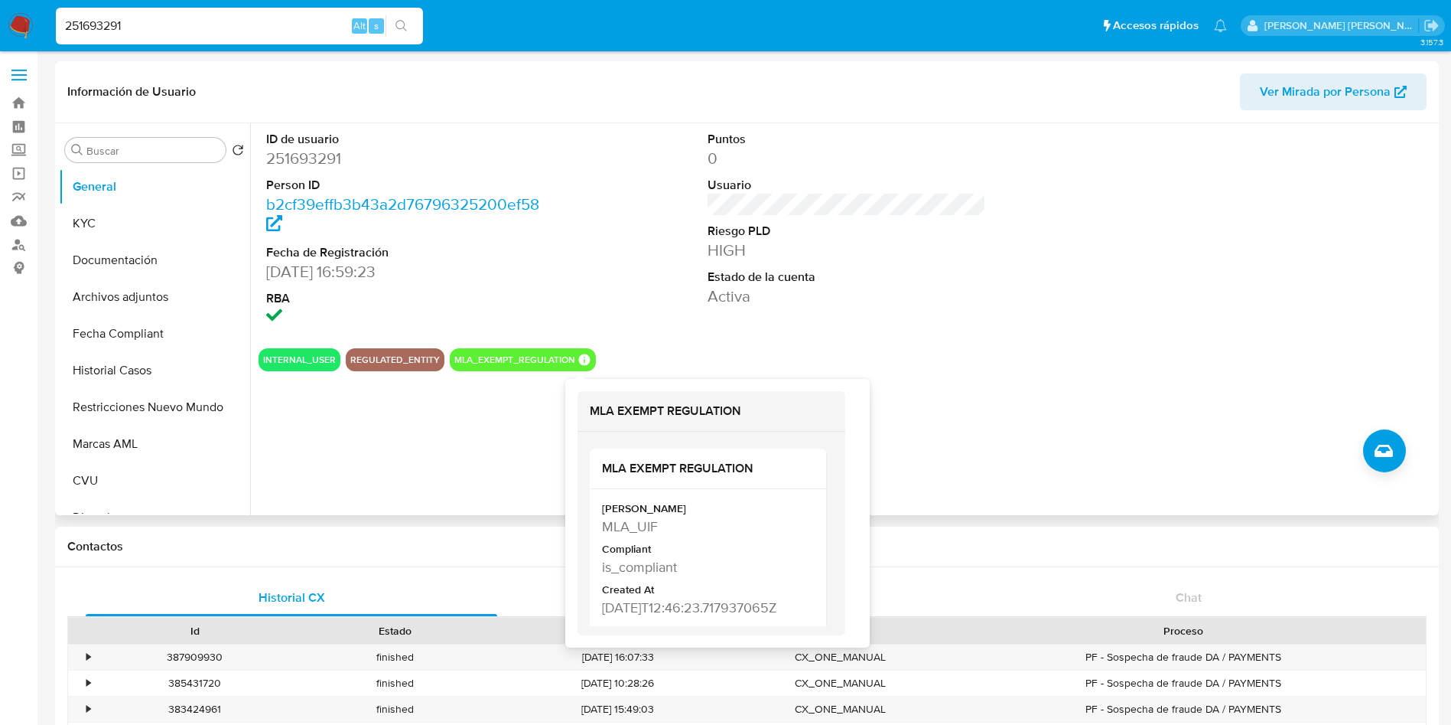
drag, startPoint x: 580, startPoint y: 363, endPoint x: 642, endPoint y: 379, distance: 63.8
click at [580, 366] on div "MLA_EXEMPT_REGULATION MLA EXEMPT REGULATION MLA EXEMPT REGULATION Mark Id MLA_U…" at bounding box center [523, 359] width 146 height 23
click at [578, 360] on icon at bounding box center [583, 359] width 11 height 11
drag, startPoint x: 764, startPoint y: 466, endPoint x: 598, endPoint y: 471, distance: 165.3
click at [598, 471] on div "MLA EXEMPT REGULATION" at bounding box center [708, 468] width 236 height 41
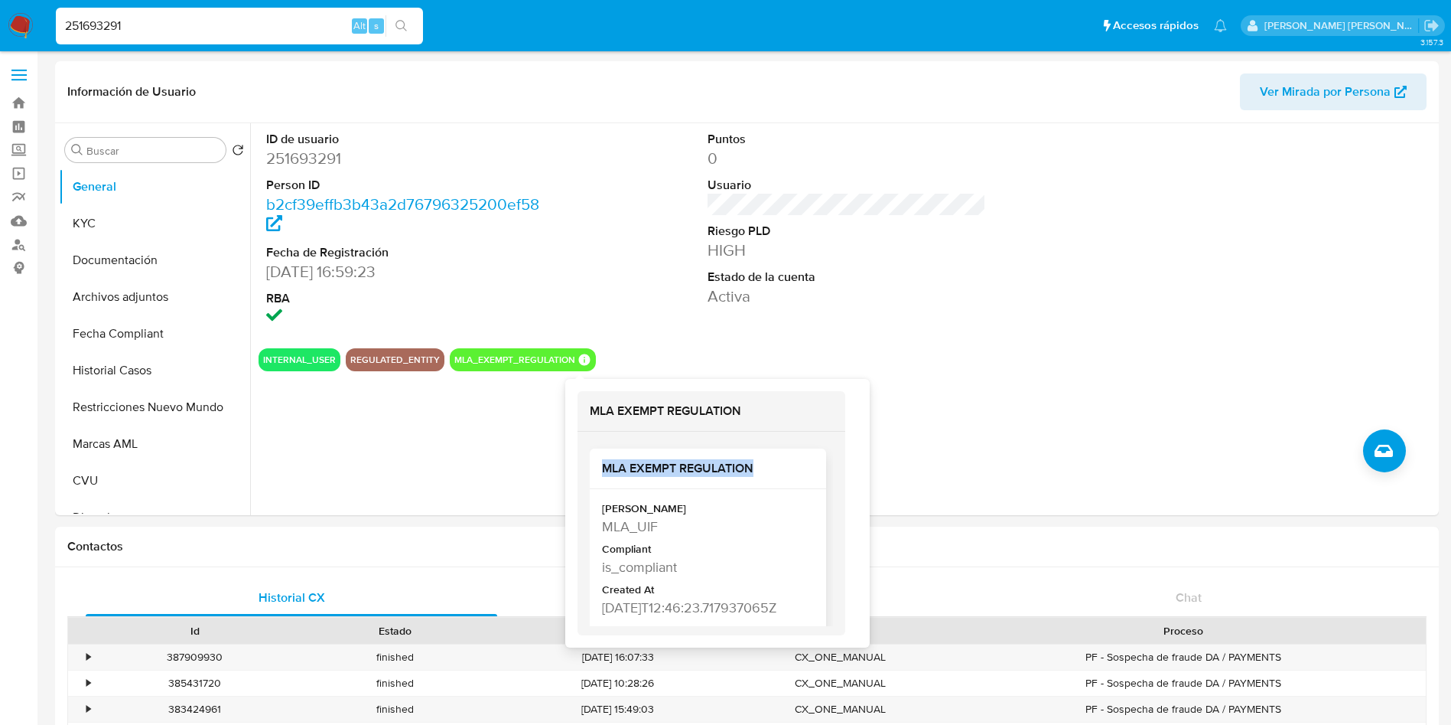
copy h2 "MLA EXEMPT REGULATION"
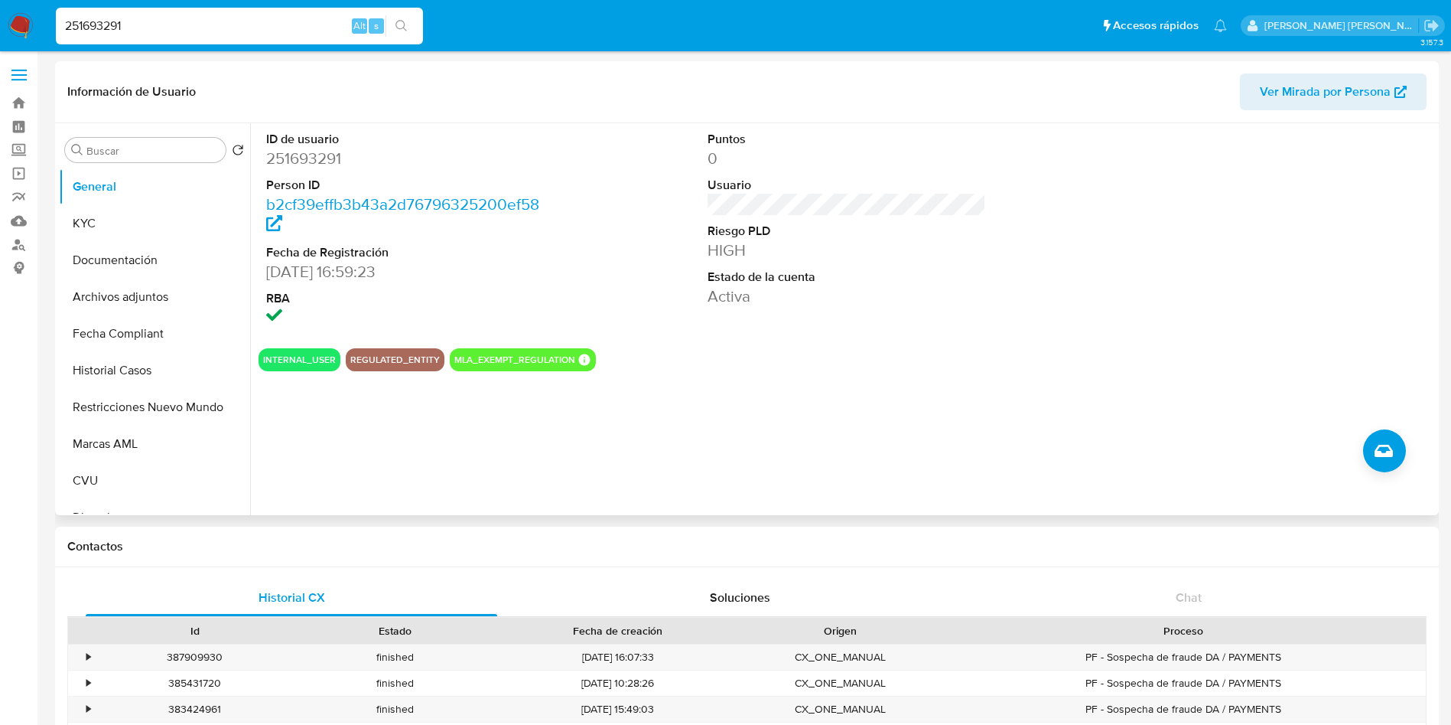
drag, startPoint x: 464, startPoint y: 360, endPoint x: 477, endPoint y: 359, distance: 13.8
click at [466, 360] on button "MLA_EXEMPT_REGULATION" at bounding box center [514, 360] width 121 height 6
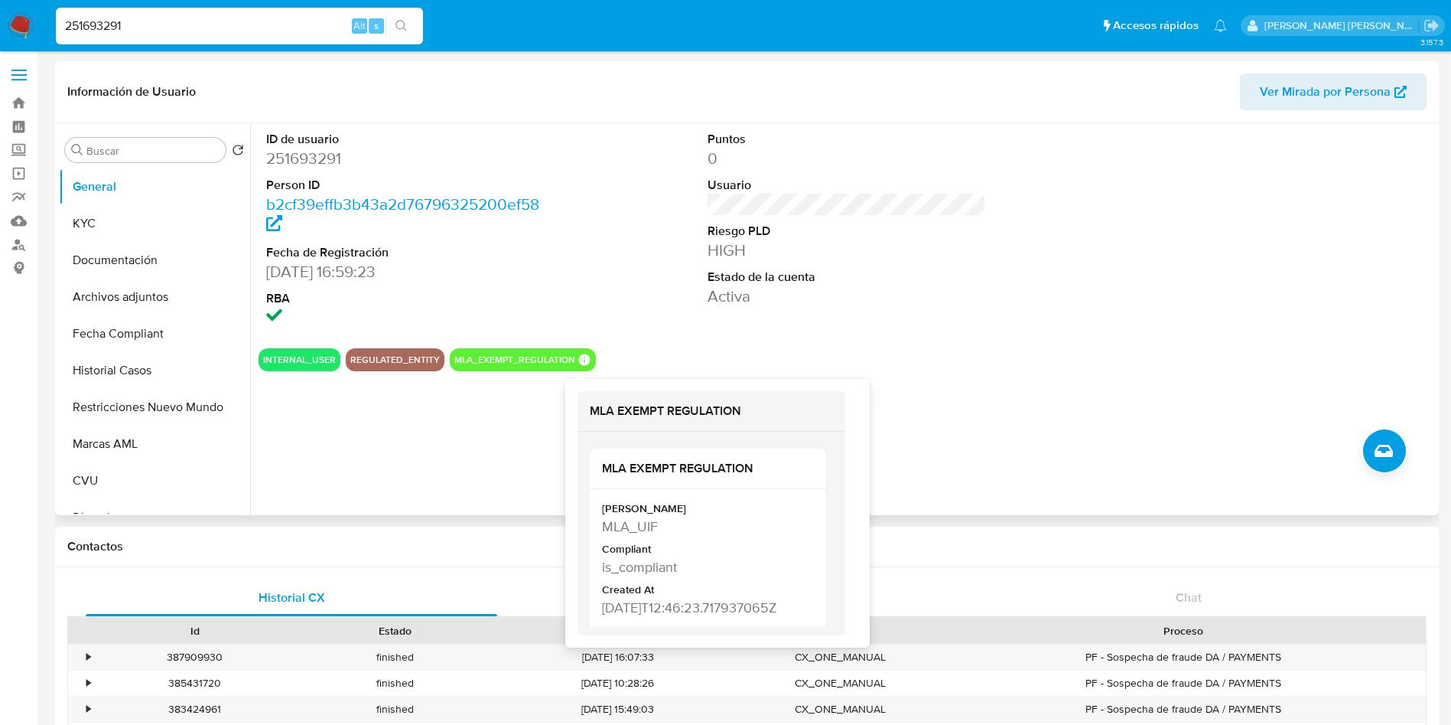
click at [578, 360] on icon at bounding box center [583, 359] width 11 height 11
drag, startPoint x: 741, startPoint y: 410, endPoint x: 583, endPoint y: 413, distance: 158.4
click at [583, 413] on div "MLA EXEMPT REGULATION" at bounding box center [712, 411] width 268 height 41
copy h2 "MLA EXEMPT REGULATION"
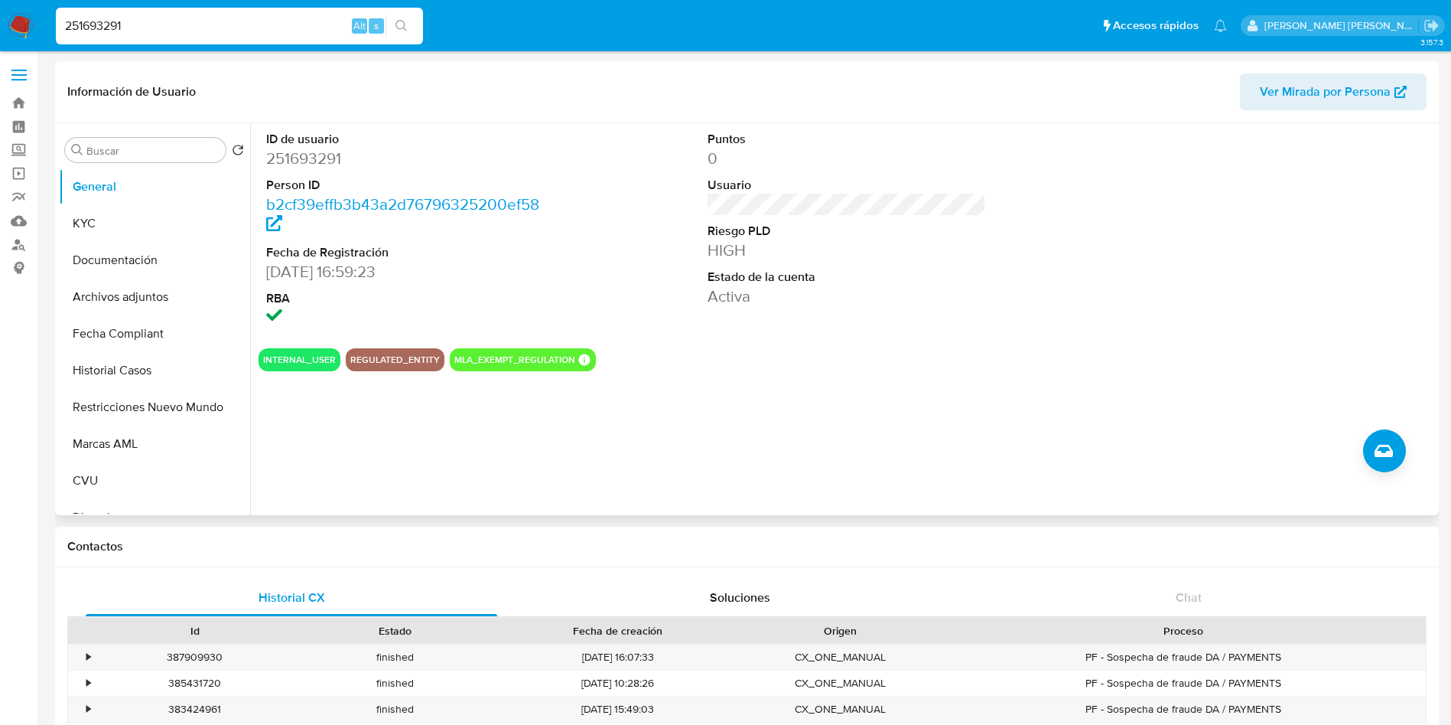
click at [940, 398] on div "ID de usuario 251693291 Person ID b2cf39effb3b43a2d76796325200ef58 Fecha de Reg…" at bounding box center [842, 319] width 1185 height 392
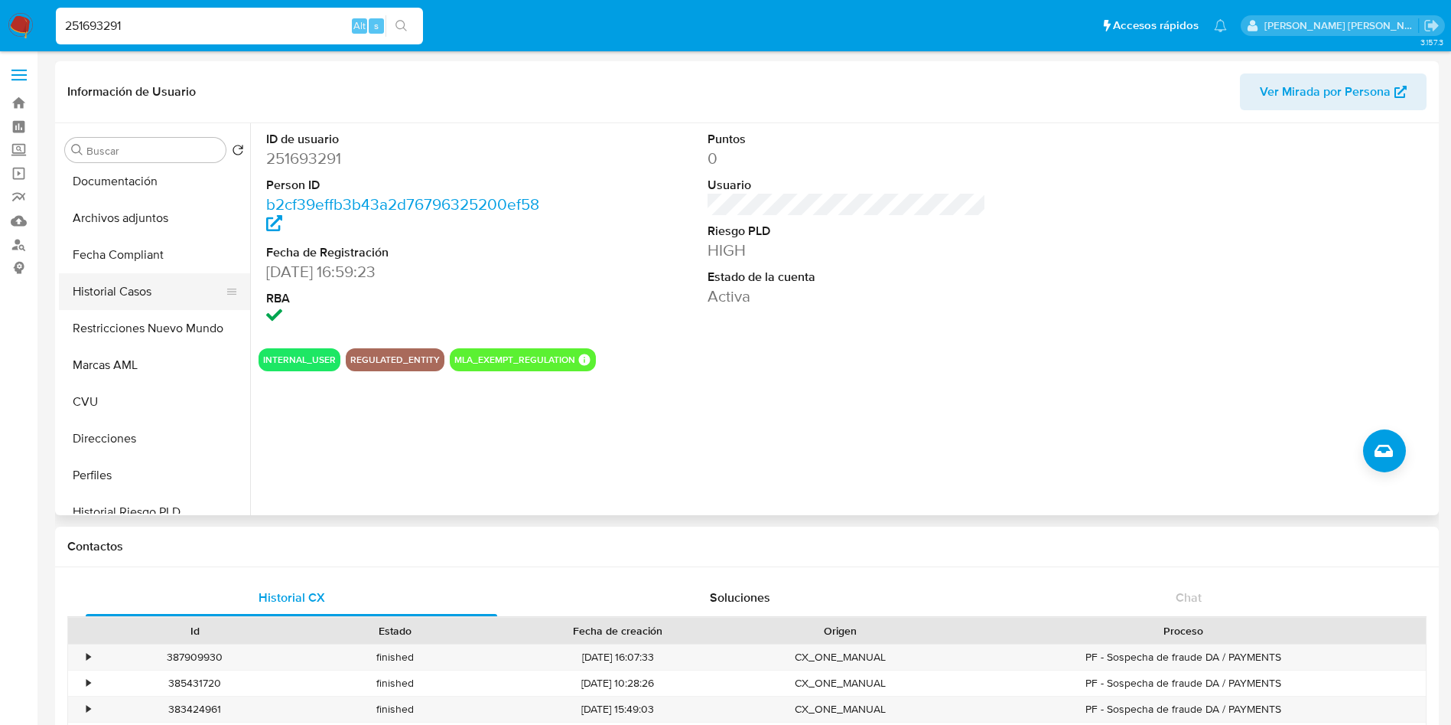
scroll to position [115, 0]
click at [148, 339] on button "Marcas AML" at bounding box center [148, 329] width 179 height 37
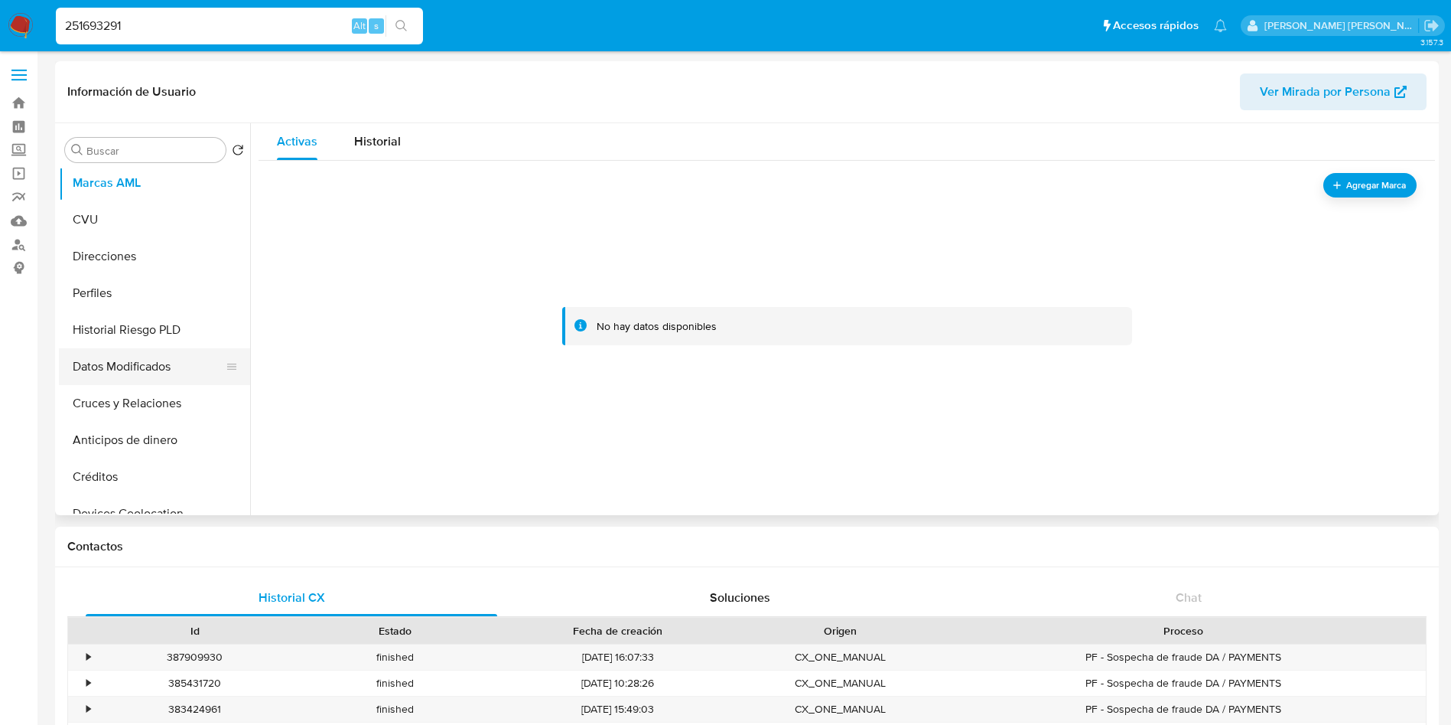
scroll to position [146, 0]
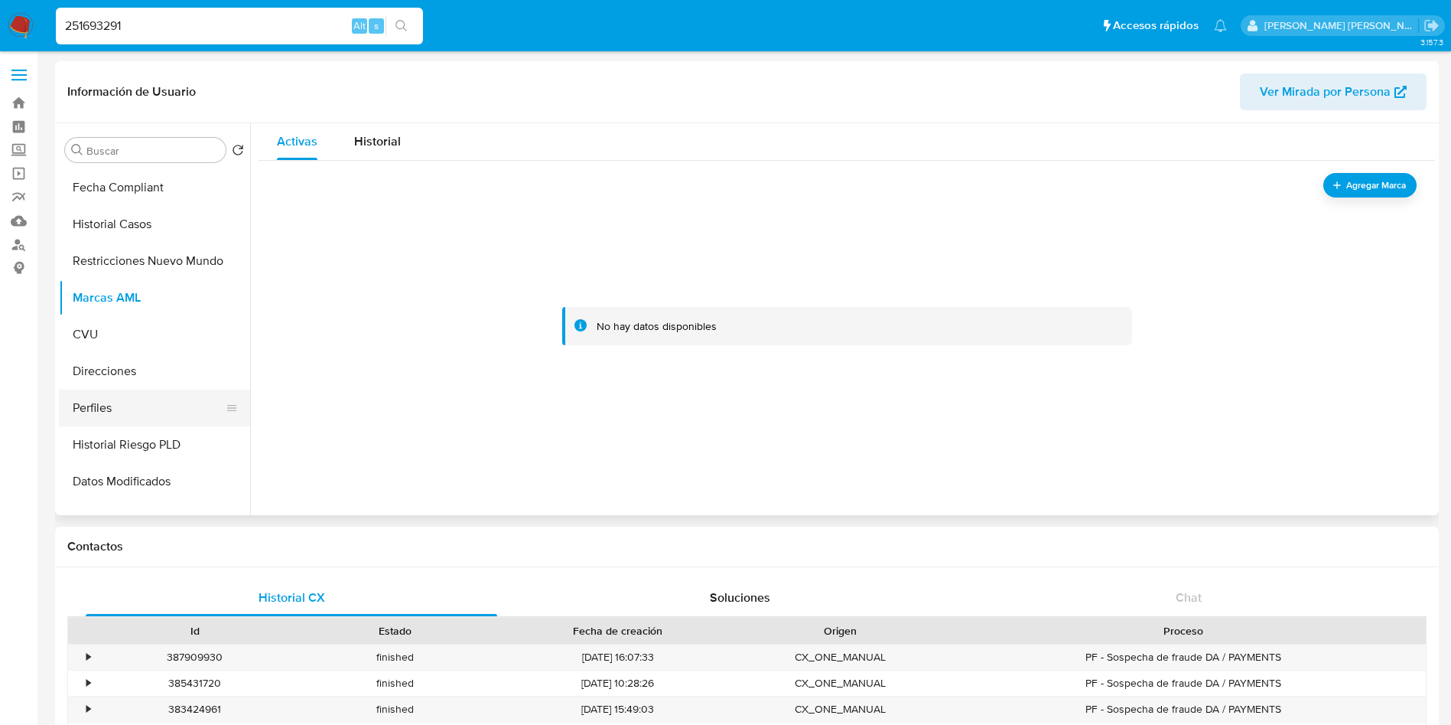
click at [138, 406] on button "Perfiles" at bounding box center [148, 407] width 179 height 37
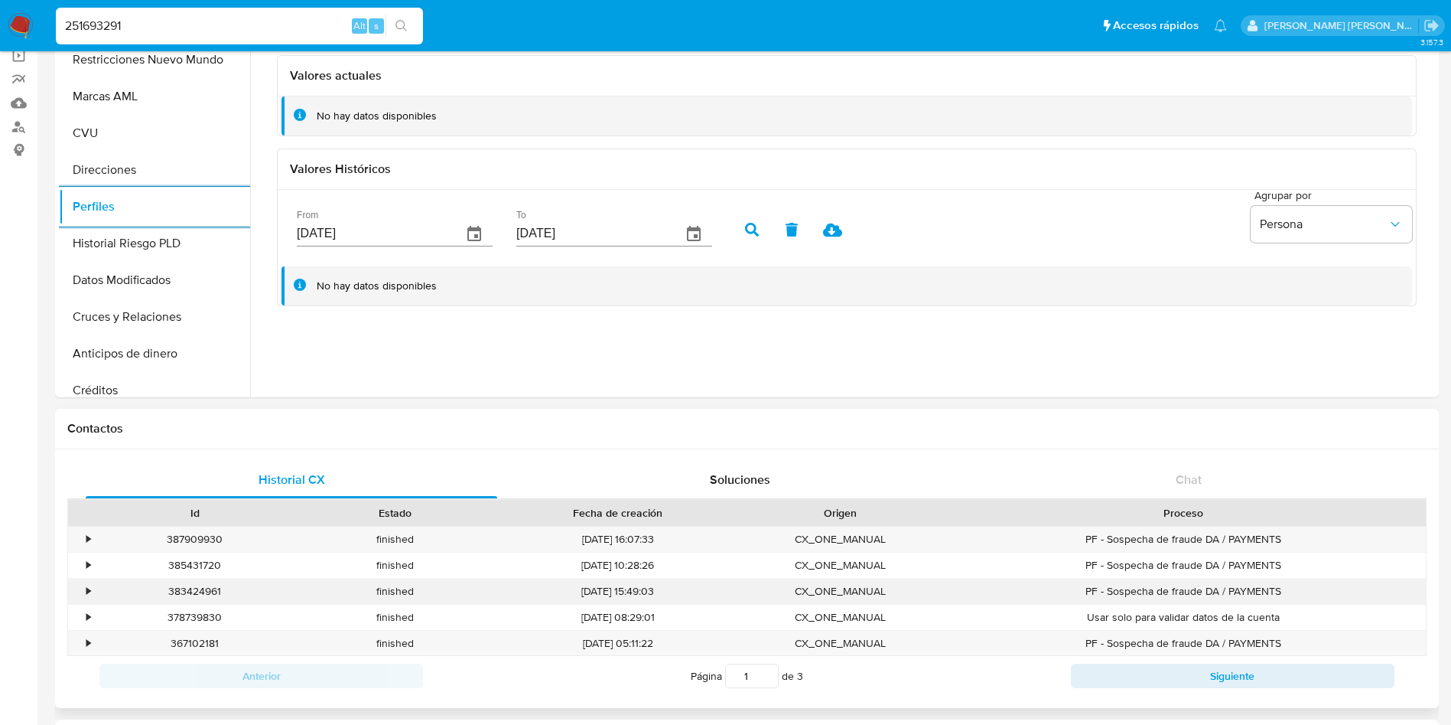
scroll to position [115, 0]
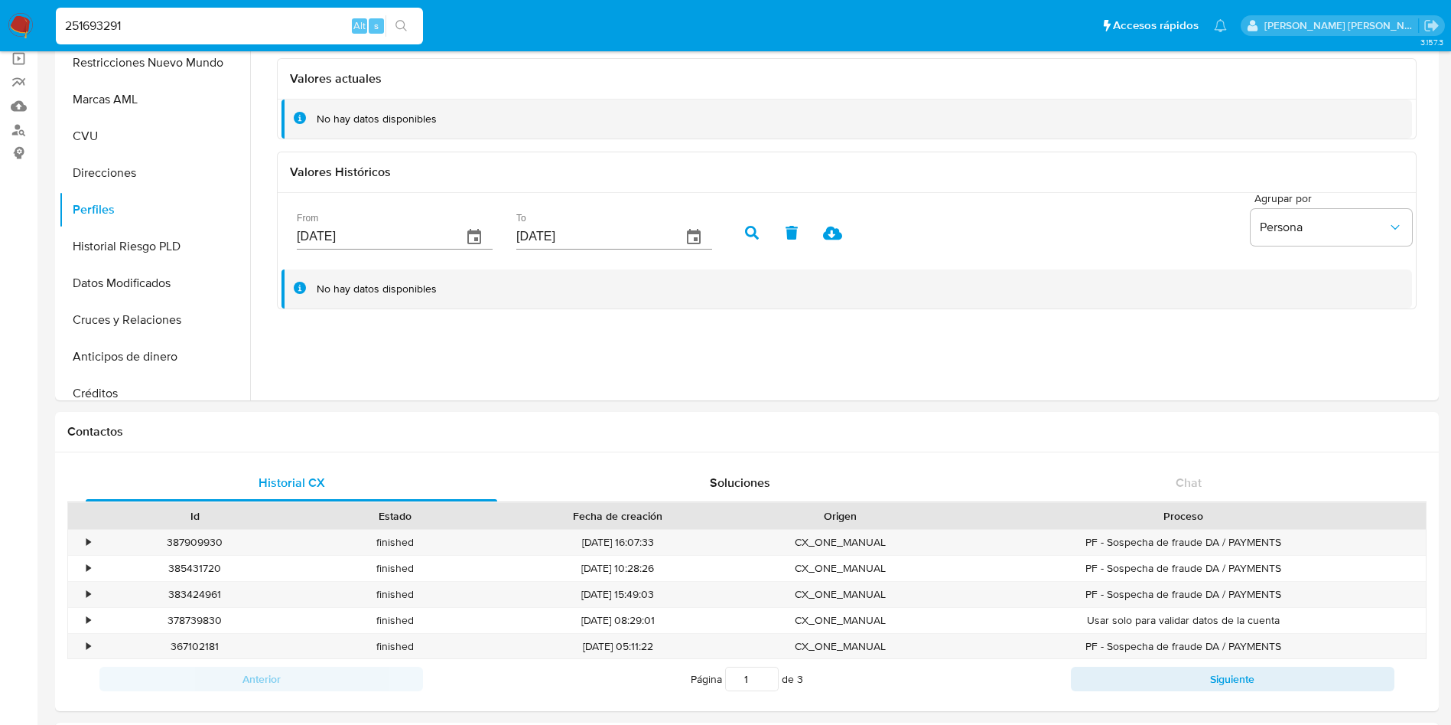
drag, startPoint x: 243, startPoint y: 25, endPoint x: 0, endPoint y: 28, distance: 242.5
click at [0, 28] on nav "Pausado Ver notificaciones 251693291 Alt s Accesos rápidos Presiona las siguien…" at bounding box center [725, 25] width 1451 height 51
paste input "1833718796"
type input "1833718796"
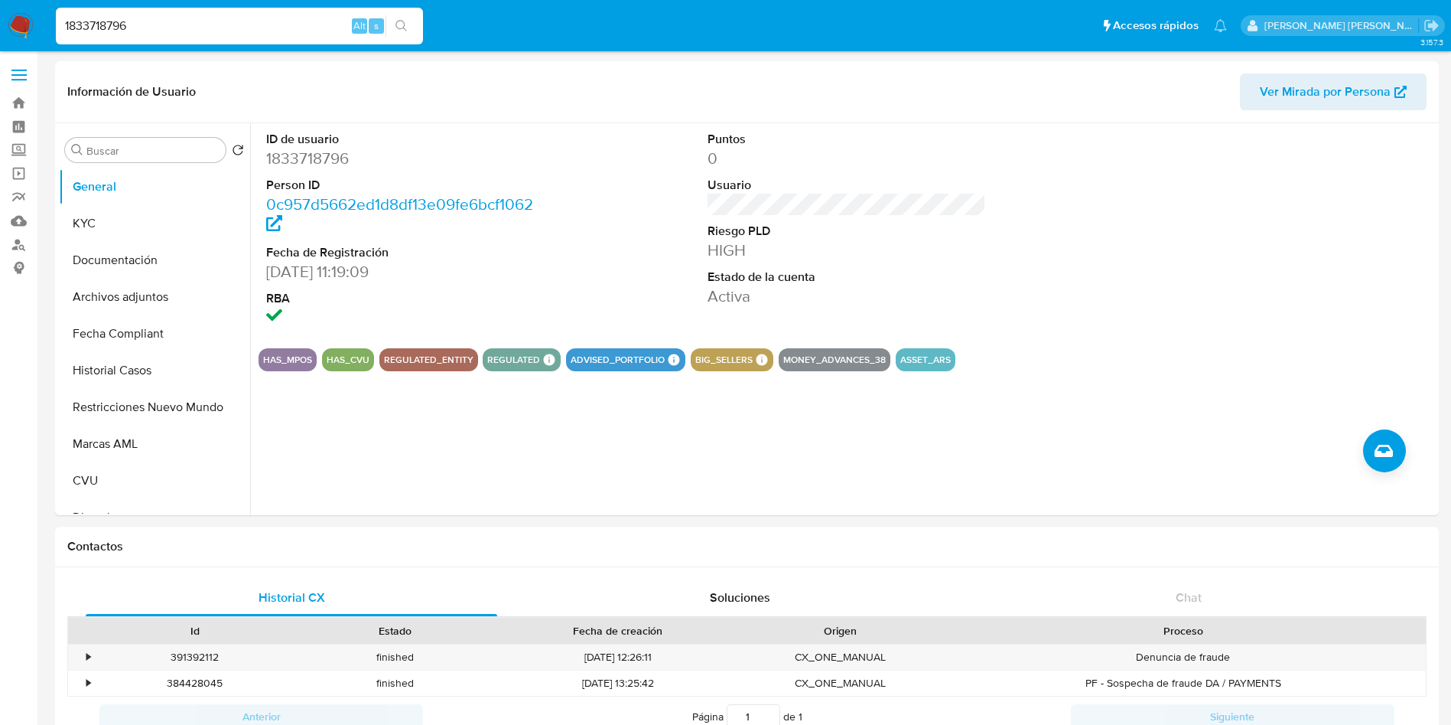
select select "10"
drag, startPoint x: 184, startPoint y: 18, endPoint x: 0, endPoint y: 18, distance: 184.4
click at [0, 18] on nav "Pausado Ver notificaciones 1833718796 Alt s Accesos rápidos Presiona las siguie…" at bounding box center [725, 25] width 1451 height 51
paste input "14616943"
type input "1146169436"
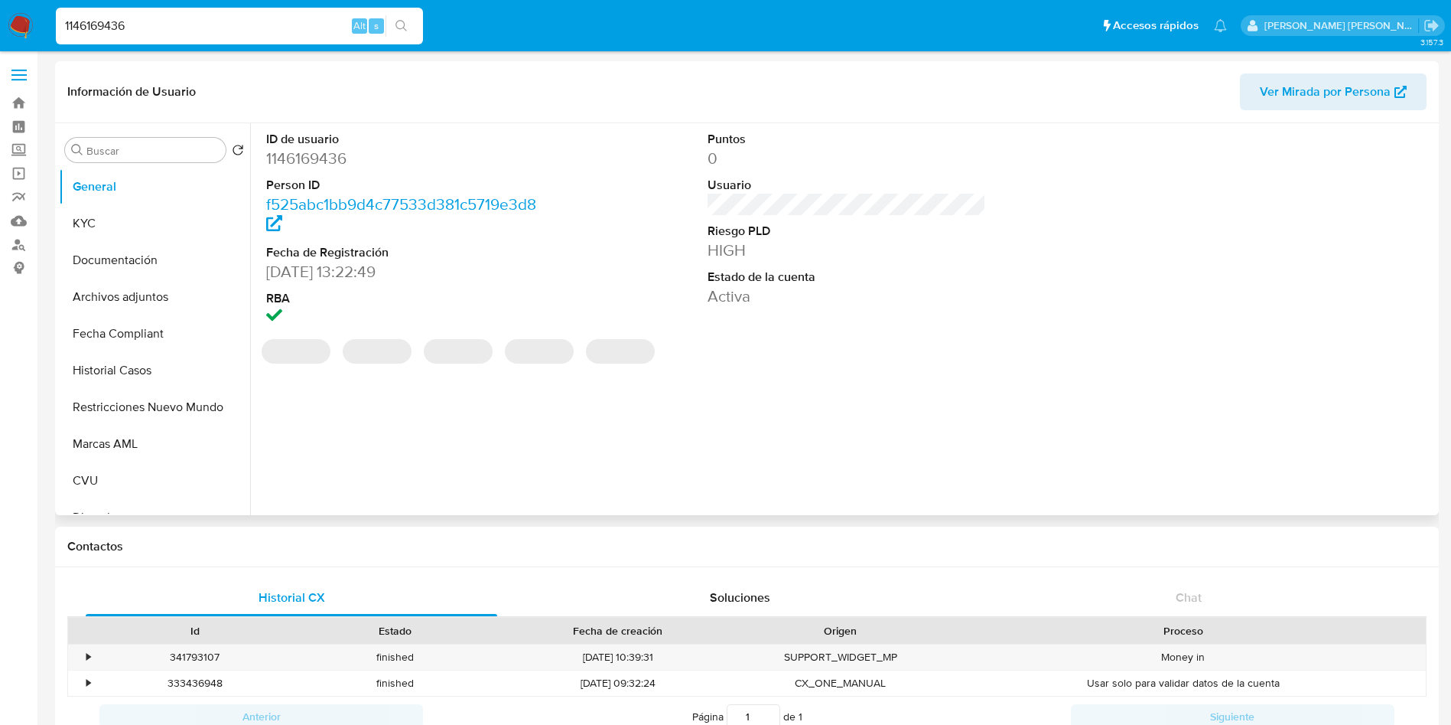
select select "10"
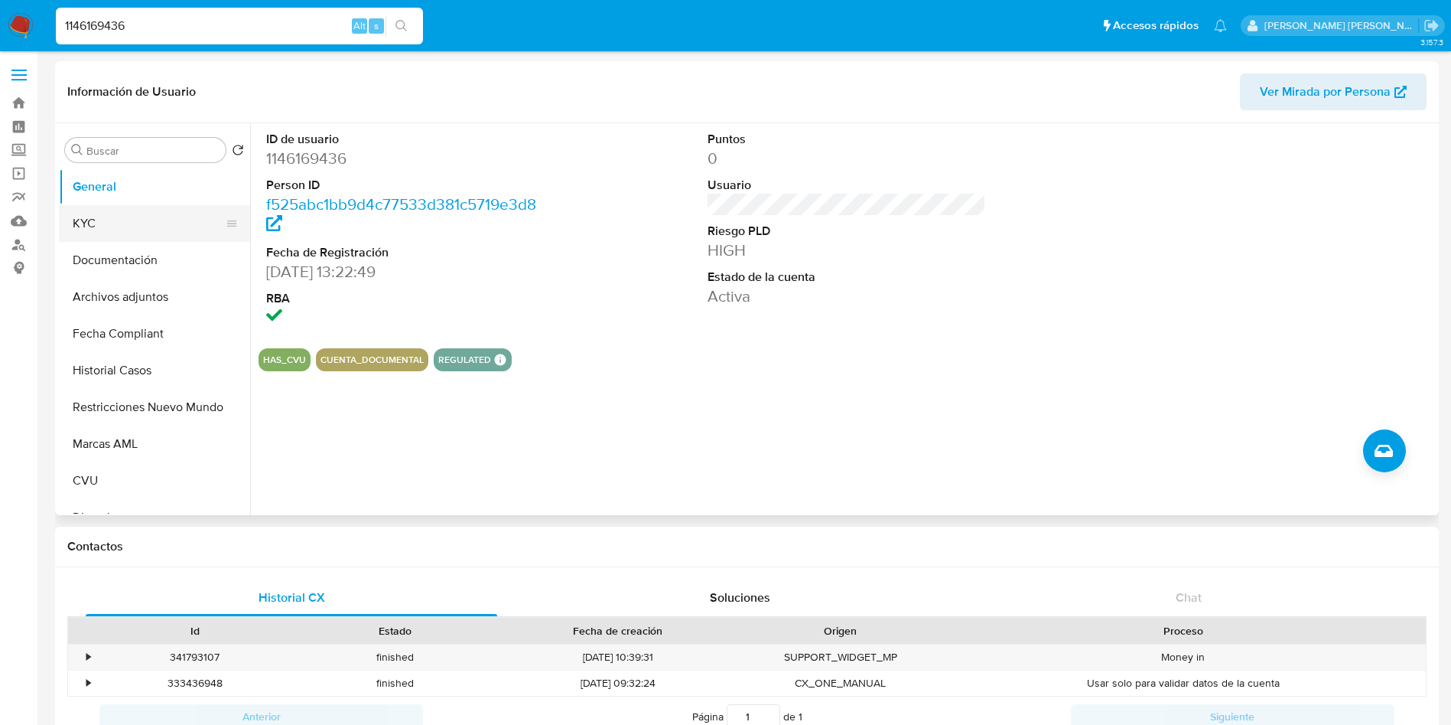
click at [164, 238] on button "KYC" at bounding box center [148, 223] width 179 height 37
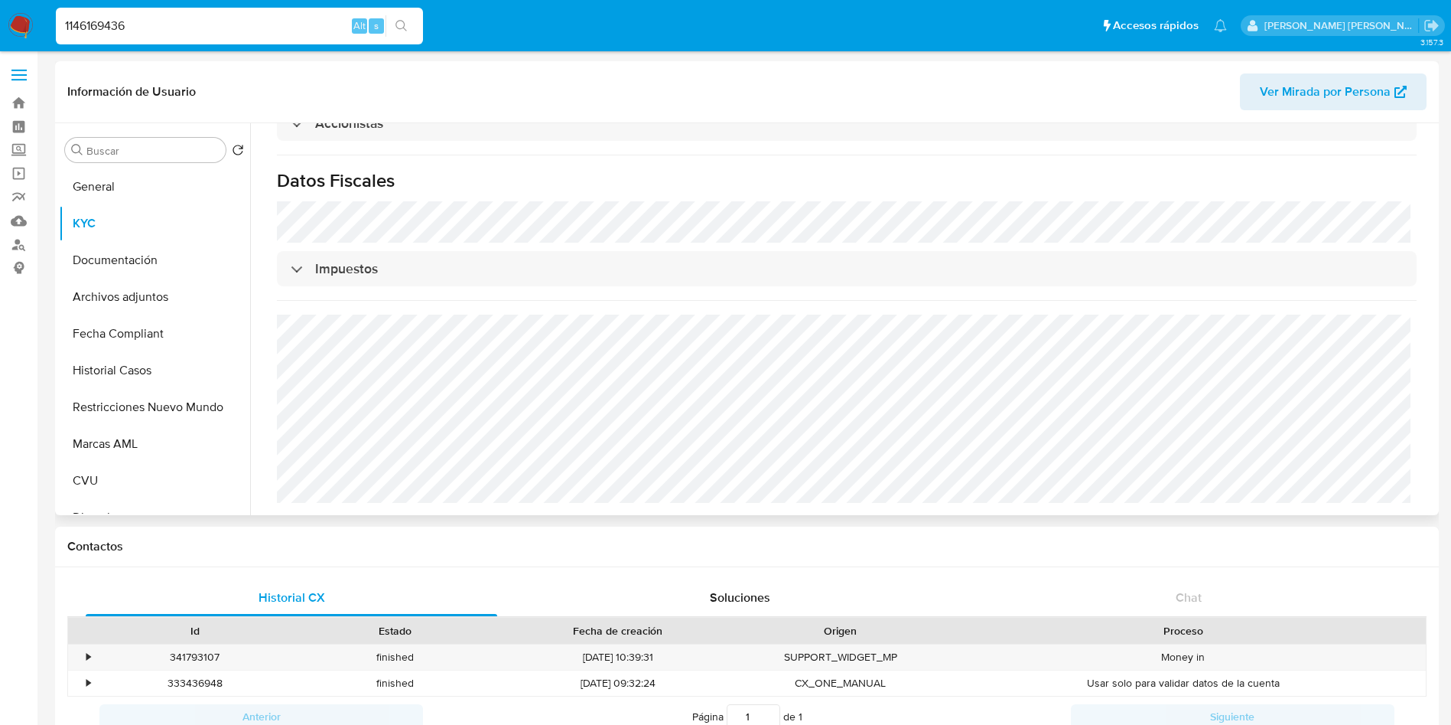
scroll to position [1056, 0]
drag, startPoint x: 197, startPoint y: 16, endPoint x: 0, endPoint y: 4, distance: 197.0
click at [0, 4] on nav "Pausado Ver notificaciones 1146169436 Alt s Accesos rápidos Presiona las siguie…" at bounding box center [725, 25] width 1451 height 51
paste input "386208605"
type input "386208605"
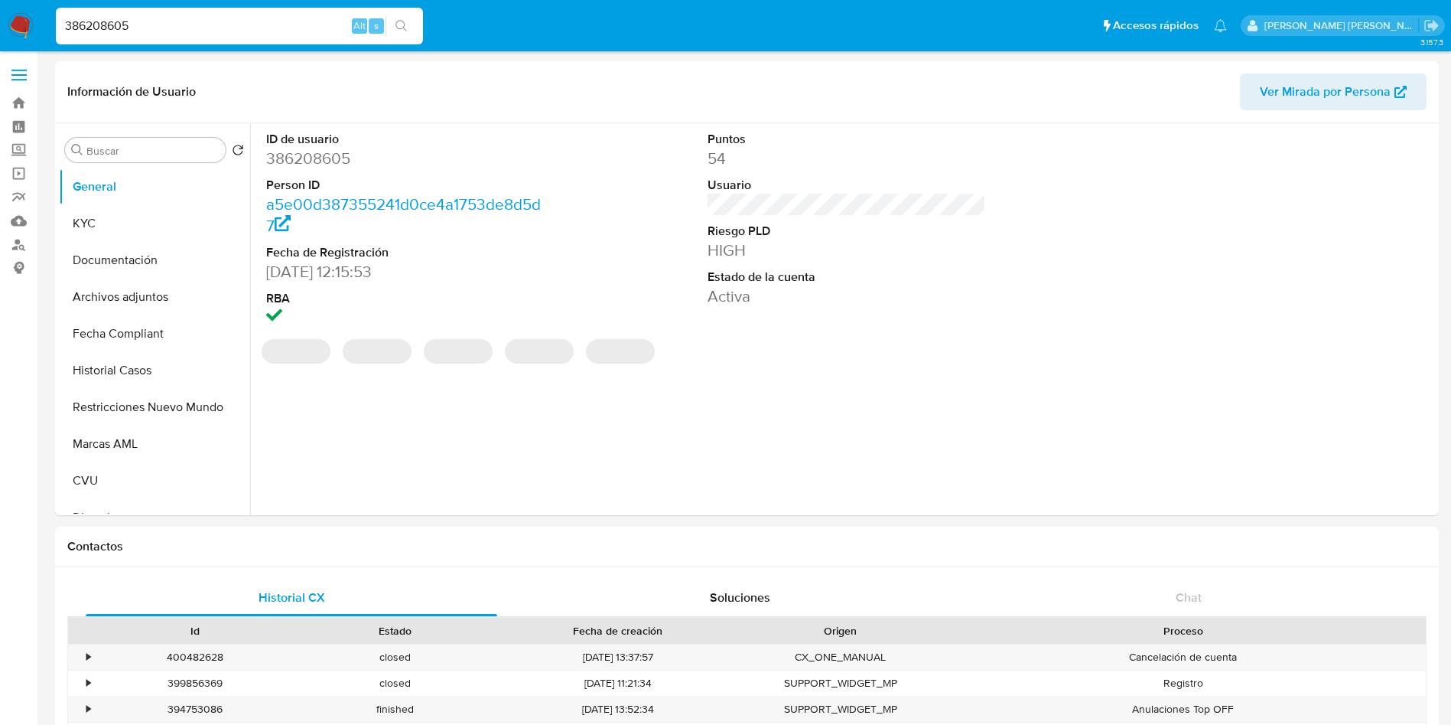
select select "10"
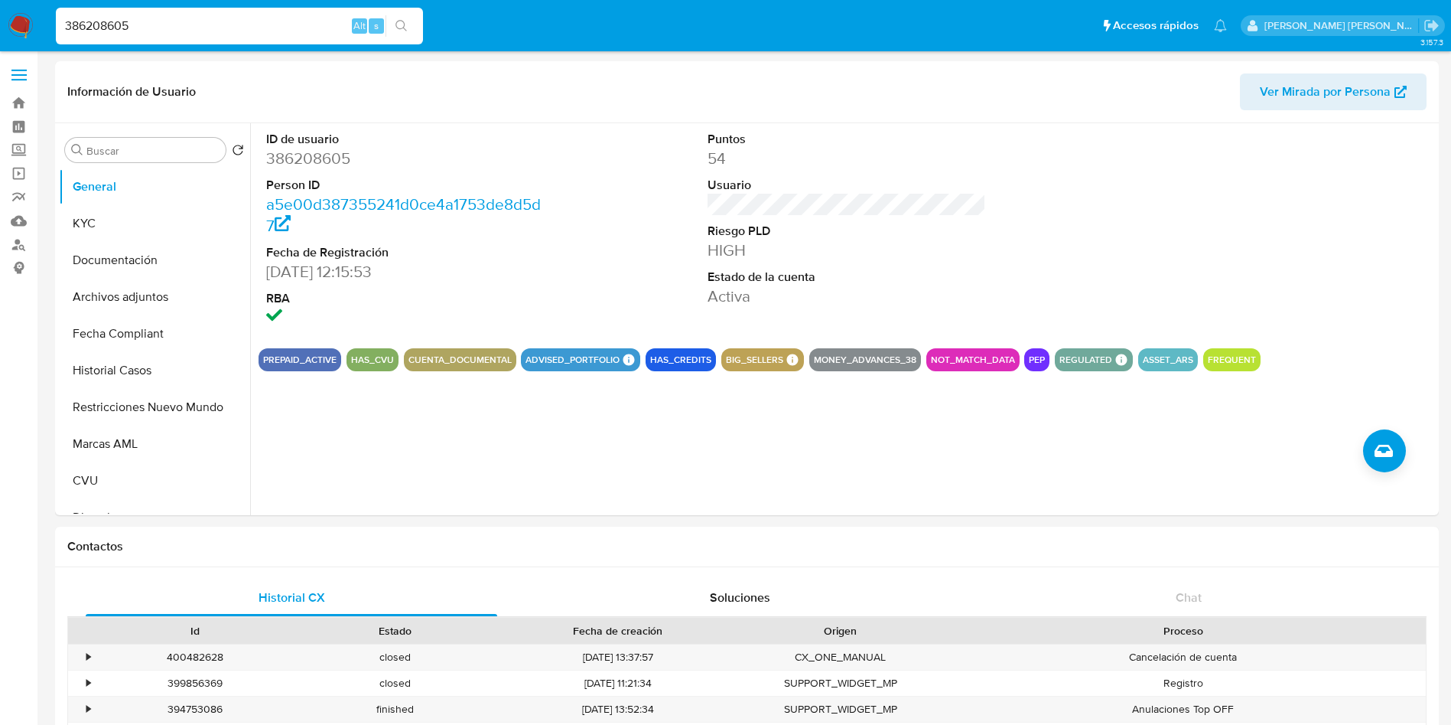
drag, startPoint x: 204, startPoint y: 34, endPoint x: 0, endPoint y: 34, distance: 203.5
click at [0, 34] on nav "Pausado Ver notificaciones 386208605 Alt s Accesos rápidos Presiona las siguien…" at bounding box center [725, 25] width 1451 height 51
drag, startPoint x: 164, startPoint y: 21, endPoint x: 0, endPoint y: 23, distance: 164.5
click at [0, 23] on nav "Pausado Ver notificaciones 386208605 Alt s Accesos rápidos Presiona las siguien…" at bounding box center [725, 25] width 1451 height 51
paste input "1102614366"
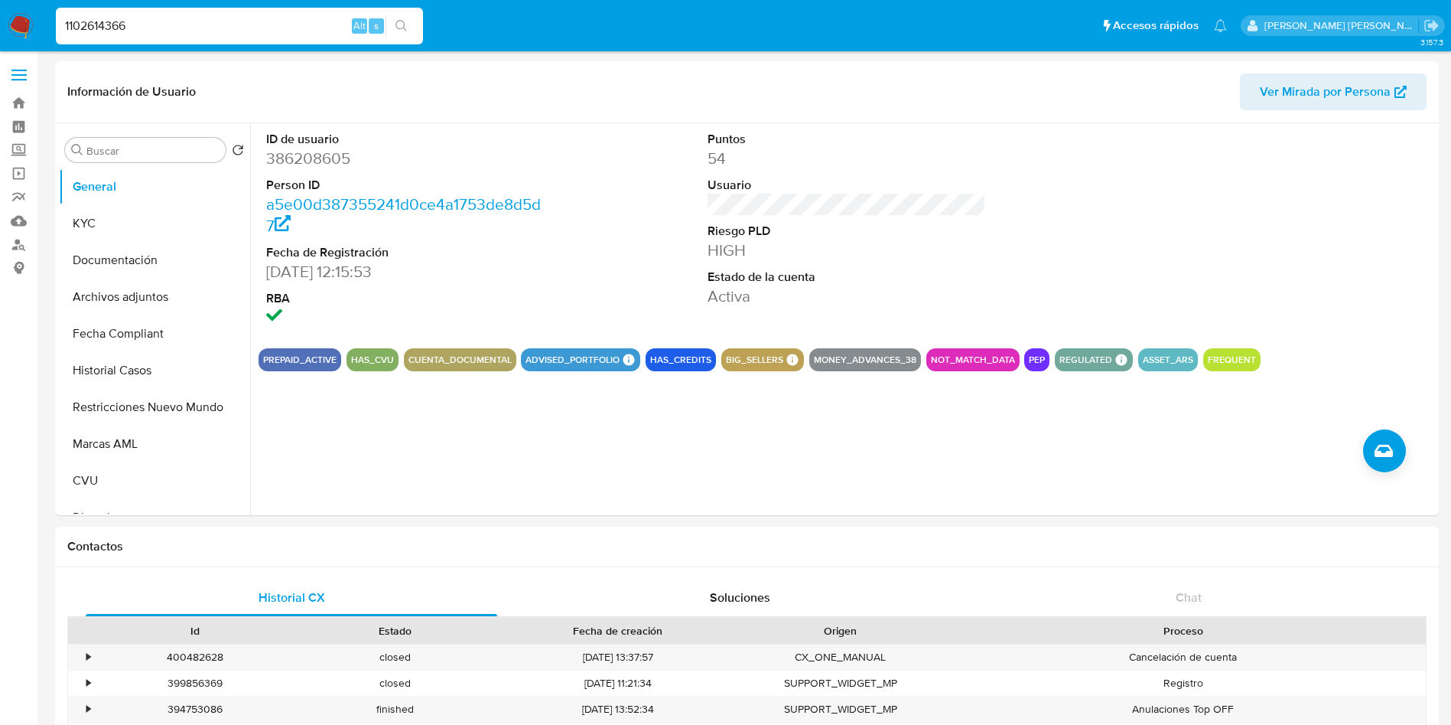
type input "1102614366"
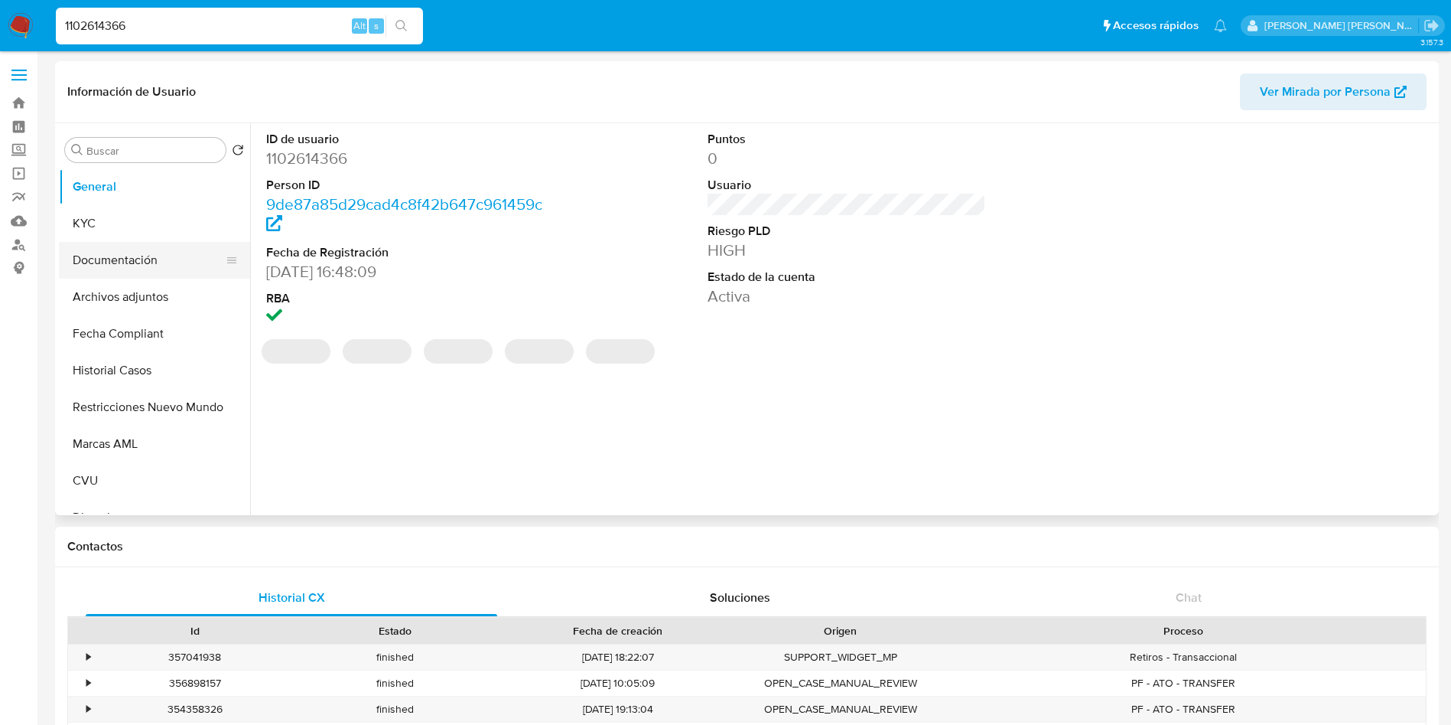
select select "10"
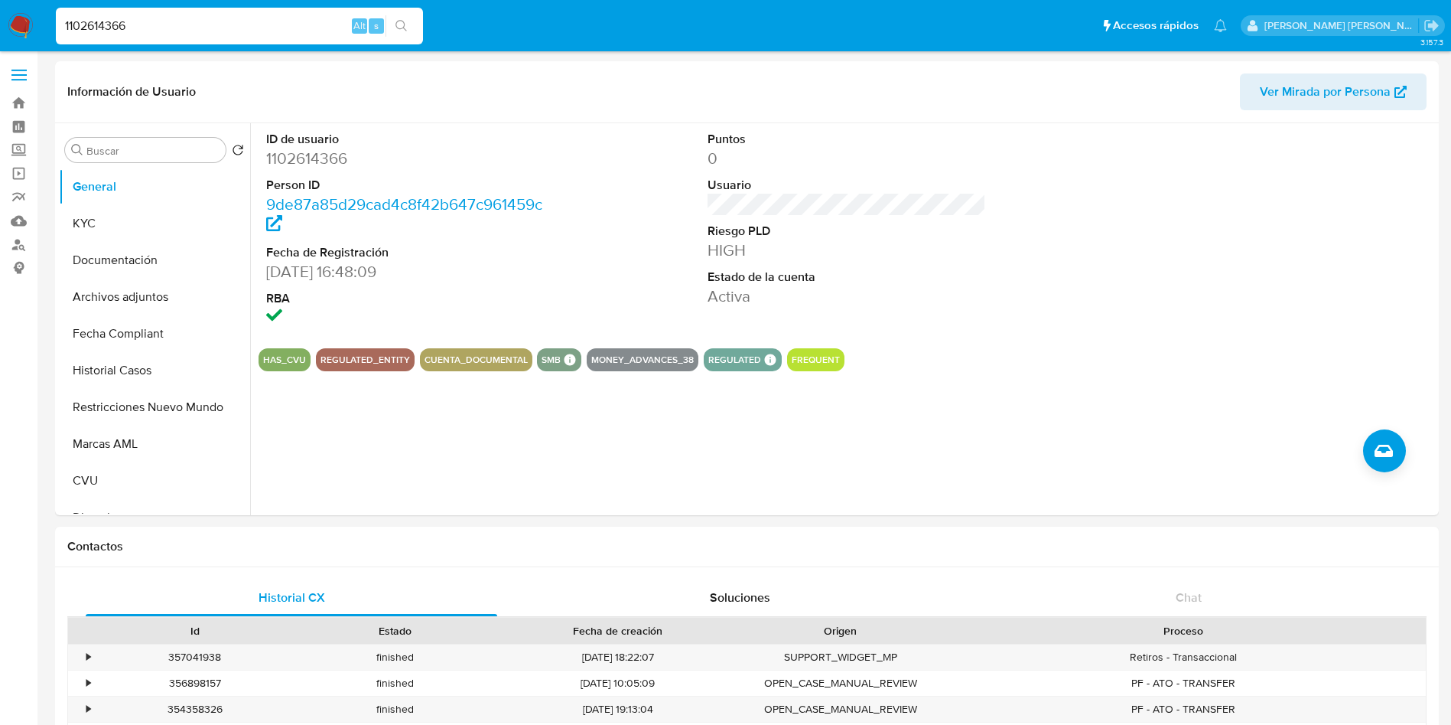
drag, startPoint x: 177, startPoint y: 25, endPoint x: 0, endPoint y: 28, distance: 176.7
click at [0, 28] on nav "Pausado Ver notificaciones 1102614366 Alt s Accesos rápidos Presiona las siguie…" at bounding box center [725, 25] width 1451 height 51
paste input "518802521"
type input "1518802521"
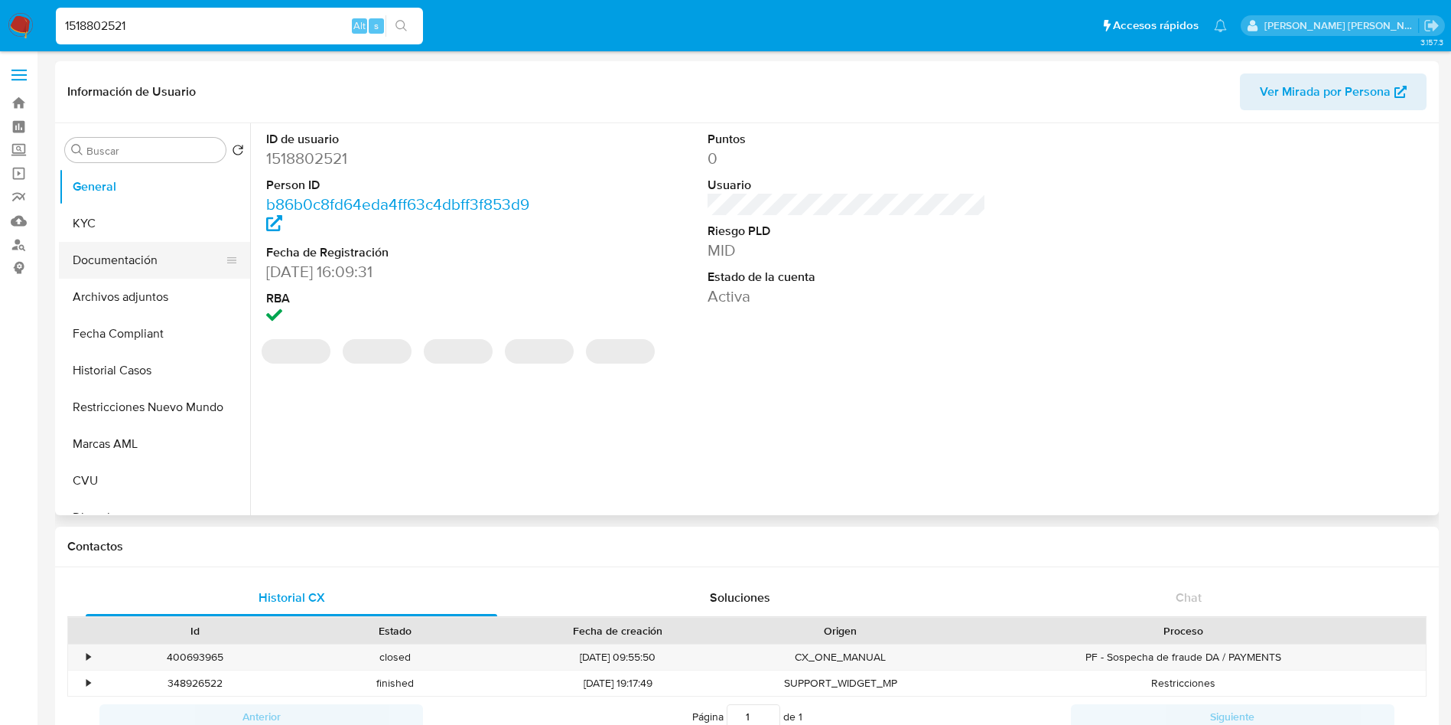
select select "10"
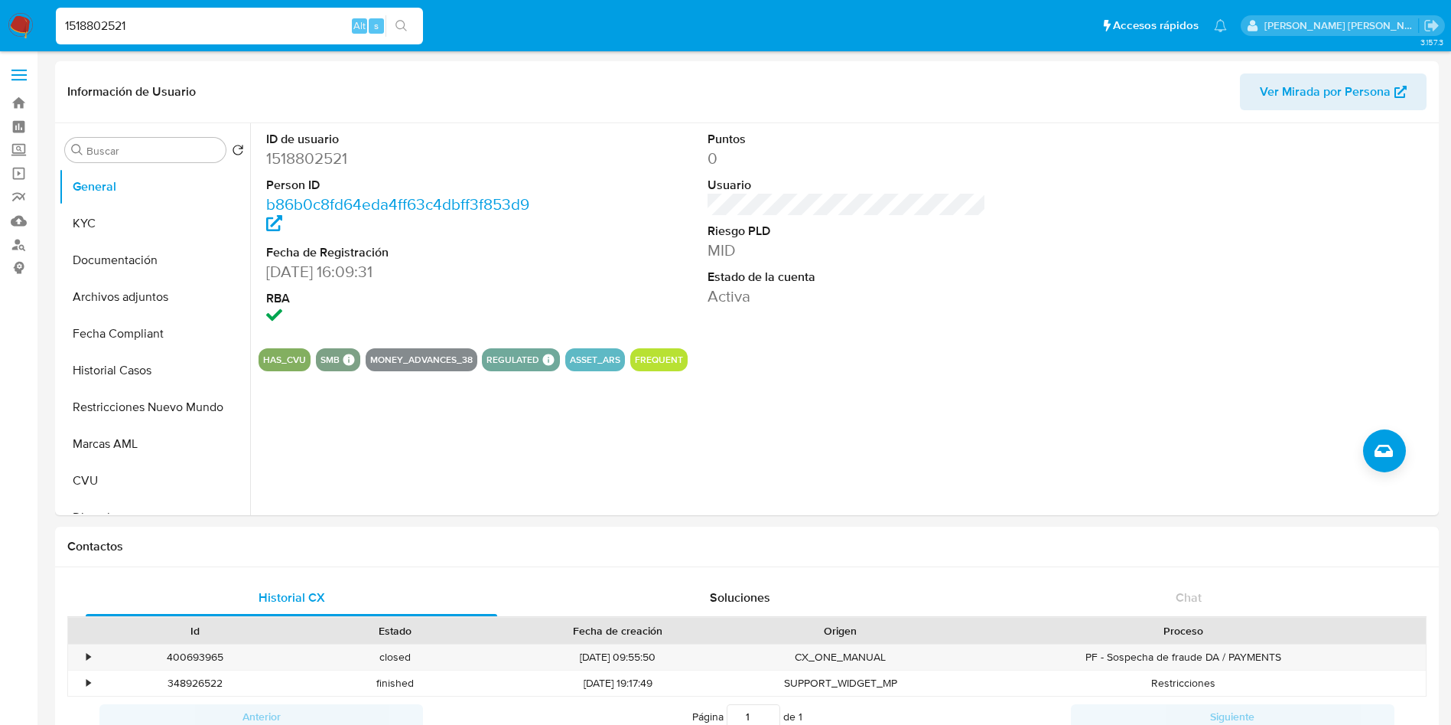
drag, startPoint x: 171, startPoint y: 30, endPoint x: 0, endPoint y: 30, distance: 170.6
click at [0, 30] on nav "Pausado Ver notificaciones 1518802521 Alt s Accesos rápidos Presiona las siguie…" at bounding box center [725, 25] width 1451 height 51
paste input "2215541744"
type input "2215541744"
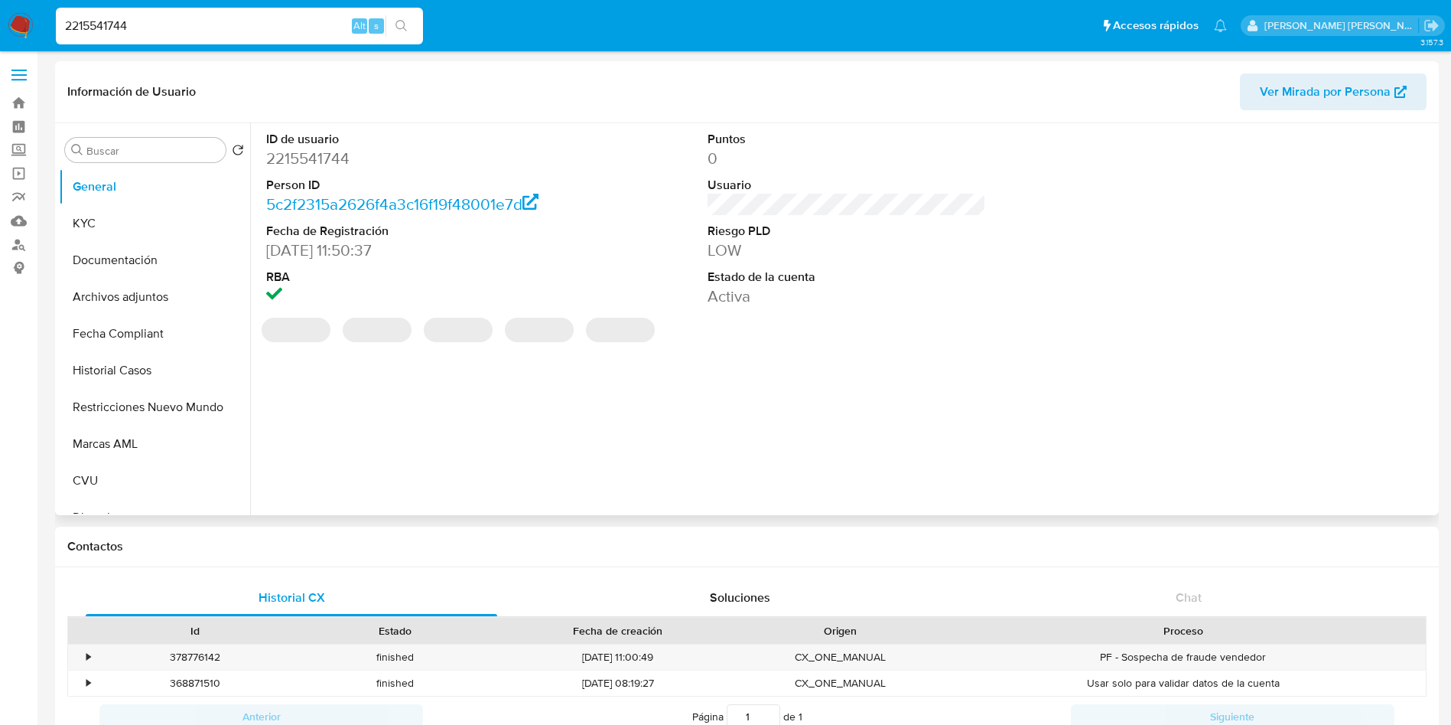
select select "10"
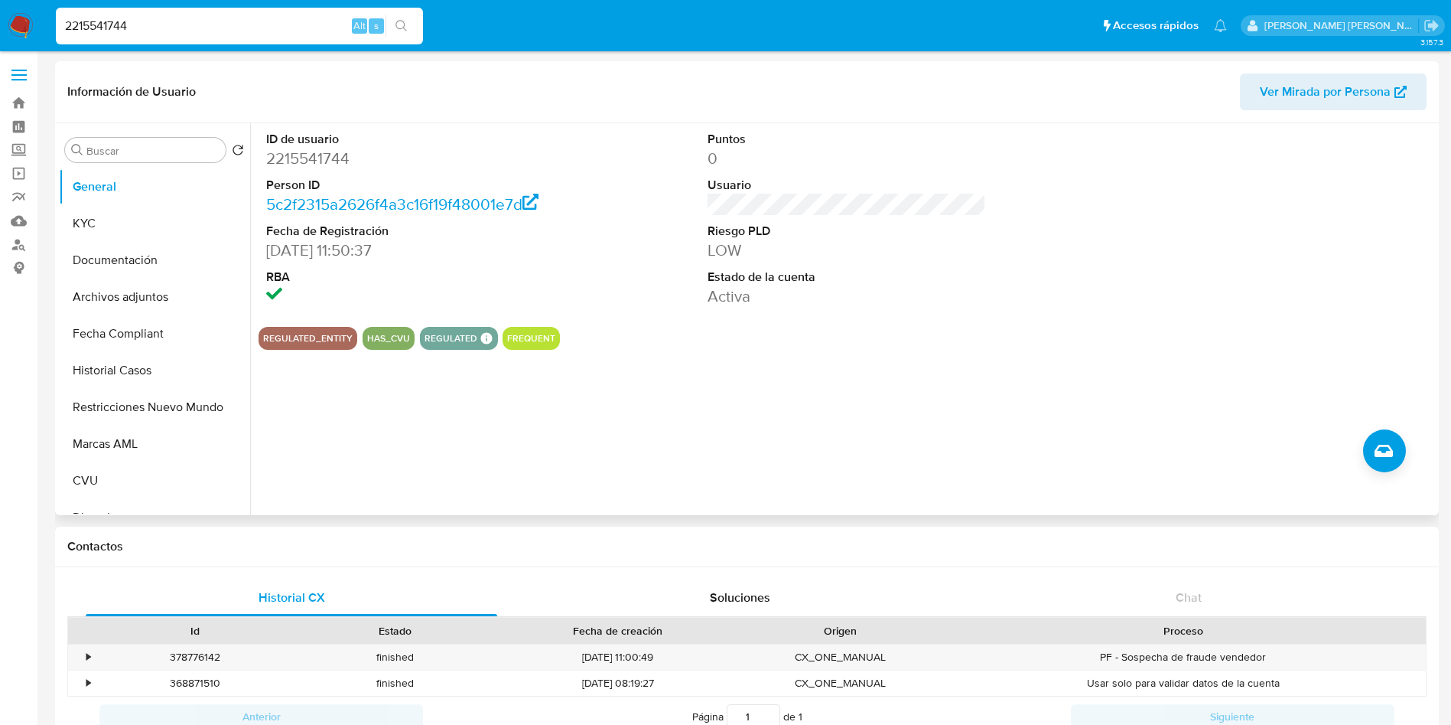
click at [526, 339] on button "FREQUENT" at bounding box center [531, 338] width 48 height 6
click at [524, 340] on button "FREQUENT" at bounding box center [531, 338] width 48 height 6
drag, startPoint x: 168, startPoint y: 32, endPoint x: 0, endPoint y: 22, distance: 167.8
click at [0, 22] on nav "Pausado Ver notificaciones 2215541744 Alt s Accesos rápidos Presiona las siguie…" at bounding box center [725, 25] width 1451 height 51
paste input "45869433"
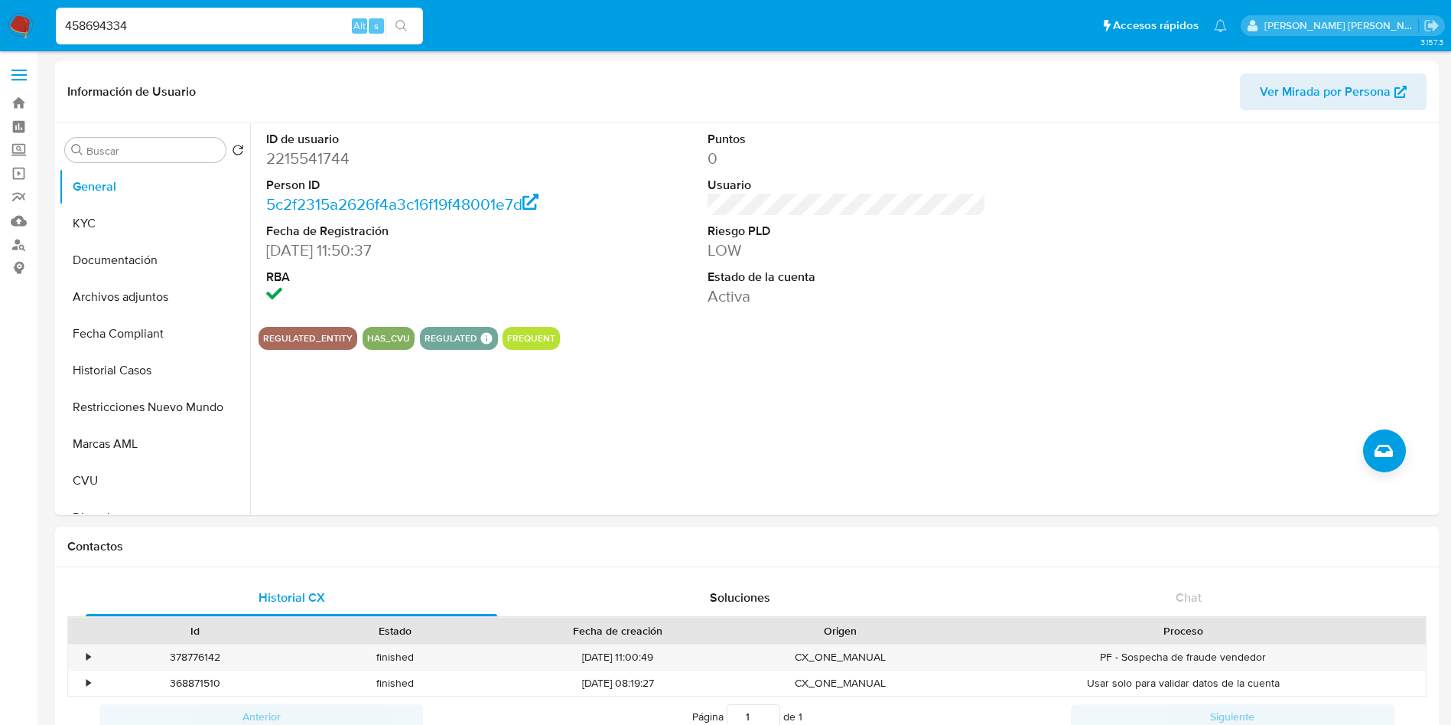
type input "458694334"
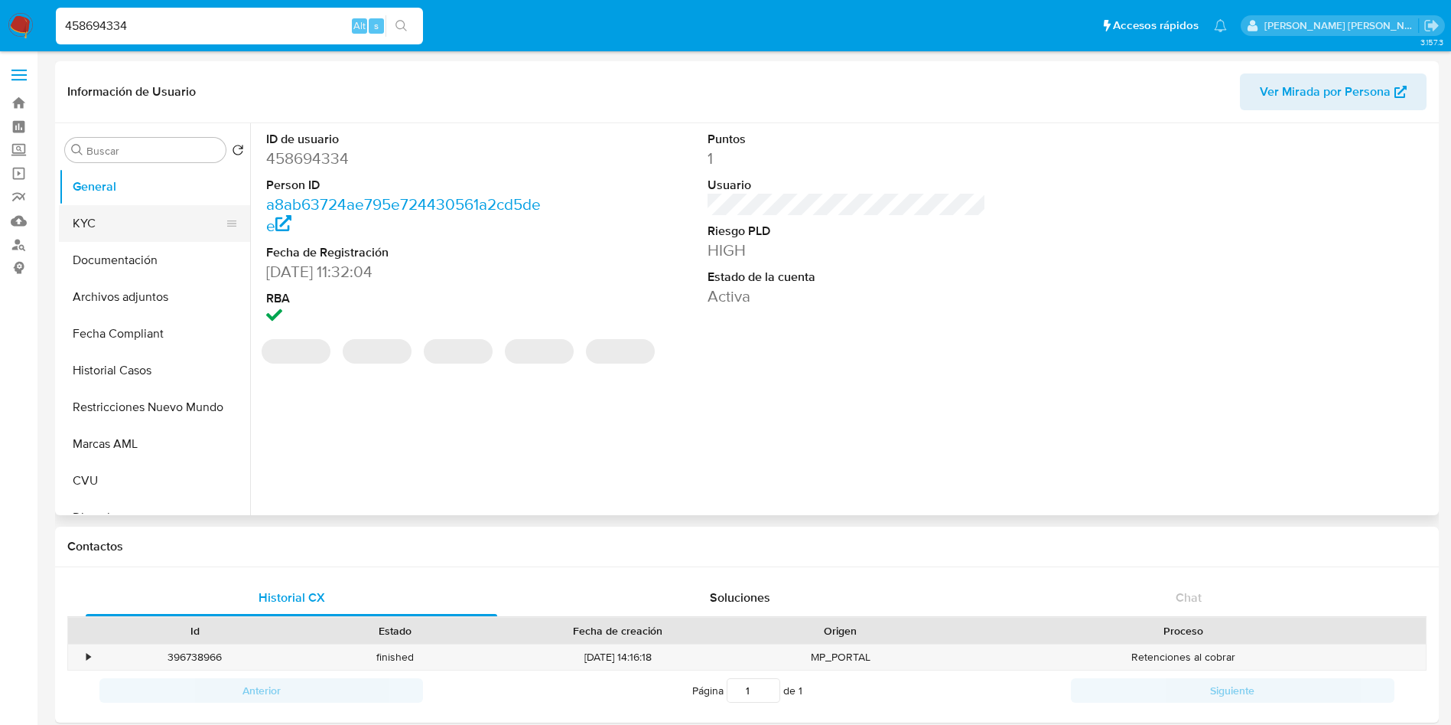
select select "10"
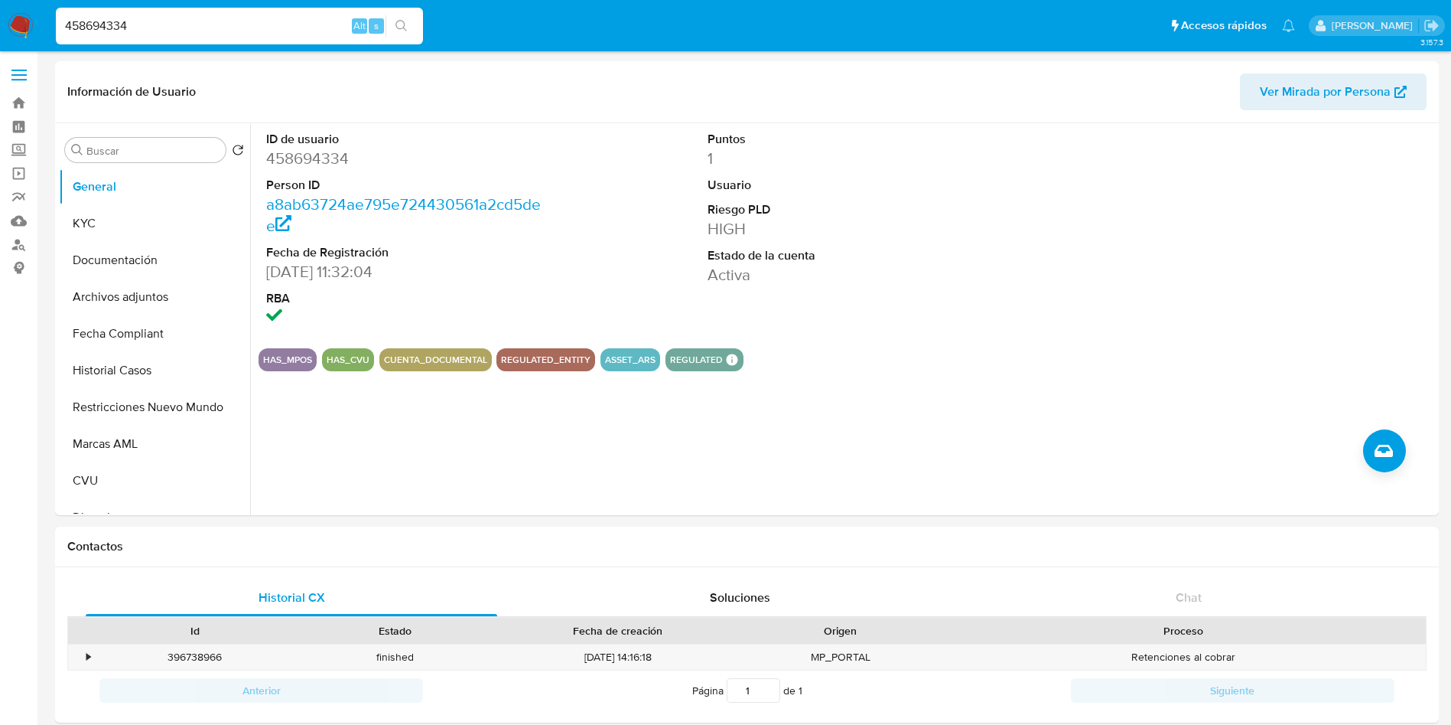
select select "10"
drag, startPoint x: 200, startPoint y: 24, endPoint x: 0, endPoint y: -1, distance: 201.3
click at [0, 0] on nav "Pausado Ver notificaciones 458694334 Alt s Accesos rápidos Presiona las siguien…" at bounding box center [725, 25] width 1451 height 51
paste input "378734609"
type input "378734609"
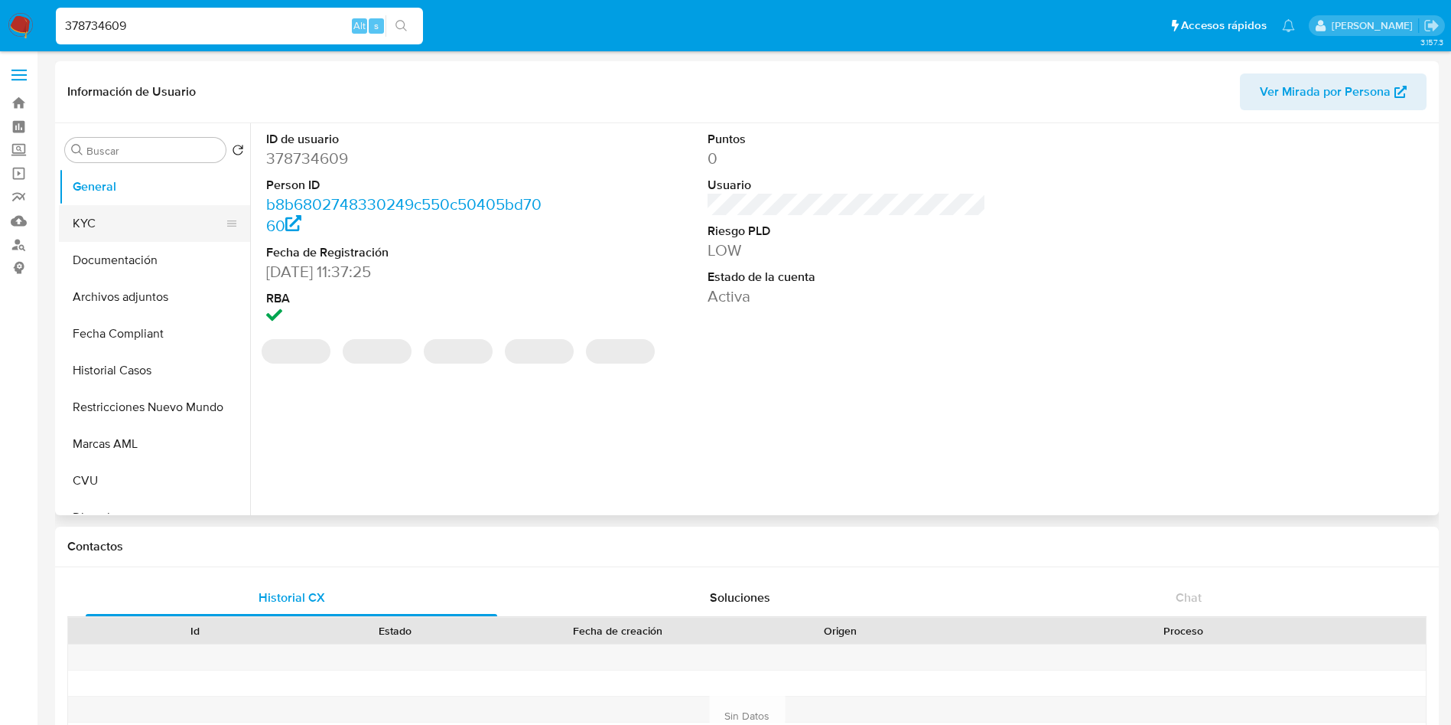
select select "10"
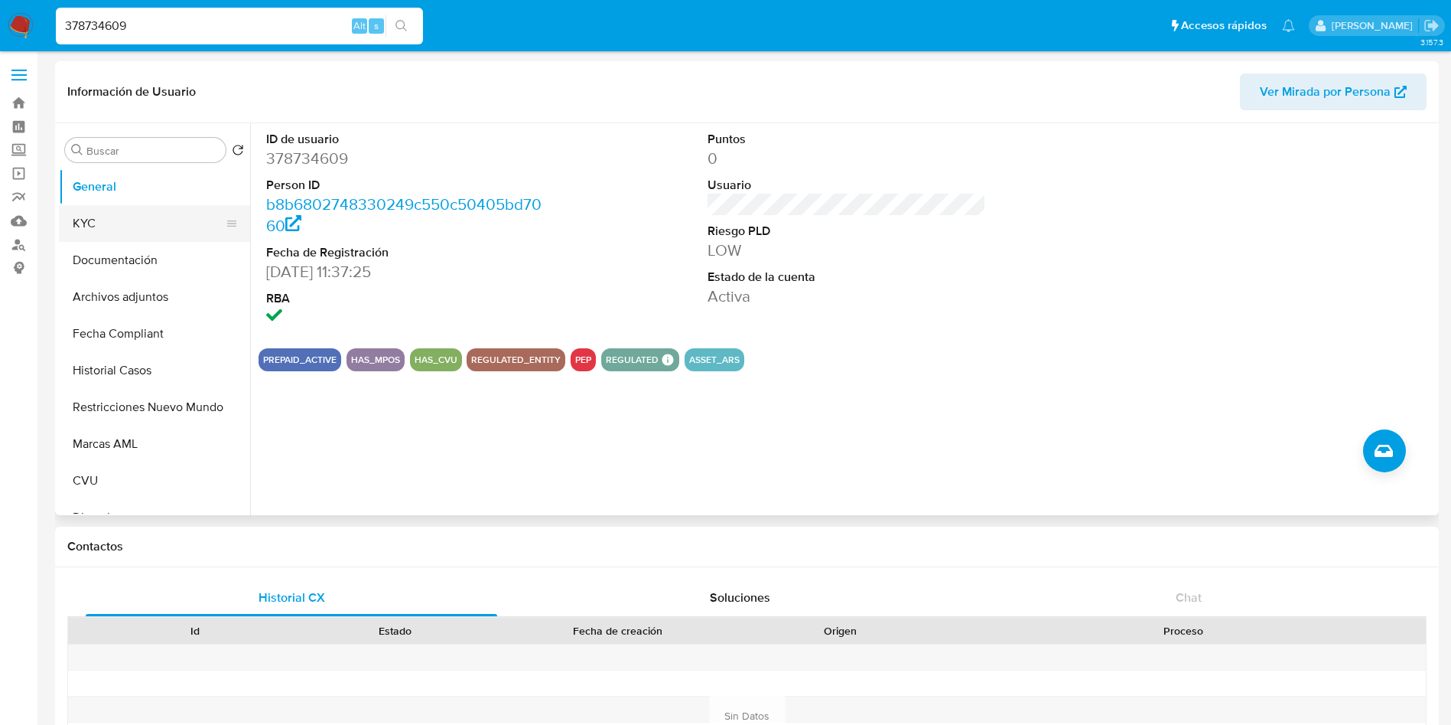
click at [109, 223] on button "KYC" at bounding box center [148, 223] width 179 height 37
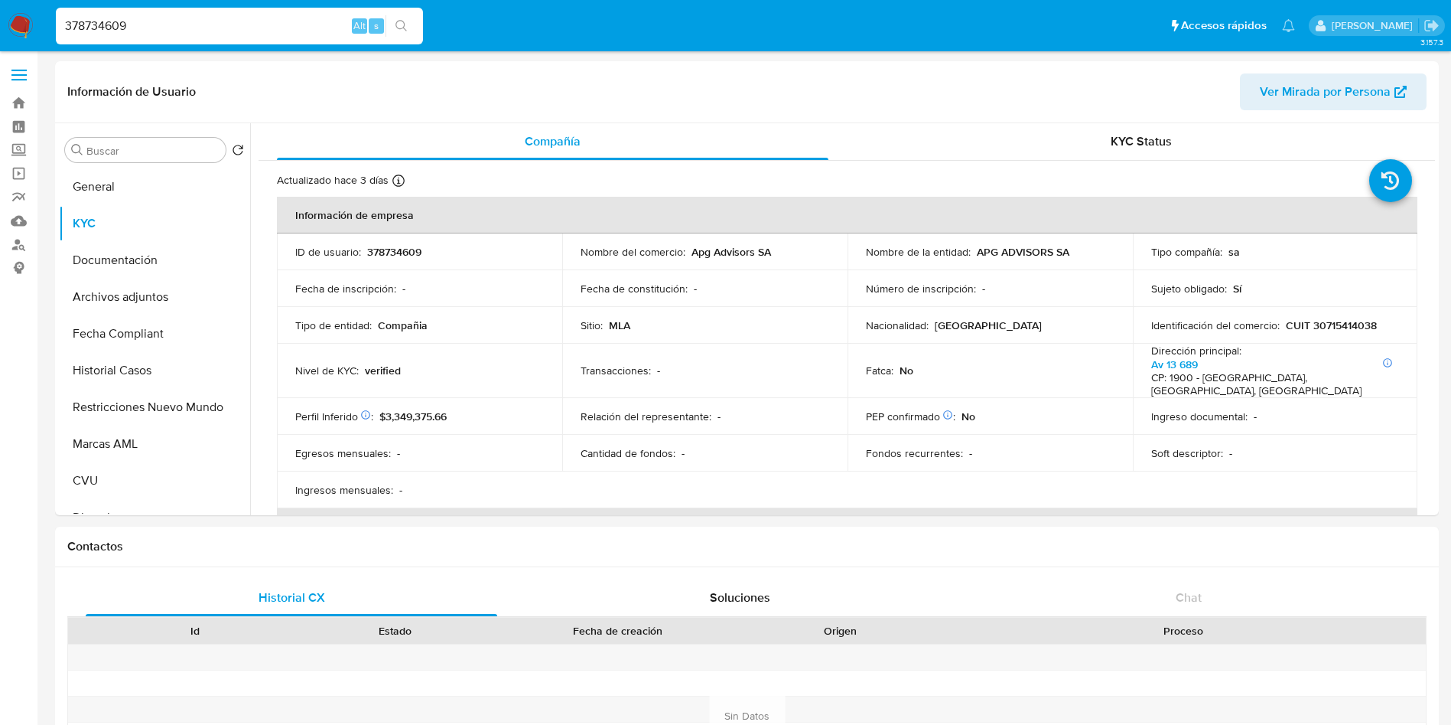
drag, startPoint x: 240, startPoint y: 35, endPoint x: 0, endPoint y: 22, distance: 240.6
click at [0, 22] on nav "Pausado Ver notificaciones 378734609 Alt s Accesos rápidos Presiona las siguien…" at bounding box center [725, 25] width 1451 height 51
paste input "539268233"
type input "539268233"
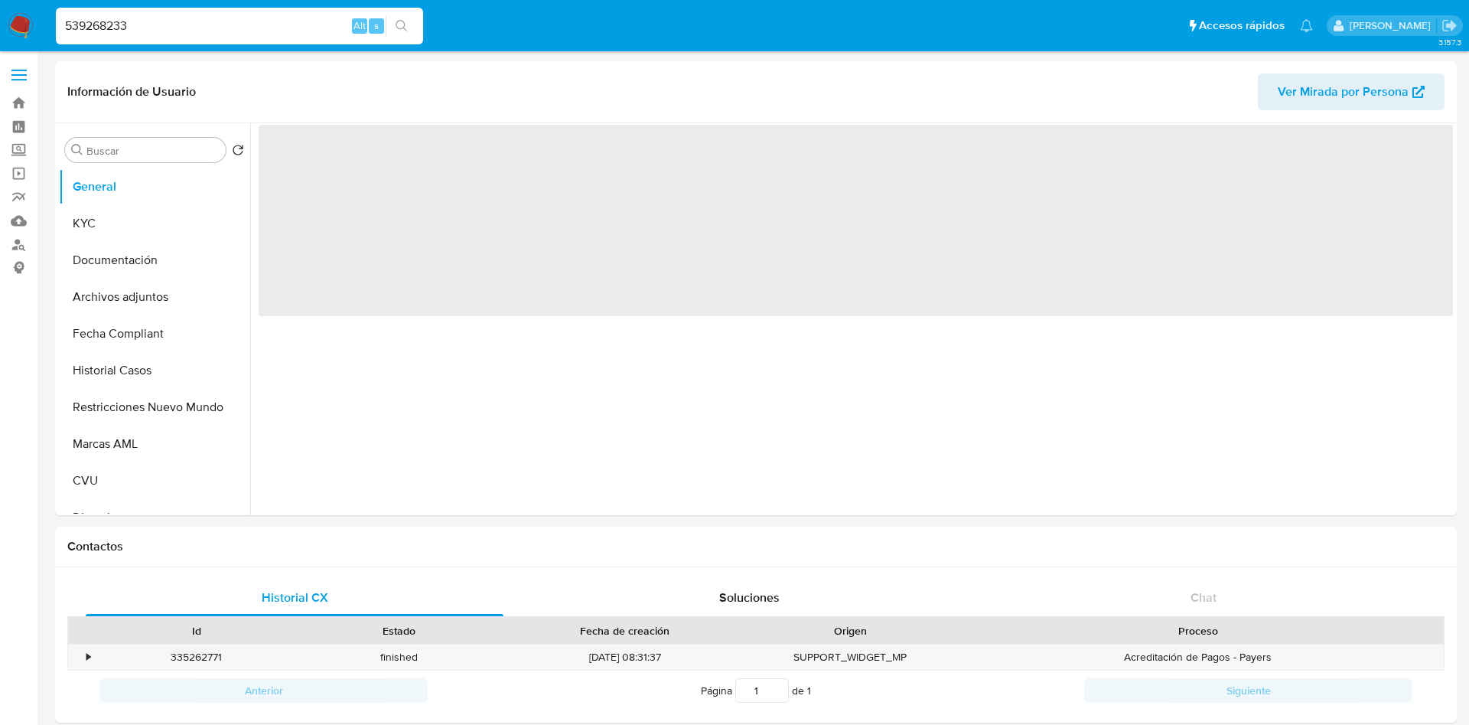
select select "10"
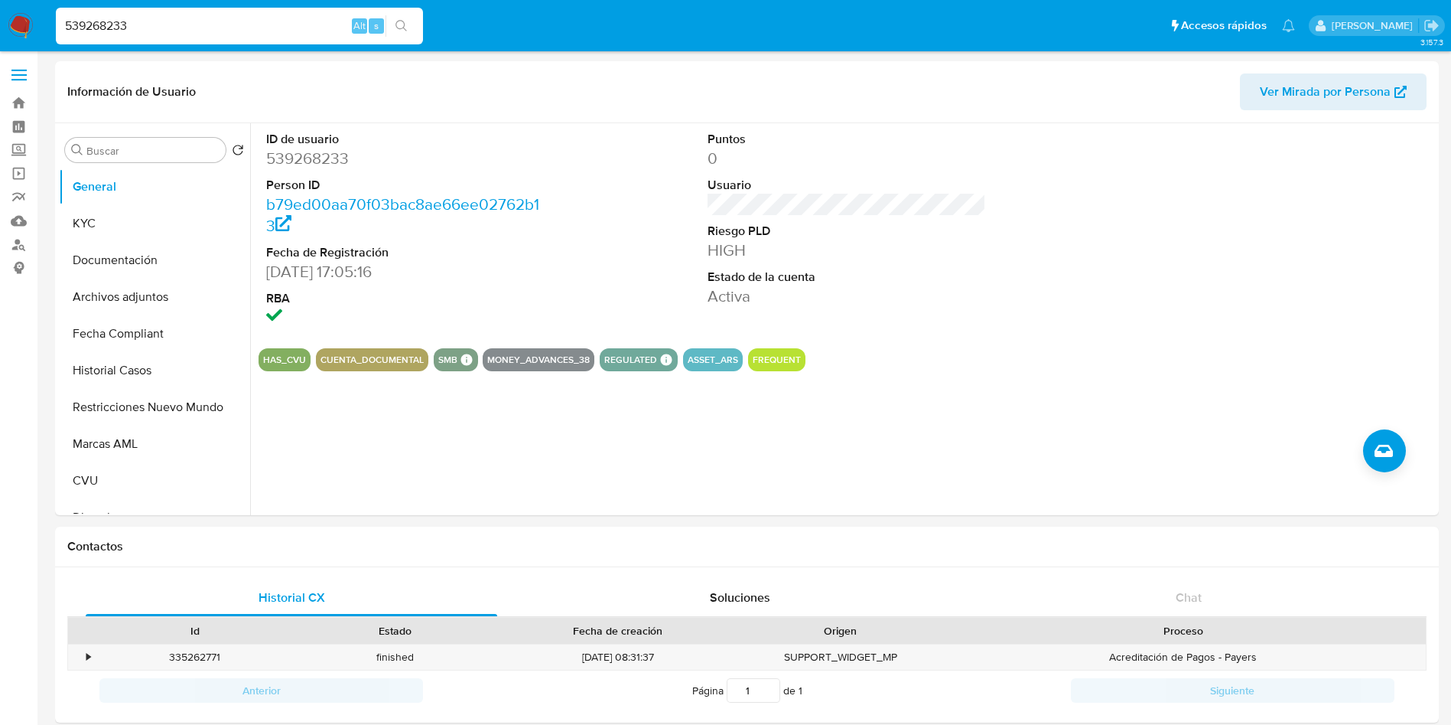
drag, startPoint x: 155, startPoint y: 36, endPoint x: 136, endPoint y: 31, distance: 19.1
click at [134, 33] on input "539268233" at bounding box center [239, 26] width 367 height 20
drag, startPoint x: 149, startPoint y: 25, endPoint x: 0, endPoint y: -3, distance: 151.9
paste input "799084579"
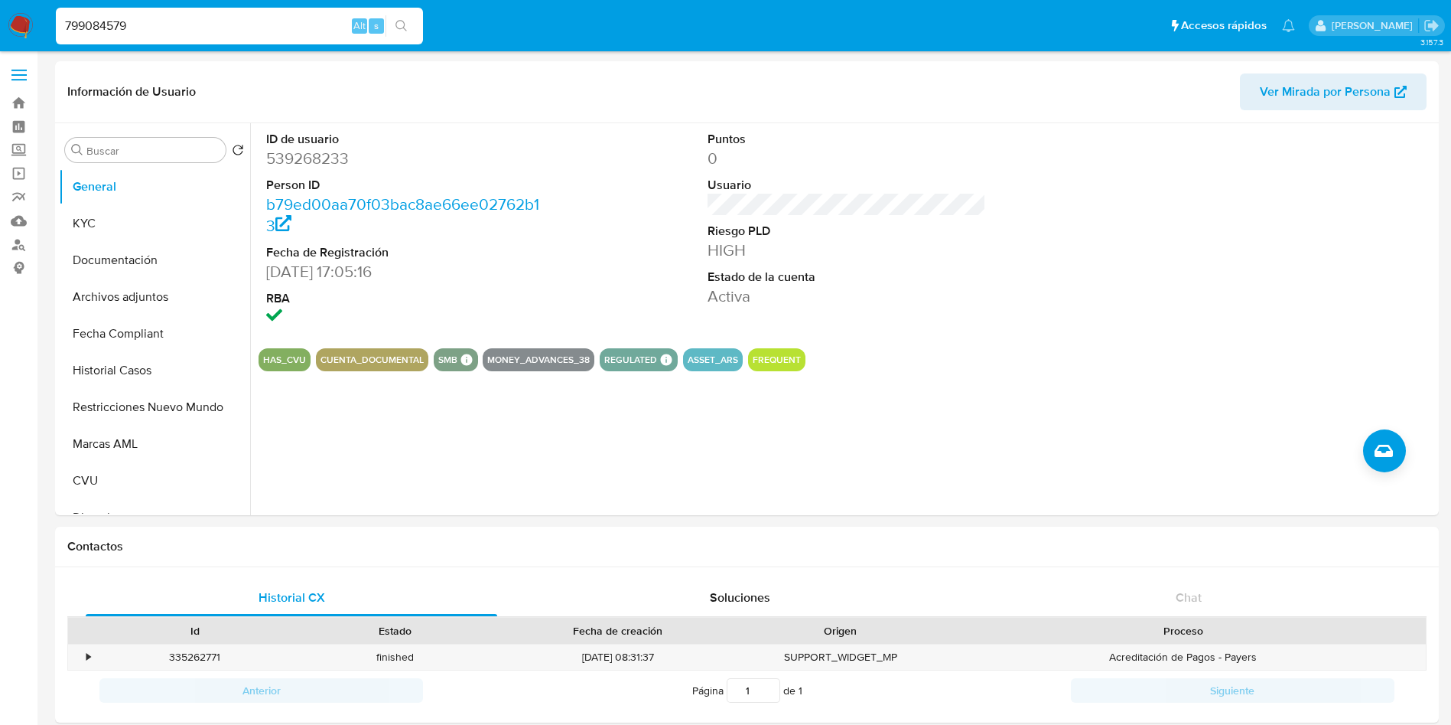
type input "799084579"
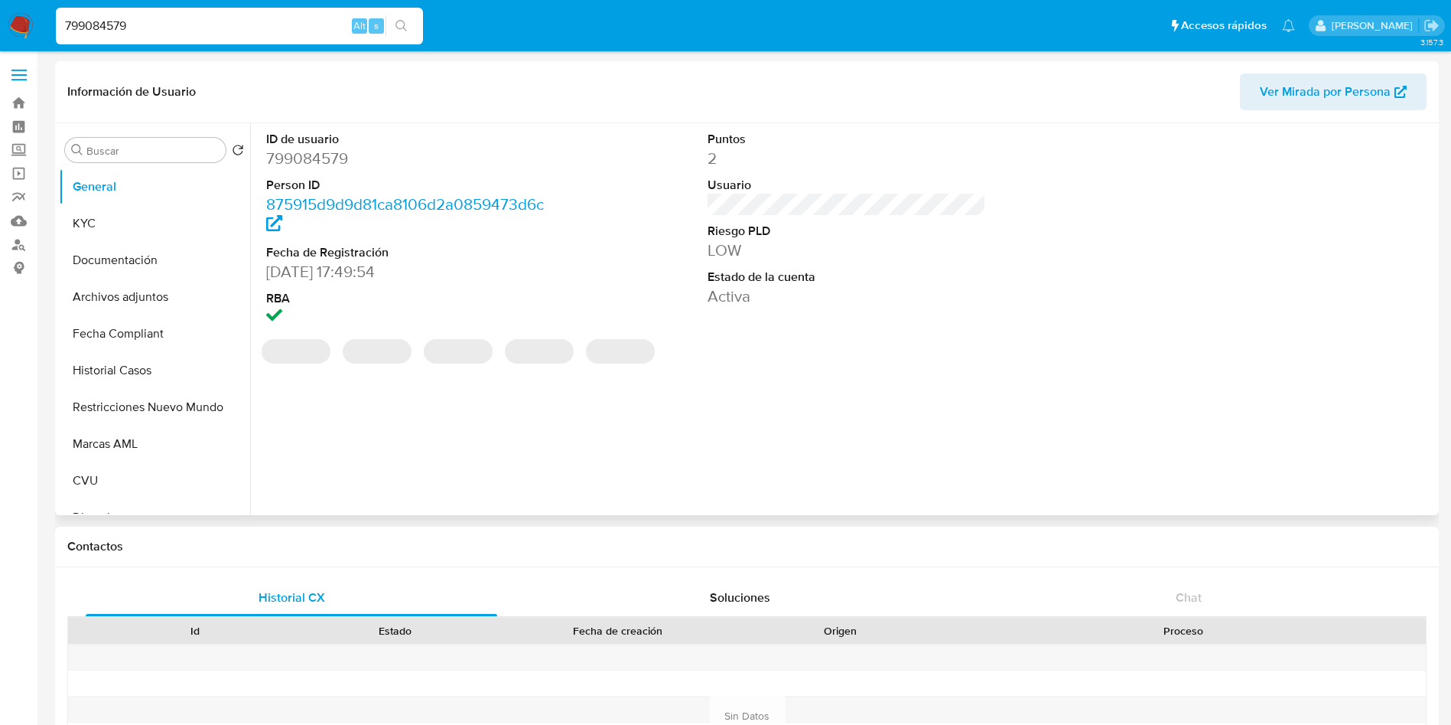
select select "10"
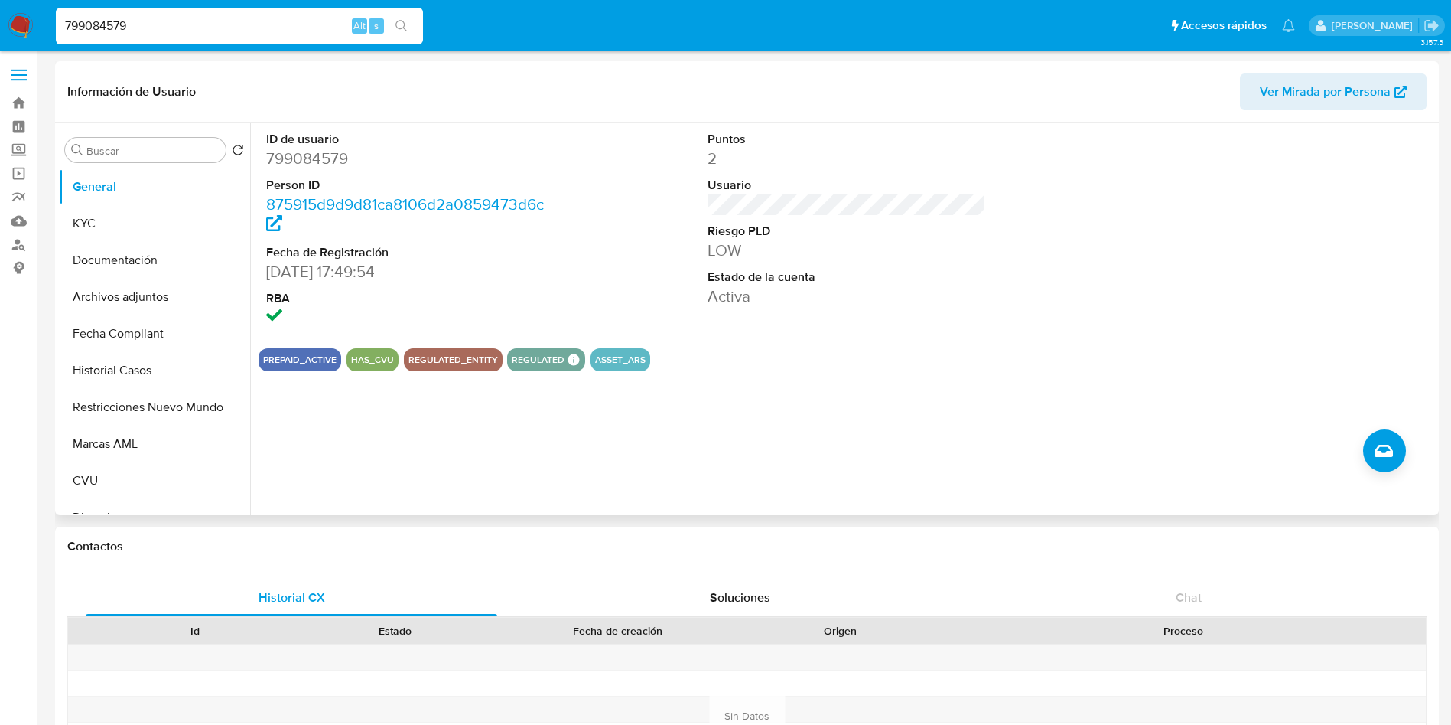
drag, startPoint x: 194, startPoint y: 31, endPoint x: 0, endPoint y: 33, distance: 193.6
click at [0, 33] on nav "Pausado Ver notificaciones 799084579 Alt s Accesos rápidos Presiona las siguien…" at bounding box center [725, 25] width 1451 height 51
paste input "1377943368"
type input "1377943368"
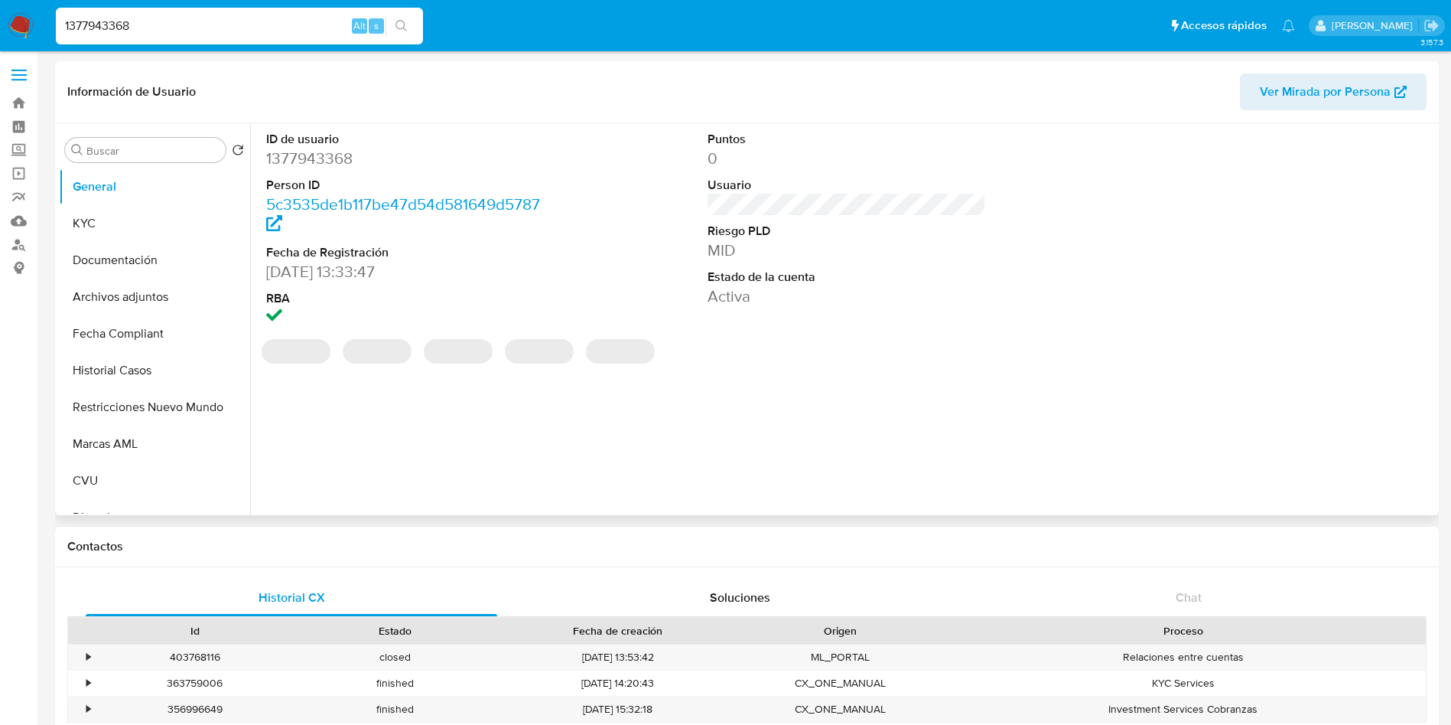
select select "10"
